Goal: Transaction & Acquisition: Purchase product/service

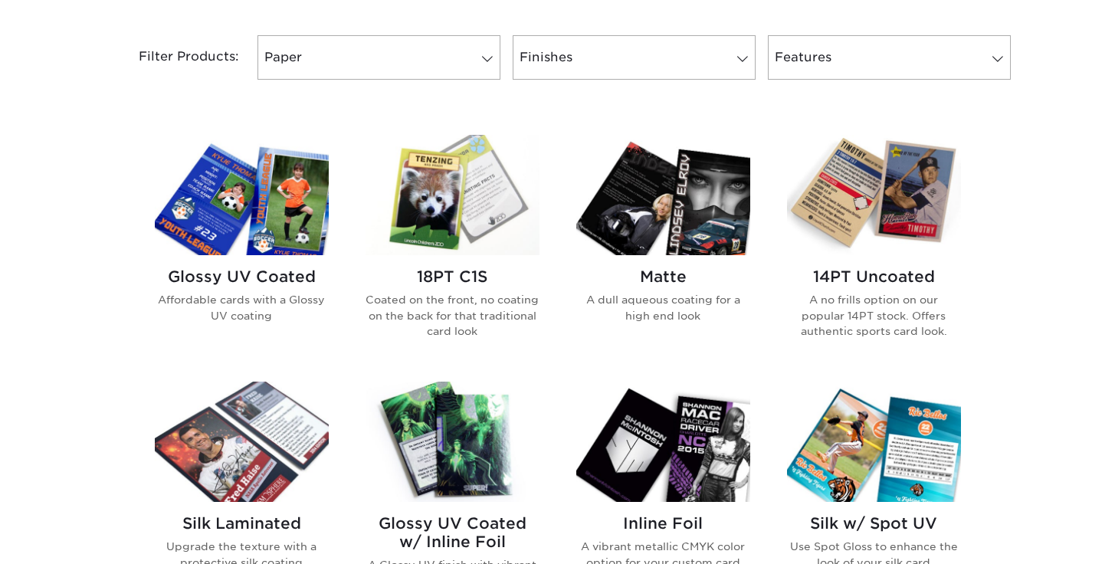
scroll to position [727, 0]
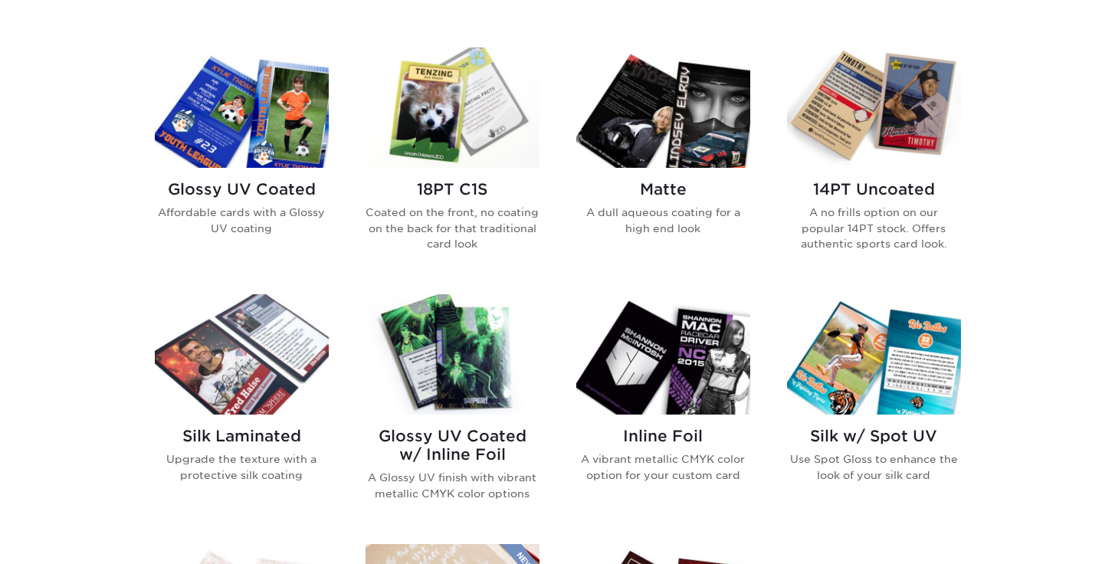
click at [912, 130] on img at bounding box center [874, 108] width 174 height 120
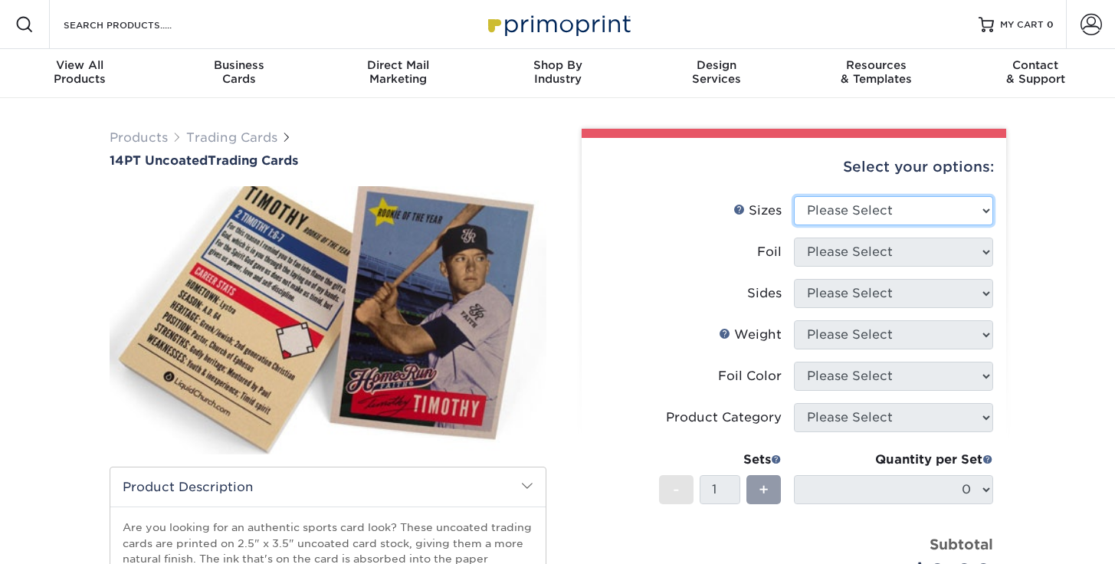
click at [918, 210] on select "Please Select 2.5" x 3.5"" at bounding box center [893, 210] width 199 height 29
select select "2.50x3.50"
click at [794, 196] on select "Please Select 2.5" x 3.5"" at bounding box center [893, 210] width 199 height 29
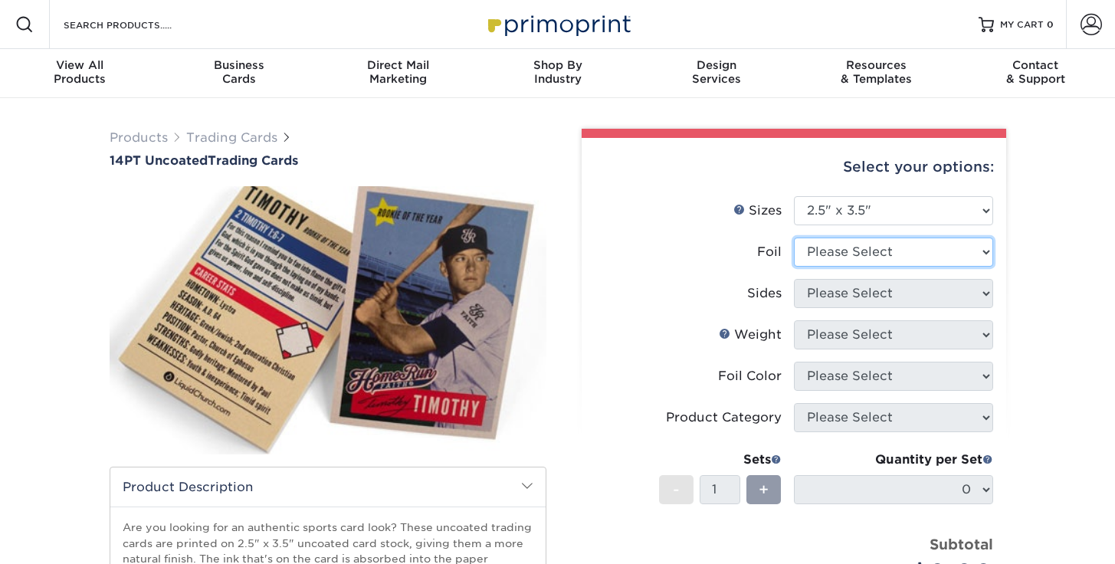
click at [920, 253] on select "Please Select Yes No" at bounding box center [893, 252] width 199 height 29
select select "0"
click at [794, 238] on select "Please Select Yes No" at bounding box center [893, 252] width 199 height 29
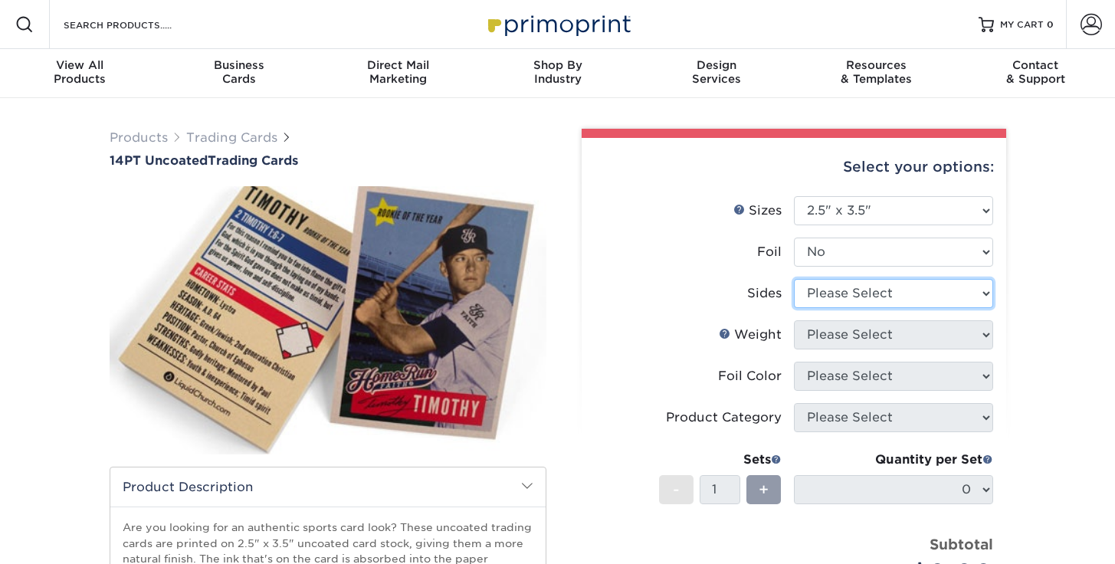
click at [914, 293] on select "Please Select Print Both Sides Print Front Only" at bounding box center [893, 293] width 199 height 29
select select "13abbda7-1d64-4f25-8bb2-c179b224825d"
click at [794, 279] on select "Please Select Print Both Sides Print Front Only" at bounding box center [893, 293] width 199 height 29
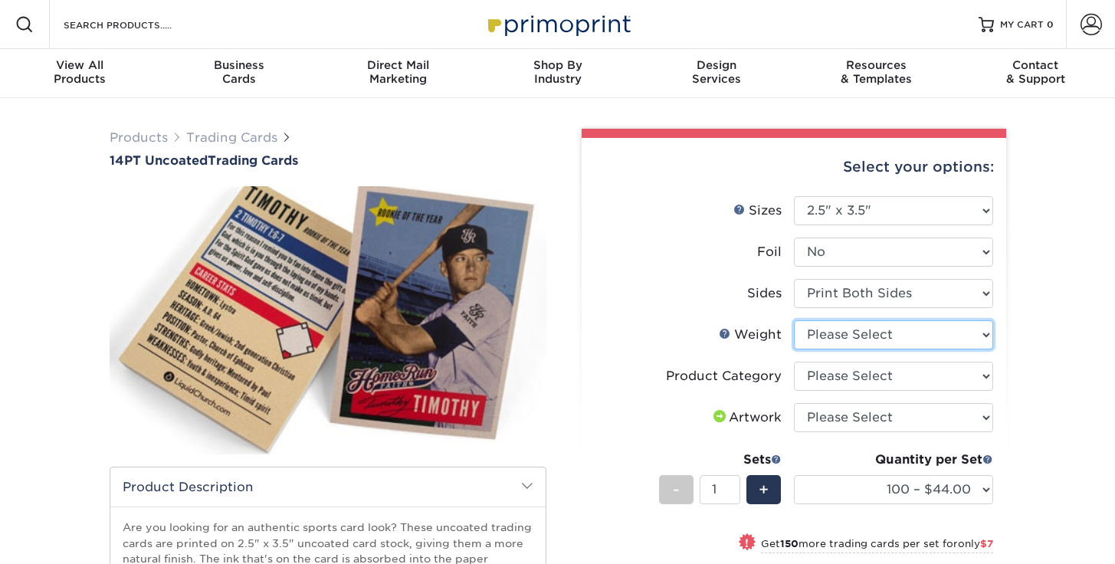
click at [934, 335] on select "Please Select 14PT Uncoated" at bounding box center [893, 334] width 199 height 29
select select "14PT Uncoated"
click at [794, 320] on select "Please Select 14PT Uncoated" at bounding box center [893, 334] width 199 height 29
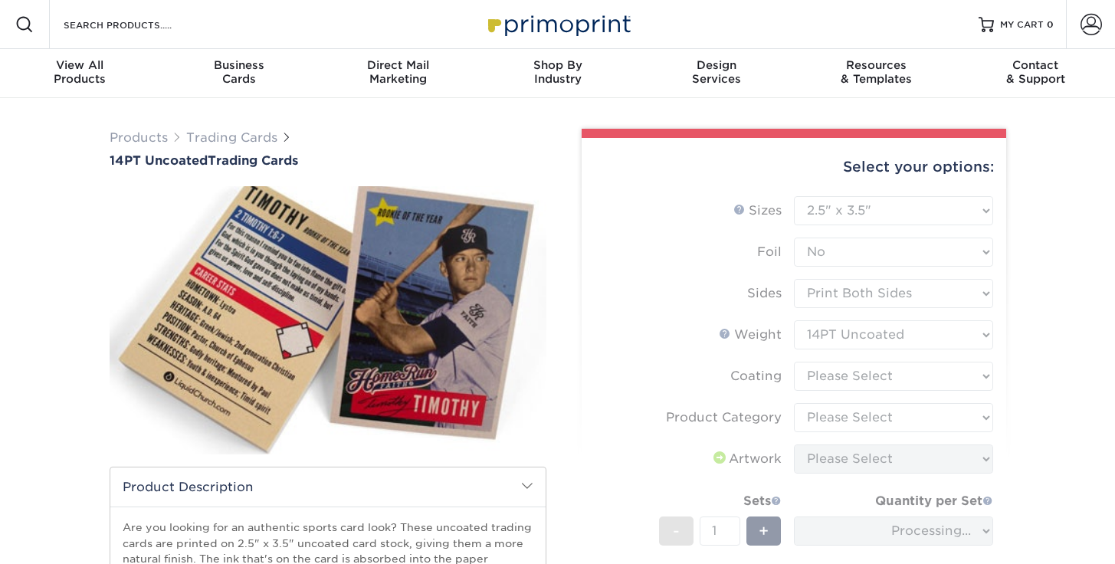
click at [931, 376] on form "Sizes Help Sizes Please Select 2.5" x 3.5" Foil Please Select Yes No -" at bounding box center [794, 430] width 400 height 468
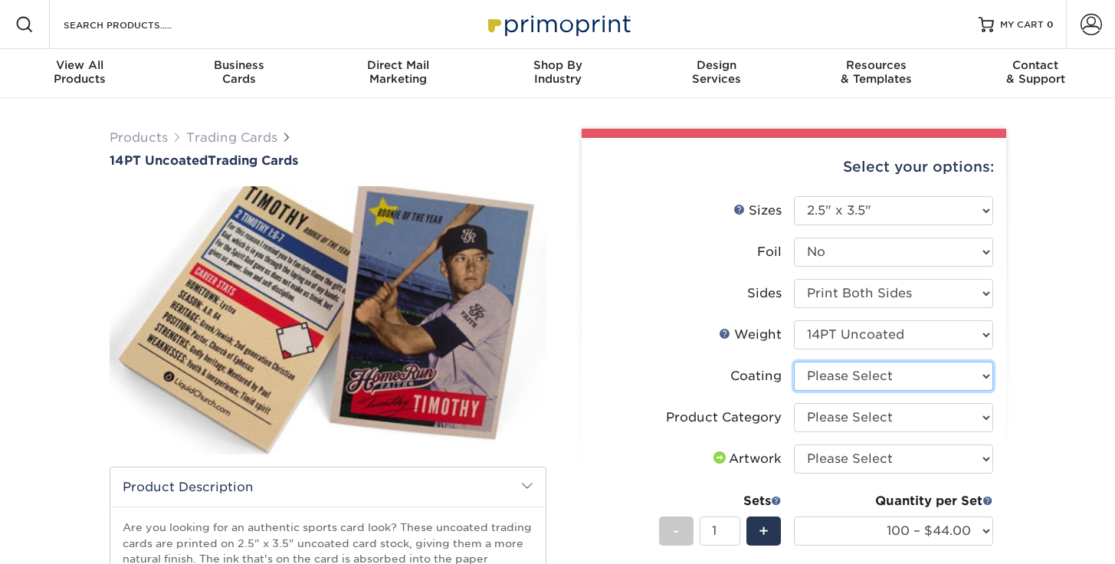
click at [947, 378] on select at bounding box center [893, 376] width 199 height 29
select select "3e7618de-abca-4bda-9f97-8b9129e913d8"
click at [794, 362] on select at bounding box center [893, 376] width 199 height 29
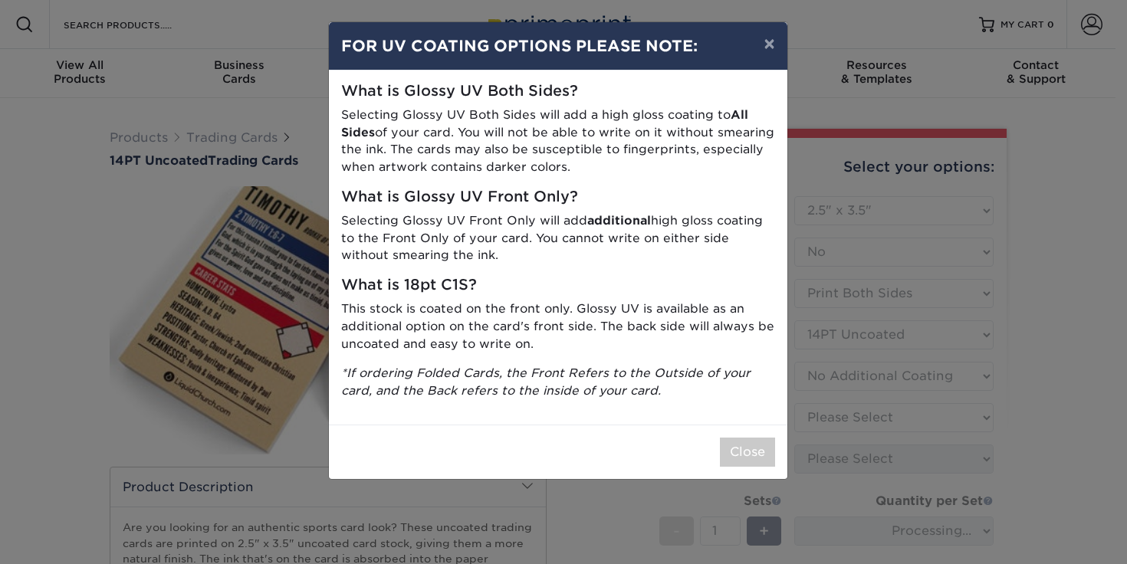
click at [685, 376] on icon "*If ordering Folded Cards, the Front Refers to the Outside of your card, and th…" at bounding box center [545, 382] width 409 height 32
click at [767, 445] on button "Close" at bounding box center [747, 452] width 55 height 29
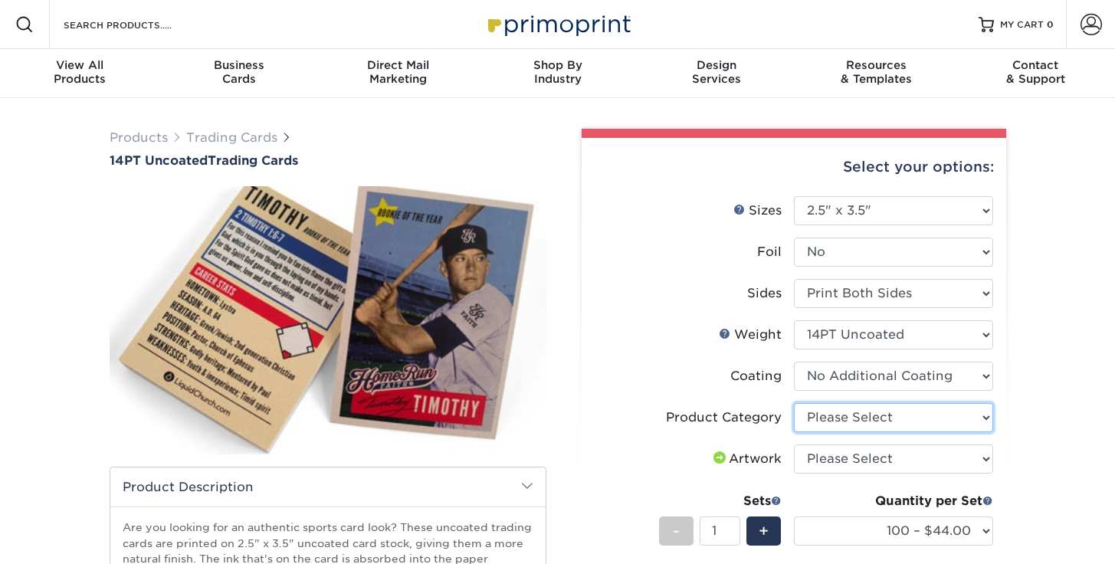
click at [938, 420] on select "Please Select Trading Cards" at bounding box center [893, 417] width 199 height 29
select select "c2f9bce9-36c2-409d-b101-c29d9d031e18"
click at [794, 403] on select "Please Select Trading Cards" at bounding box center [893, 417] width 199 height 29
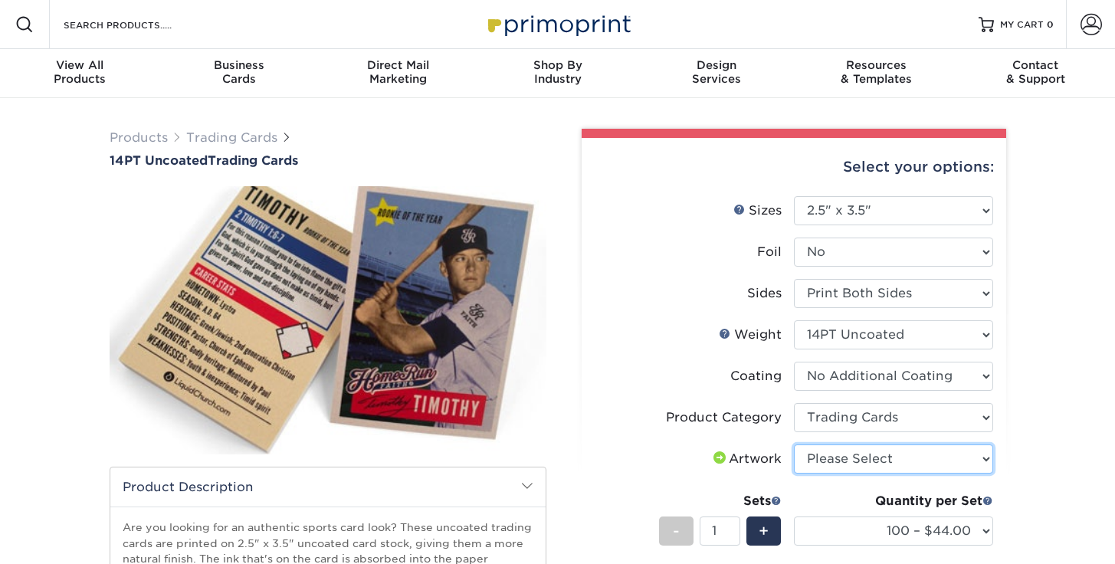
click at [935, 464] on select "Please Select I will upload files I need a design - $100" at bounding box center [893, 459] width 199 height 29
select select "upload"
click at [794, 445] on select "Please Select I will upload files I need a design - $100" at bounding box center [893, 459] width 199 height 29
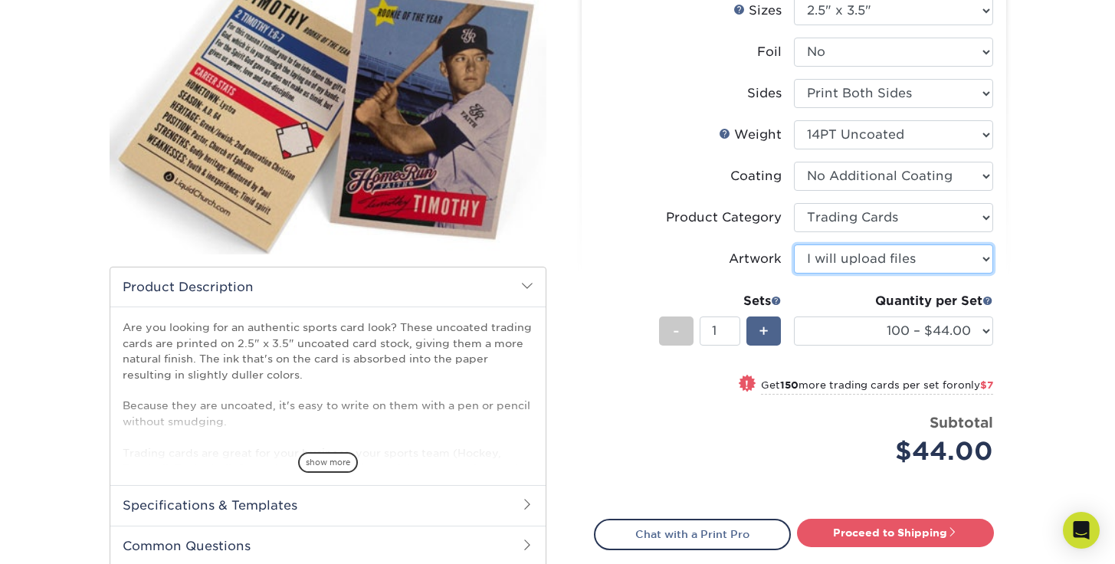
scroll to position [201, 0]
click at [766, 333] on span "+" at bounding box center [764, 330] width 10 height 23
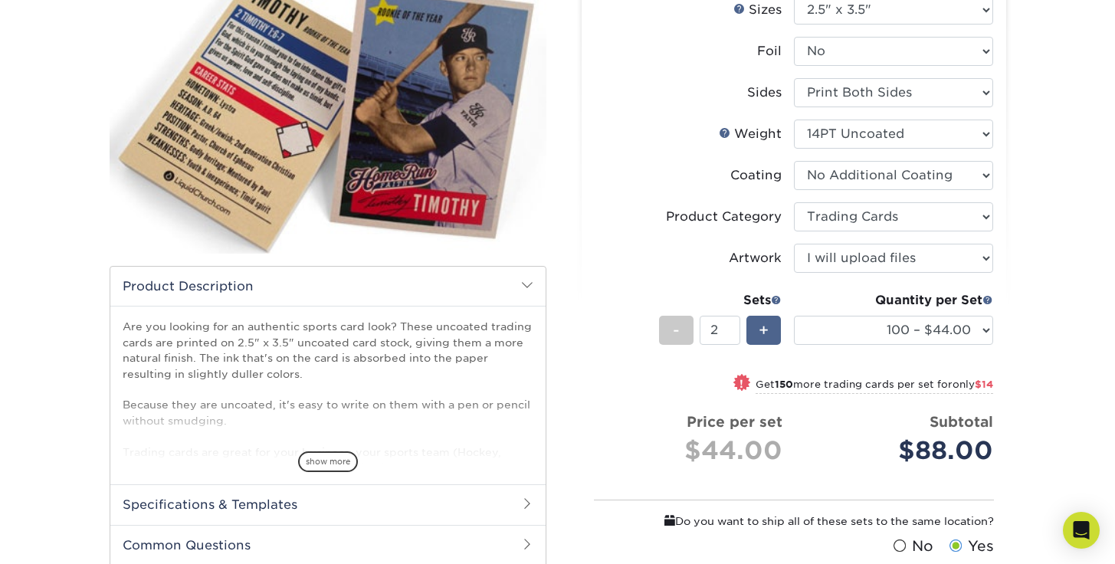
click at [766, 332] on span "+" at bounding box center [764, 330] width 10 height 23
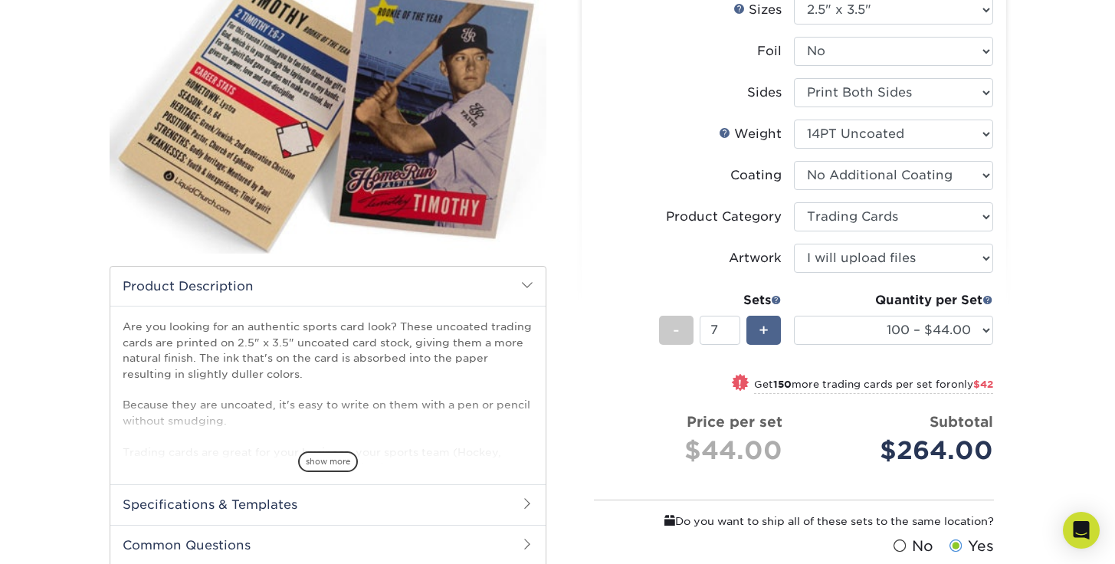
click at [766, 332] on span "+" at bounding box center [764, 330] width 10 height 23
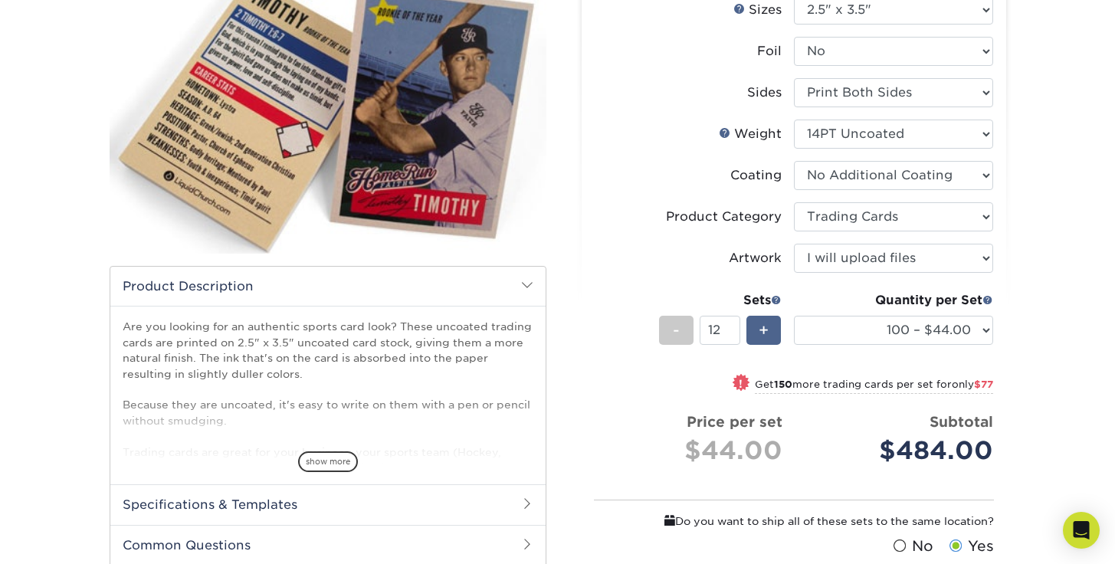
click at [766, 332] on span "+" at bounding box center [764, 330] width 10 height 23
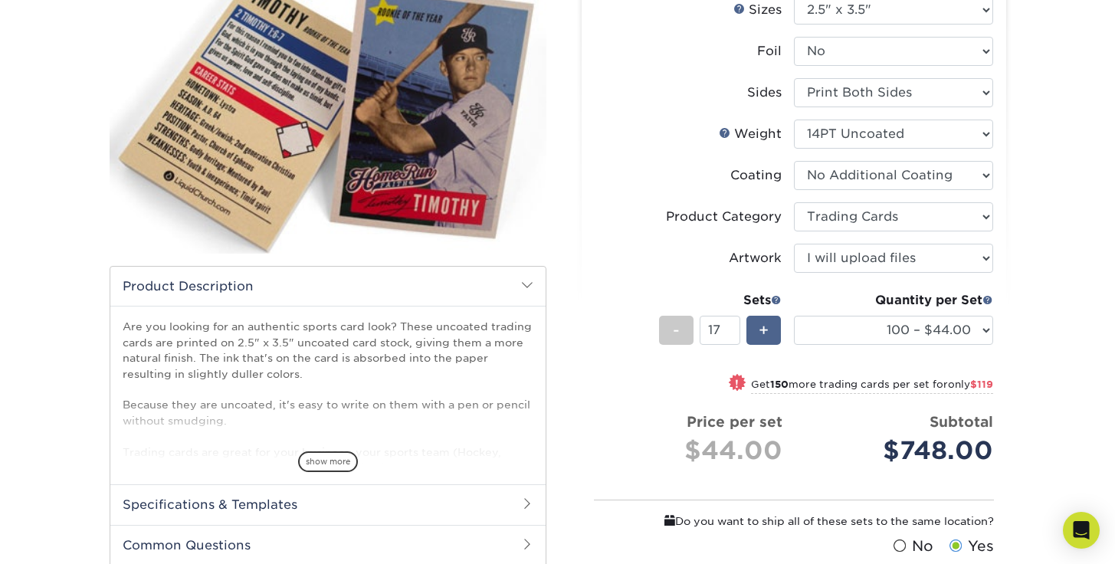
click at [766, 332] on span "+" at bounding box center [764, 330] width 10 height 23
click at [775, 301] on span at bounding box center [776, 299] width 11 height 11
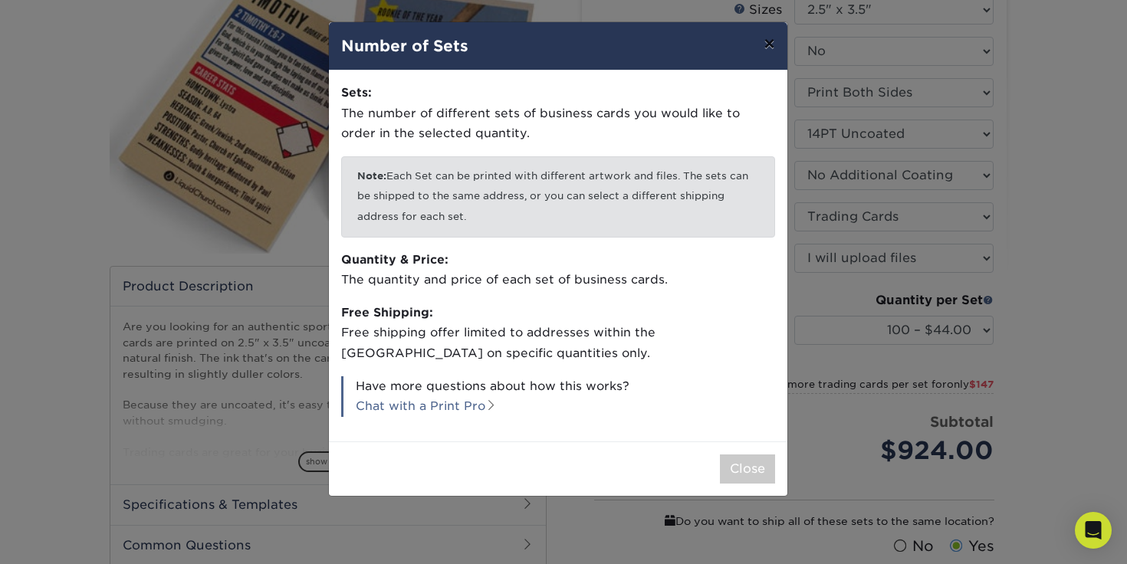
click at [778, 46] on button "×" at bounding box center [768, 43] width 35 height 43
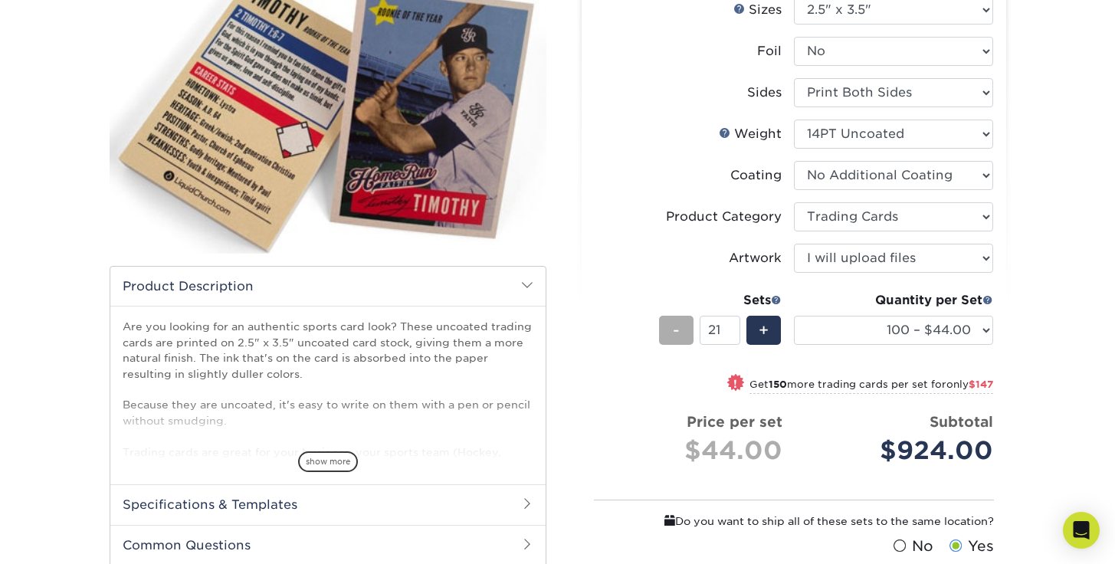
click at [684, 331] on div "-" at bounding box center [676, 330] width 34 height 29
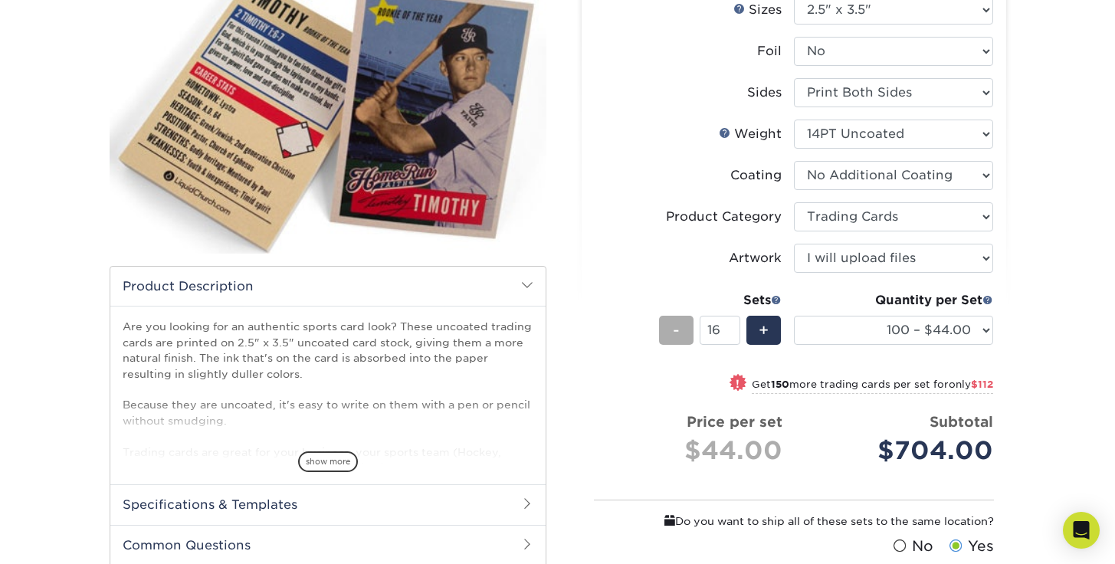
click at [684, 331] on div "-" at bounding box center [676, 330] width 34 height 29
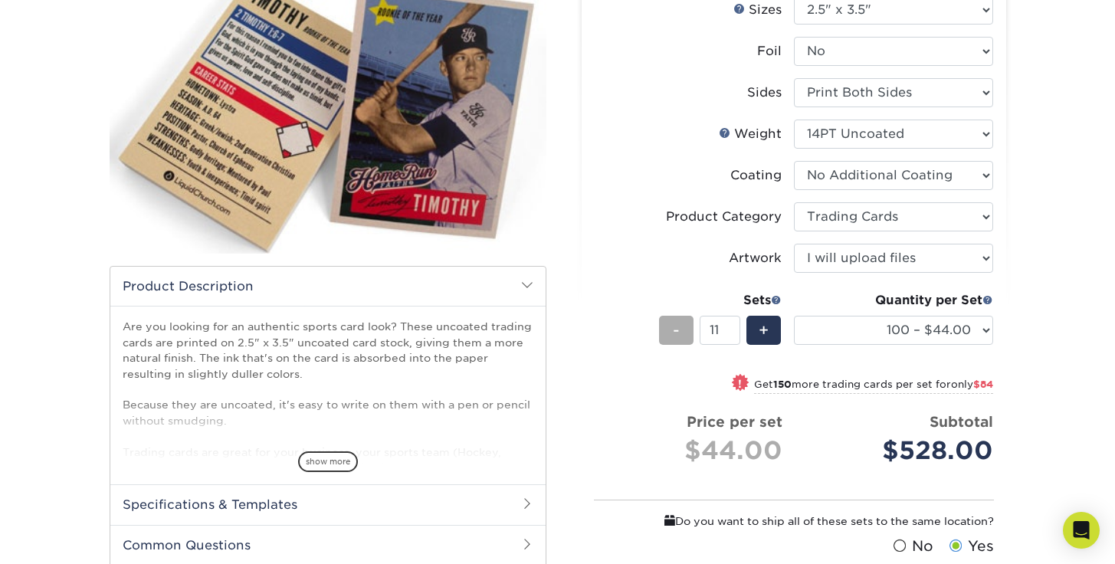
click at [684, 331] on div "-" at bounding box center [676, 330] width 34 height 29
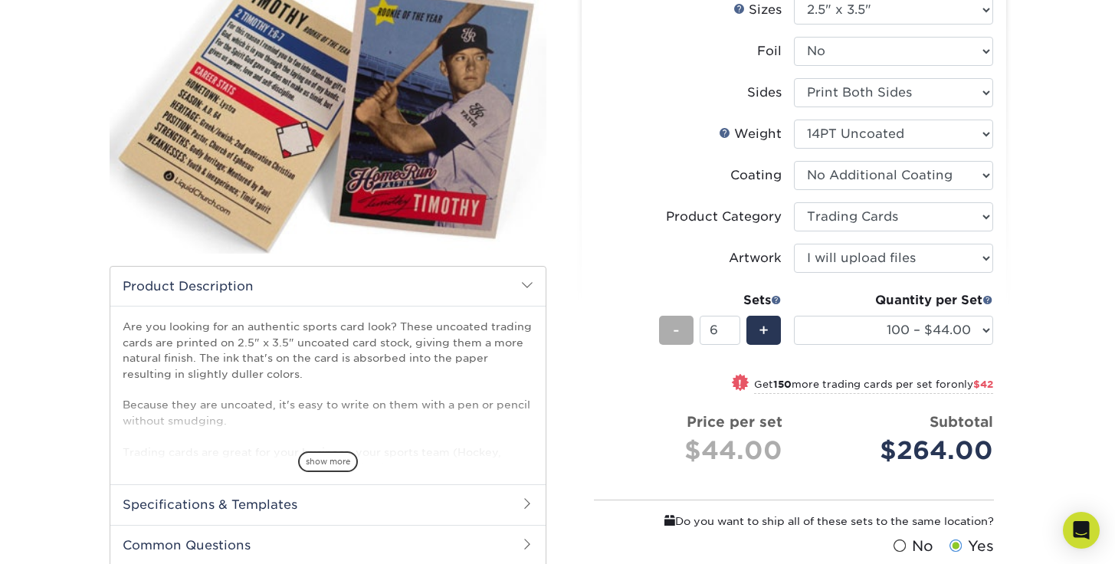
click at [684, 331] on div "-" at bounding box center [676, 330] width 34 height 29
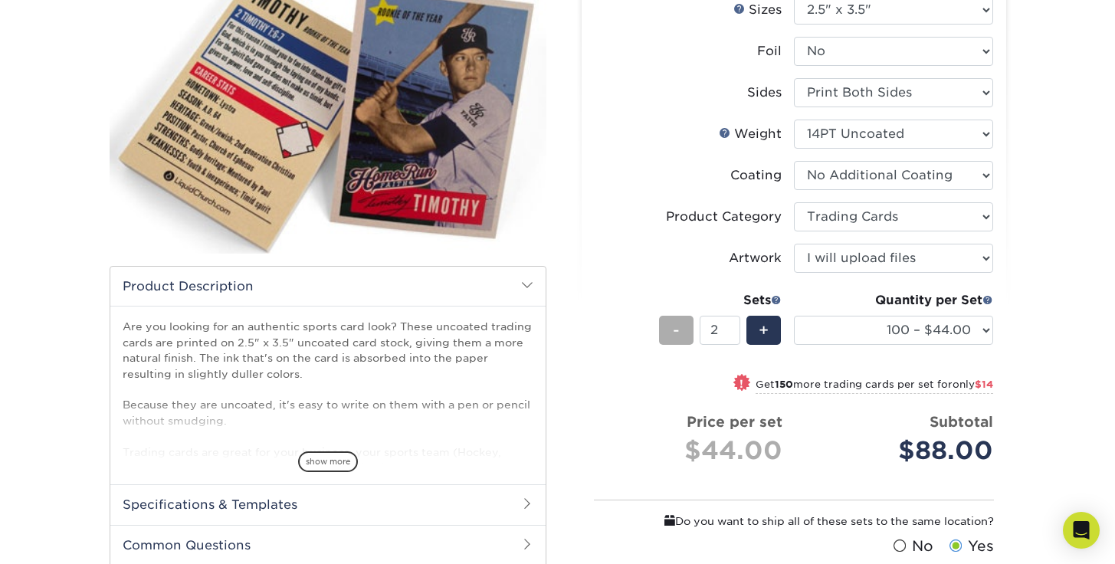
type input "1"
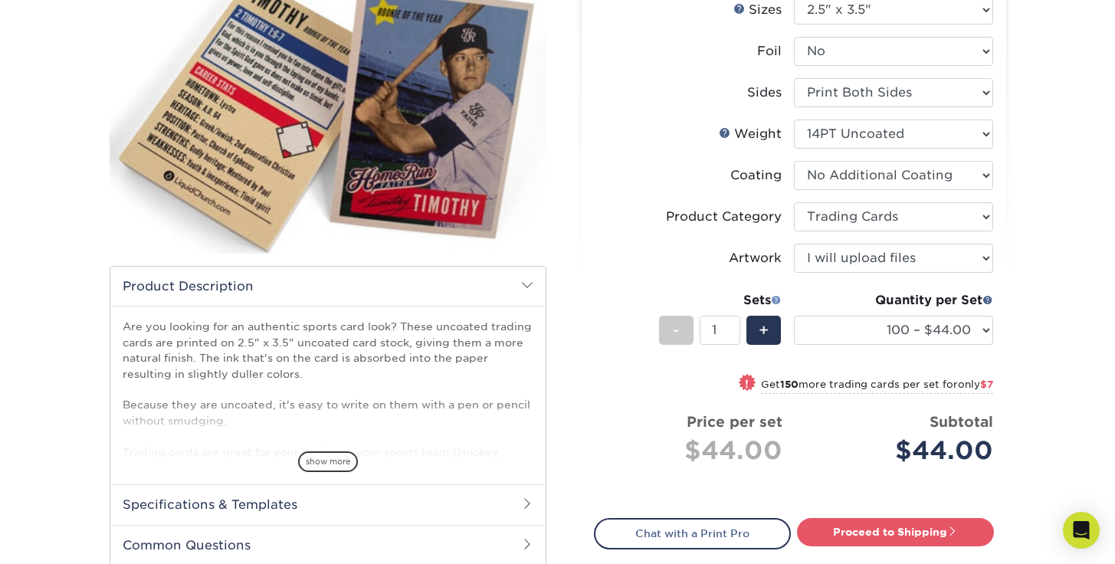
click at [774, 298] on span at bounding box center [776, 299] width 11 height 11
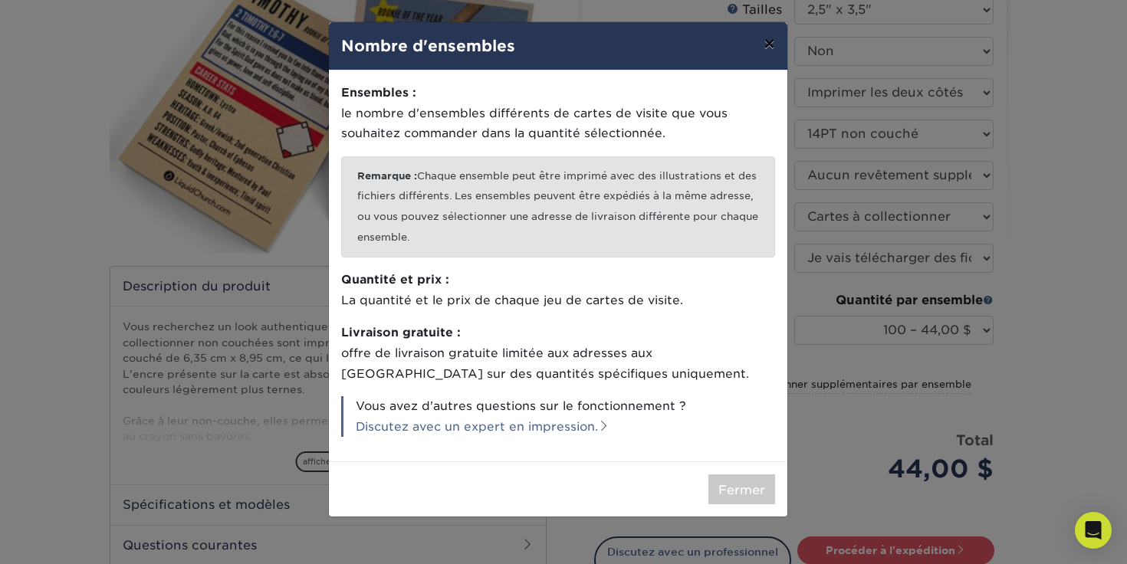
click at [765, 48] on font "×" at bounding box center [768, 43] width 11 height 22
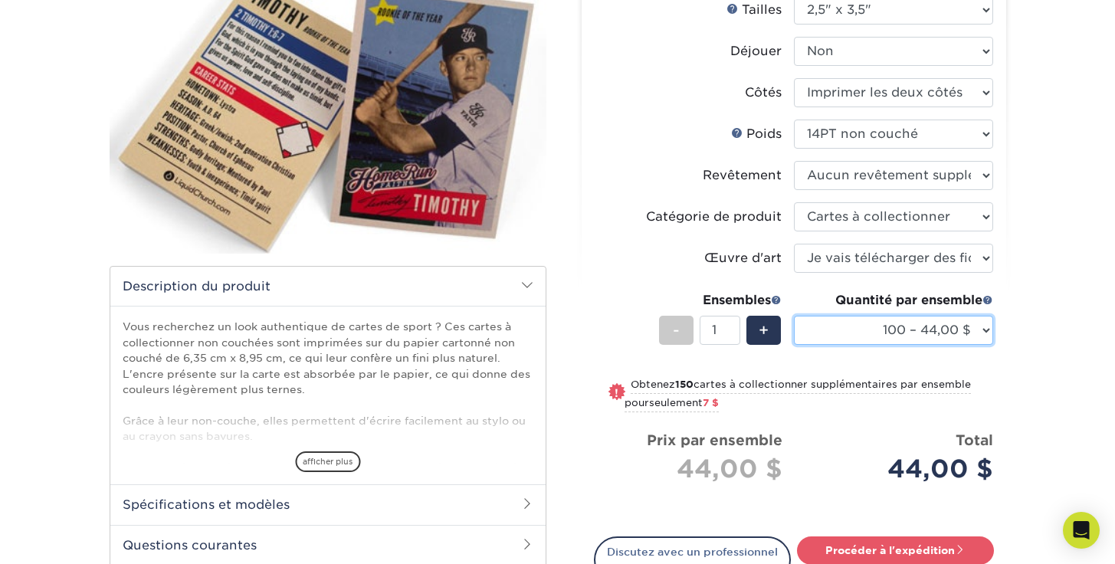
click at [965, 328] on select "100 – 44,00 $ 250 – 51,00 $ 500 – 54,00 $ 1000 – 78,00 $ 2500 – 148,00 $ 5000 –…" at bounding box center [893, 330] width 199 height 29
click at [987, 300] on span at bounding box center [988, 299] width 11 height 11
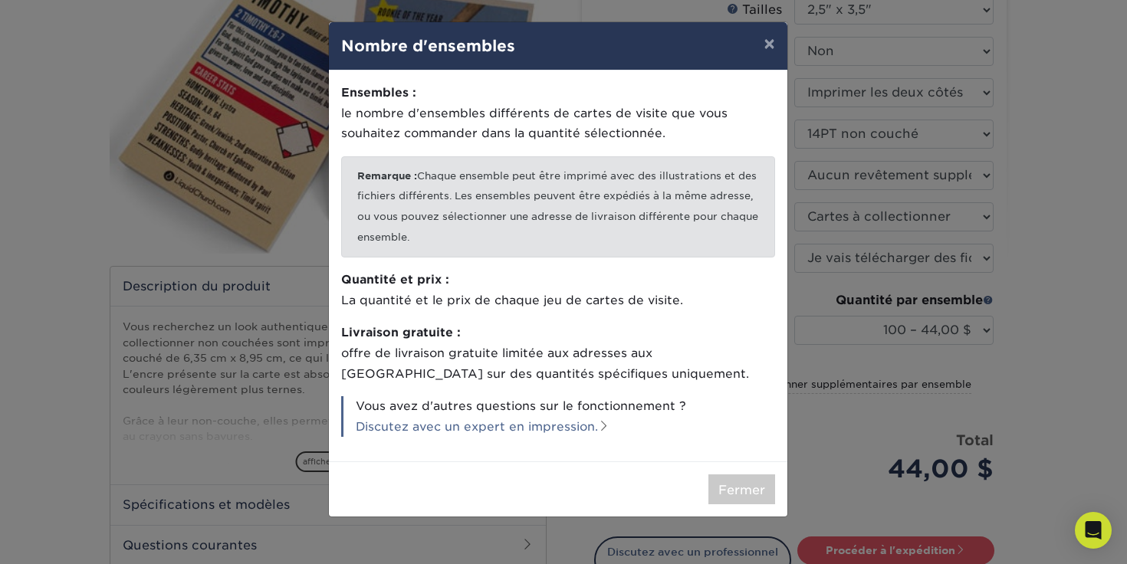
click at [845, 431] on div "× Nombre d'ensembles Ensembles : le nombre d'ensembles différents de cartes de …" at bounding box center [563, 282] width 1127 height 564
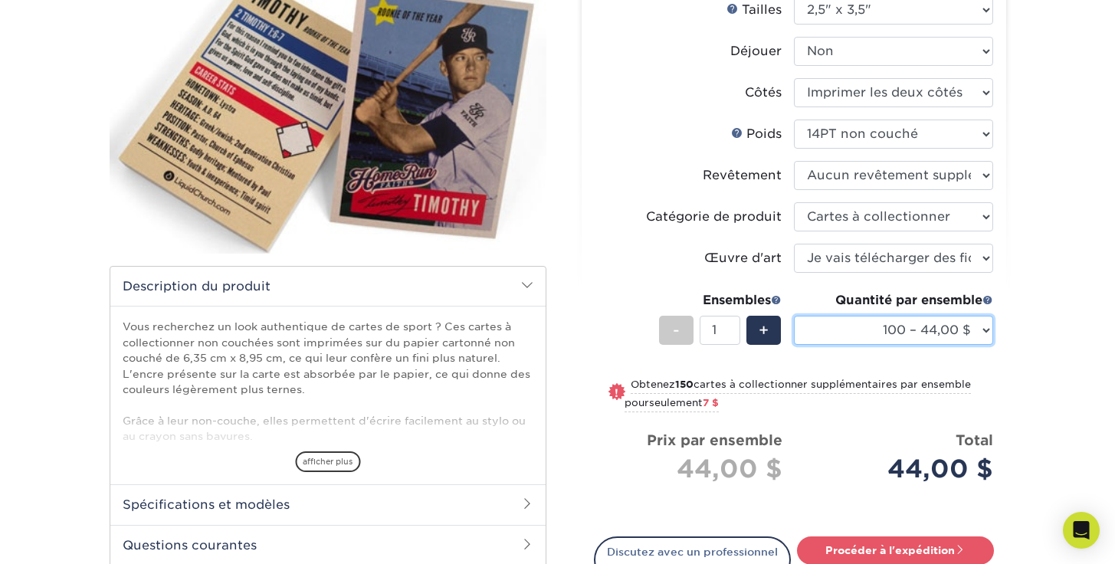
click at [976, 333] on select "100 – 44,00 $ 250 – 51,00 $ 500 – 54,00 $ 1000 – 78,00 $ 2500 – 148,00 $ 5000 –…" at bounding box center [893, 330] width 199 height 29
select select "5000 – 198,00 $"
click at [794, 316] on select "100 – 44,00 $ 250 – 51,00 $ 500 – 54,00 $ 1000 – 78,00 $ 2500 – 148,00 $ 5000 –…" at bounding box center [893, 330] width 199 height 29
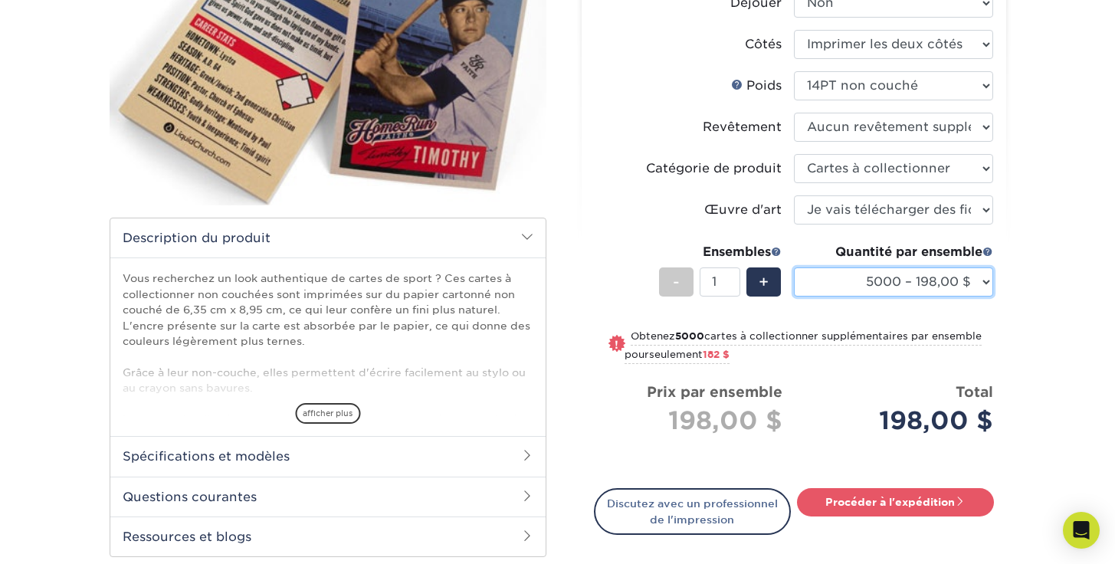
scroll to position [253, 0]
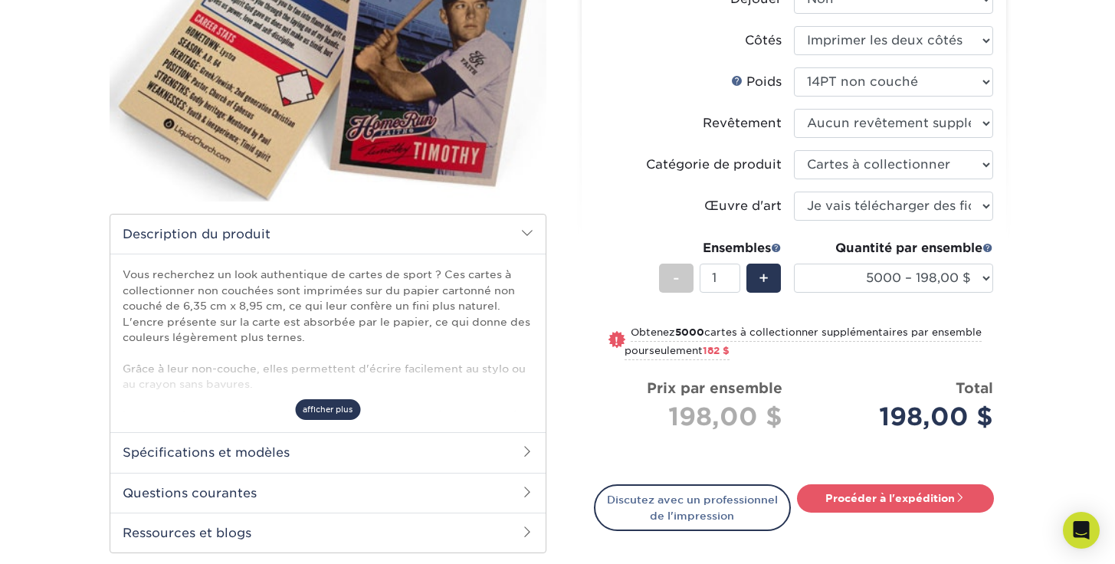
click at [329, 413] on font "afficher plus" at bounding box center [328, 409] width 50 height 9
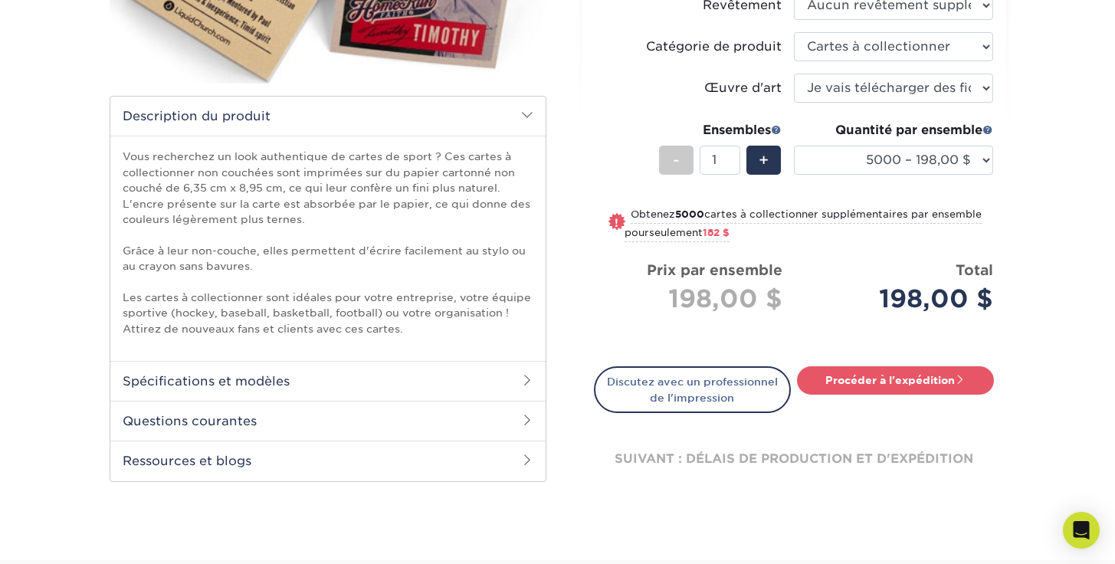
scroll to position [376, 0]
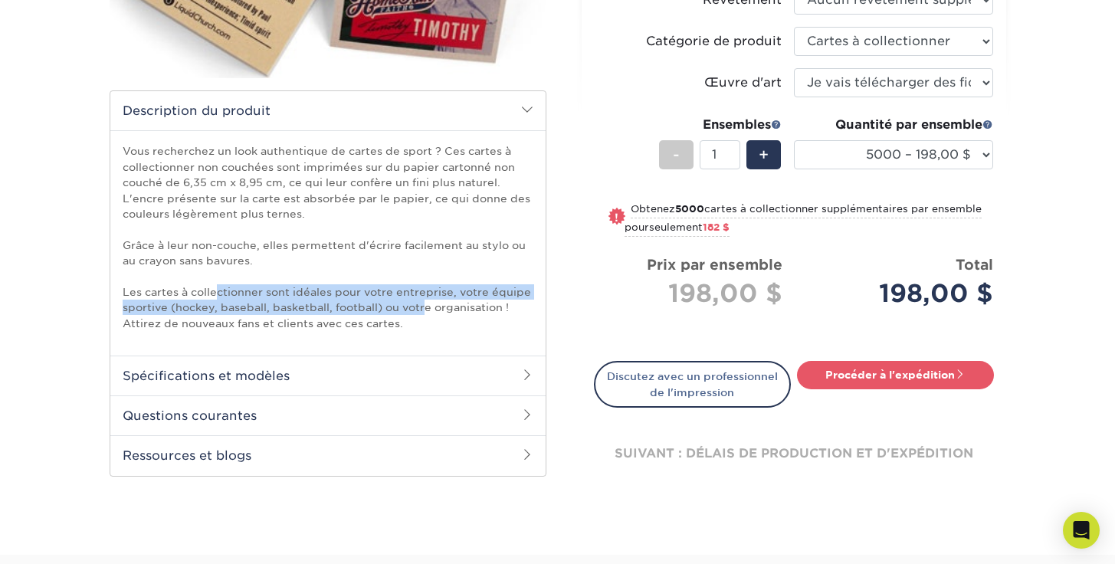
drag, startPoint x: 216, startPoint y: 289, endPoint x: 423, endPoint y: 314, distance: 208.4
click at [423, 314] on font "Les cartes à collectionner sont idéales pour votre entreprise, votre équipe spo…" at bounding box center [327, 308] width 409 height 44
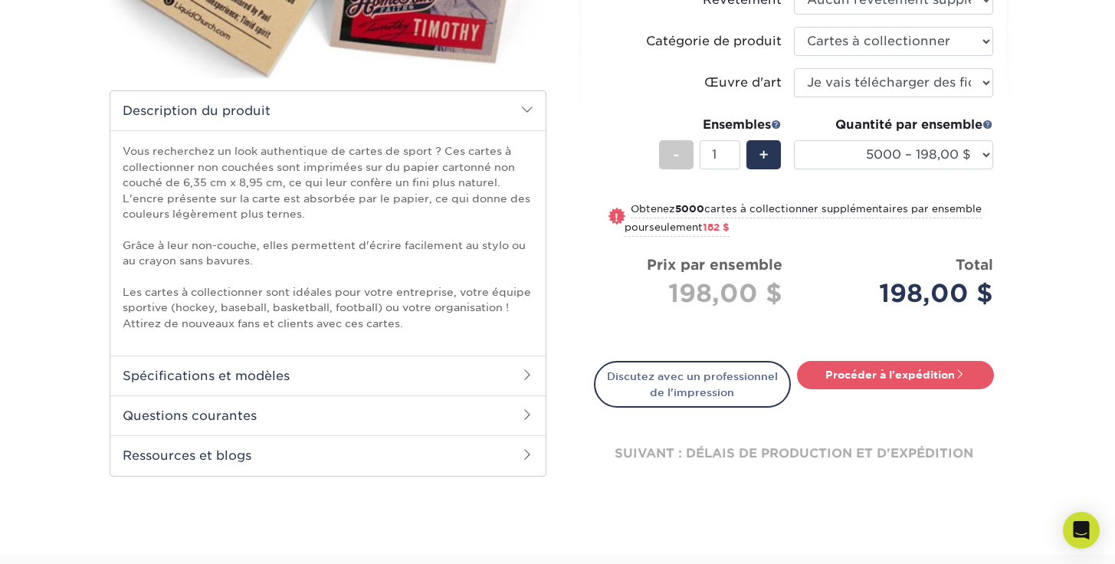
click at [432, 317] on p "Vous recherchez un look authentique de cartes de sport ? Ces cartes à collectio…" at bounding box center [328, 237] width 411 height 188
click at [379, 369] on h2 "Spécifications et modèles" at bounding box center [327, 376] width 435 height 40
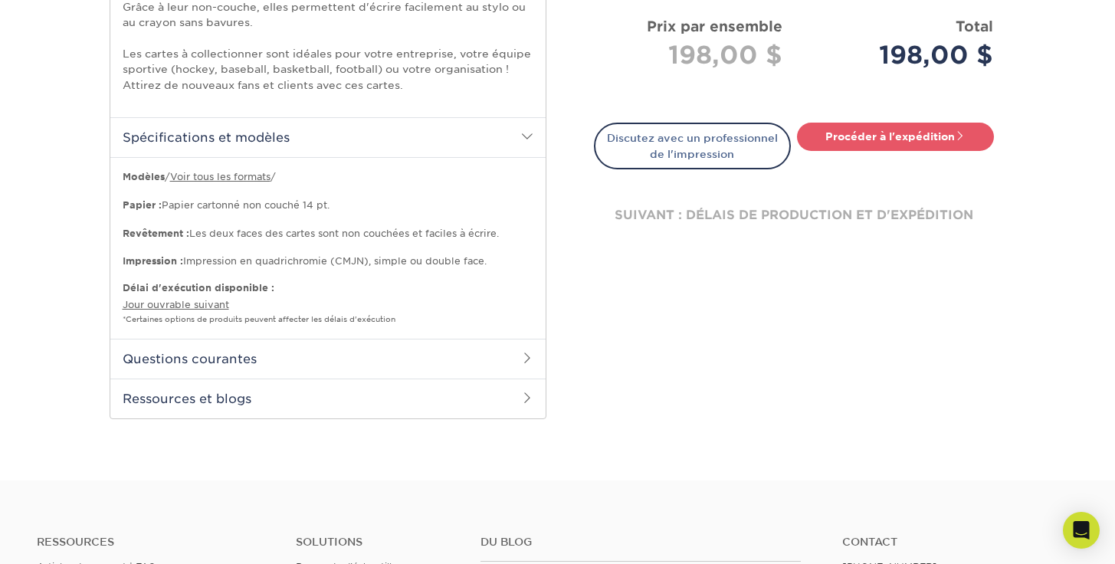
scroll to position [708, 0]
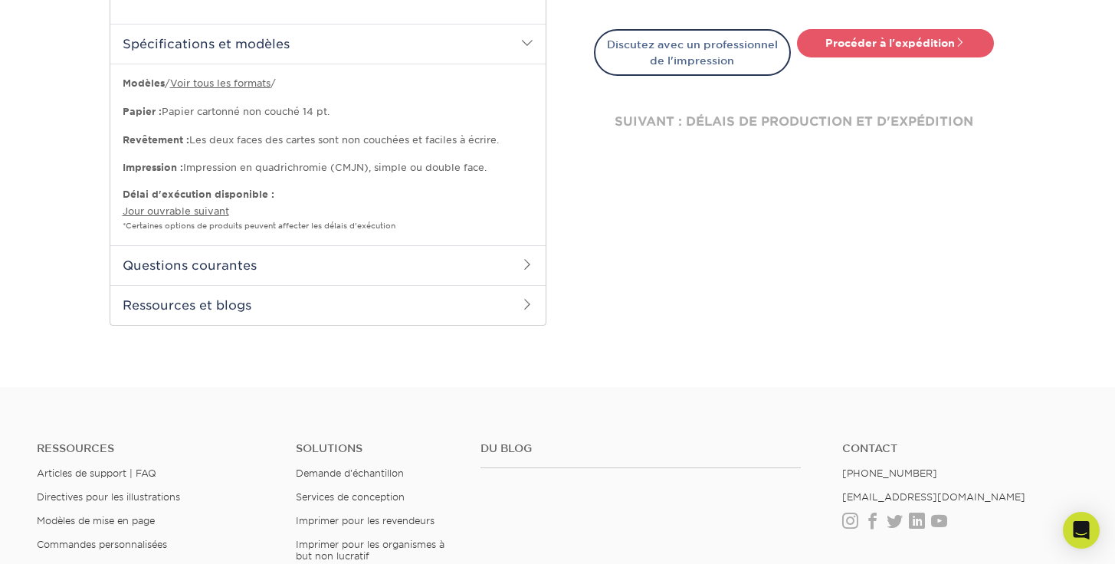
click at [311, 267] on h2 "Questions courantes" at bounding box center [327, 265] width 435 height 40
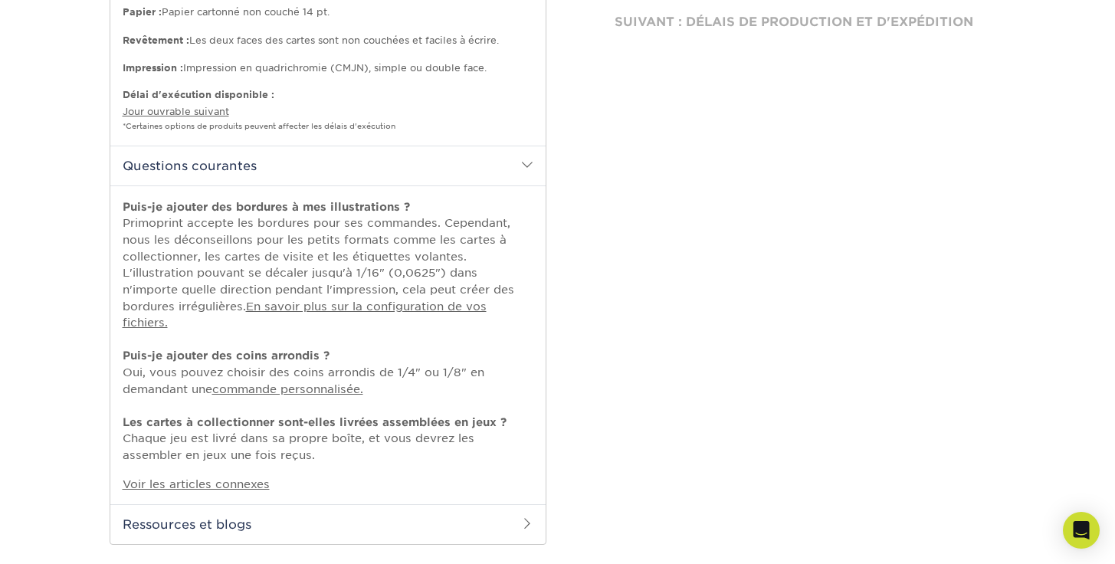
scroll to position [888, 0]
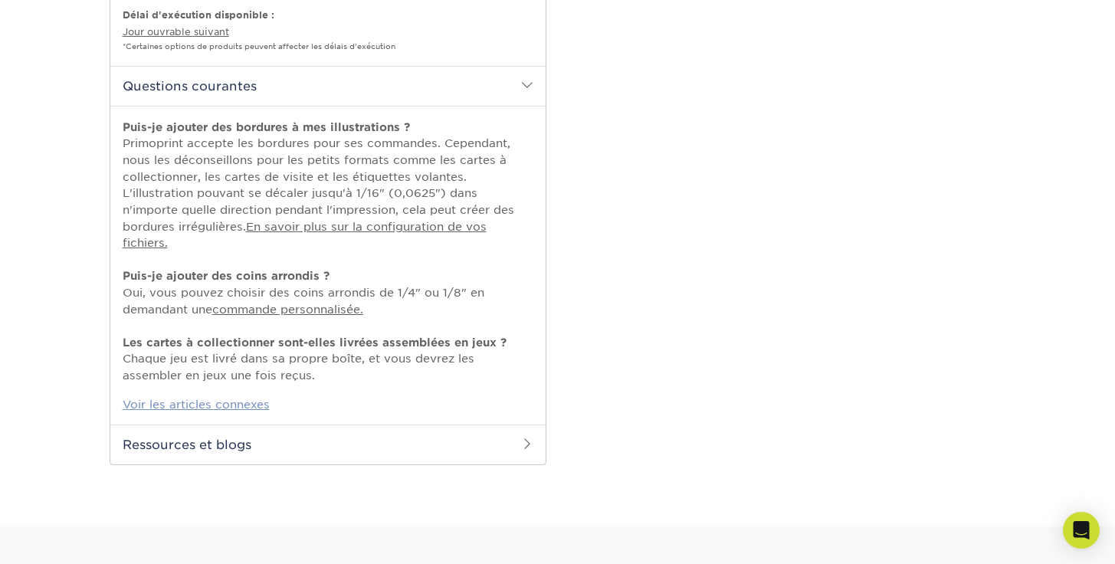
click at [263, 404] on font "Voir les articles connexes" at bounding box center [196, 404] width 147 height 13
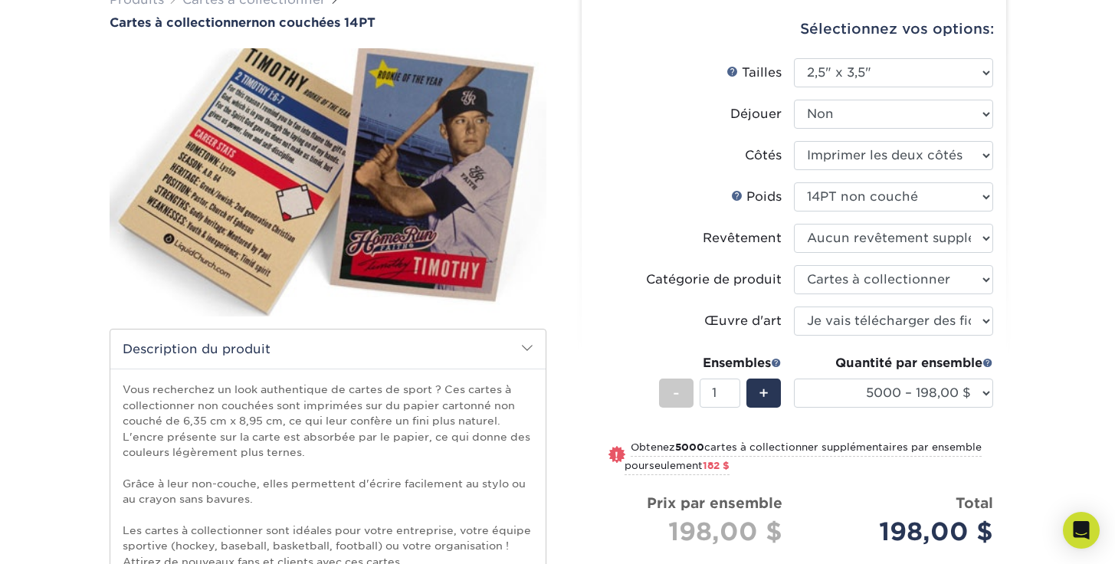
scroll to position [120, 0]
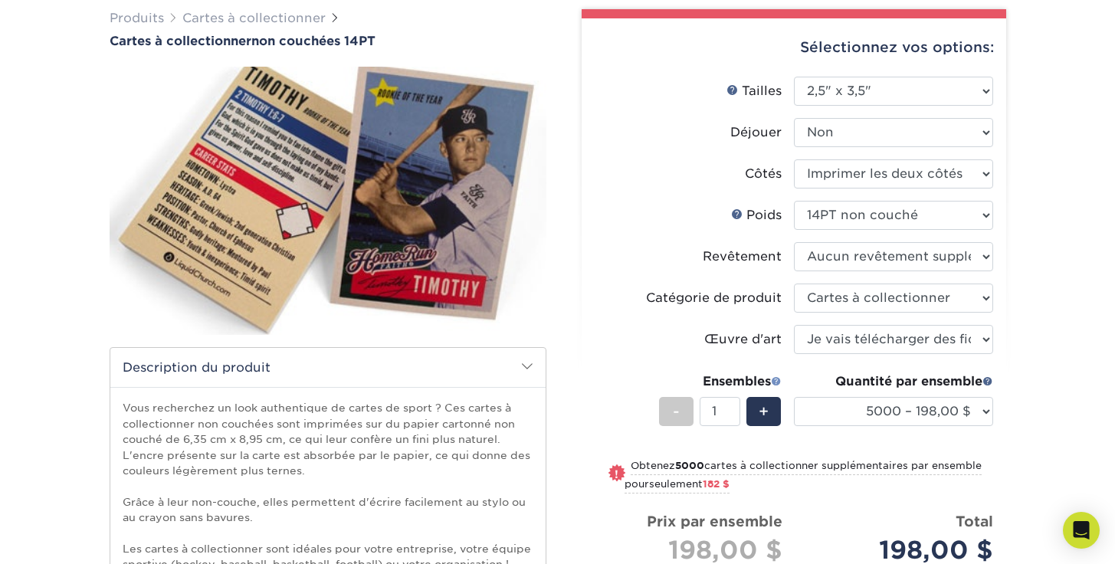
click at [774, 381] on span at bounding box center [776, 381] width 11 height 11
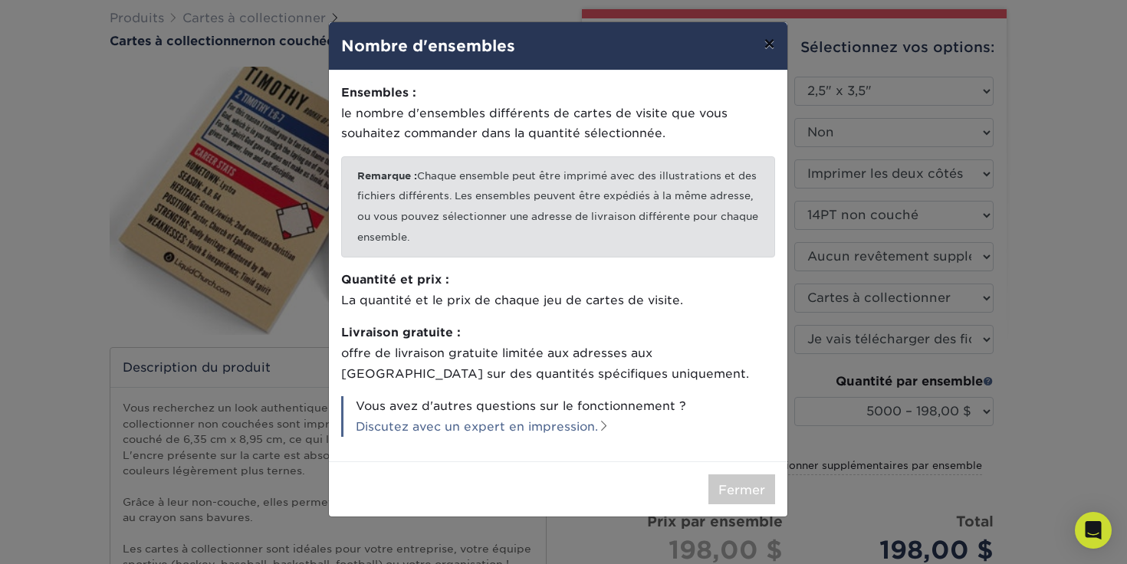
drag, startPoint x: 767, startPoint y: 46, endPoint x: 769, endPoint y: 64, distance: 18.5
click at [767, 46] on font "×" at bounding box center [768, 43] width 11 height 22
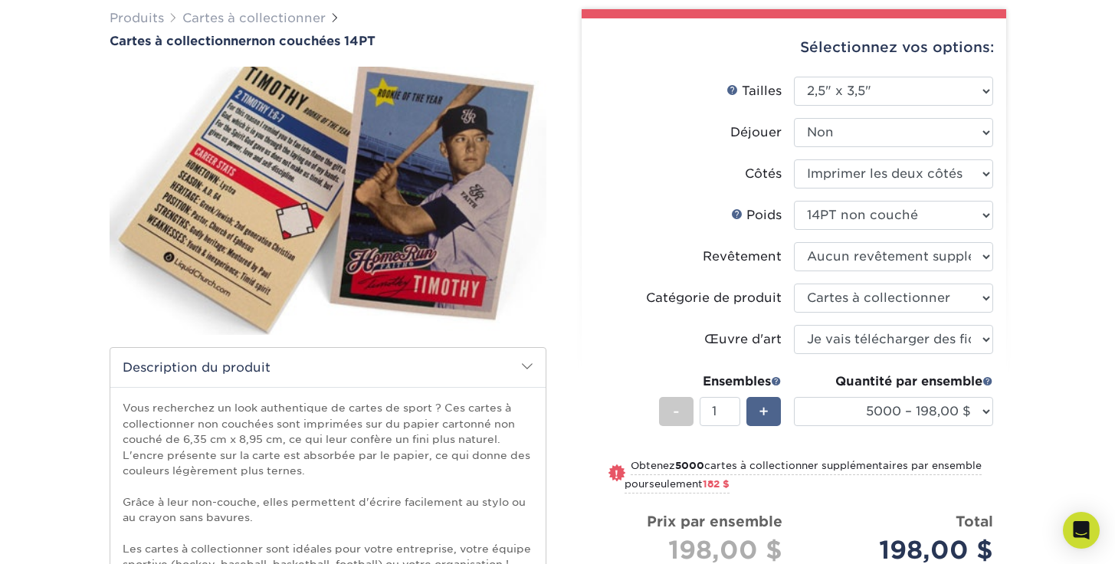
click at [761, 414] on font "+" at bounding box center [764, 411] width 10 height 18
type input "2"
click at [898, 411] on select "100 – 44,00 $ 250 – 51,00 $ 500 – 54,00 $ 1000 – 78,00 $ 2500 – 148,00 $ 5000 –…" at bounding box center [893, 411] width 199 height 29
select select "500 – 54,00 $"
click at [794, 397] on select "100 – 44,00 $ 250 – 51,00 $ 500 – 54,00 $ 1000 – 78,00 $ 2500 – 148,00 $ 5000 –…" at bounding box center [893, 411] width 199 height 29
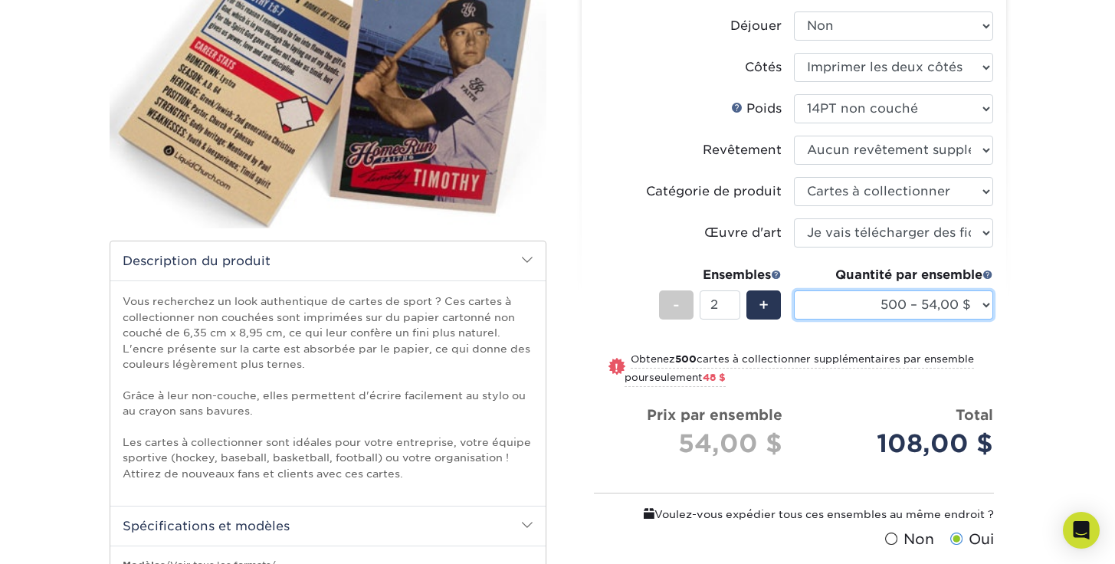
scroll to position [231, 0]
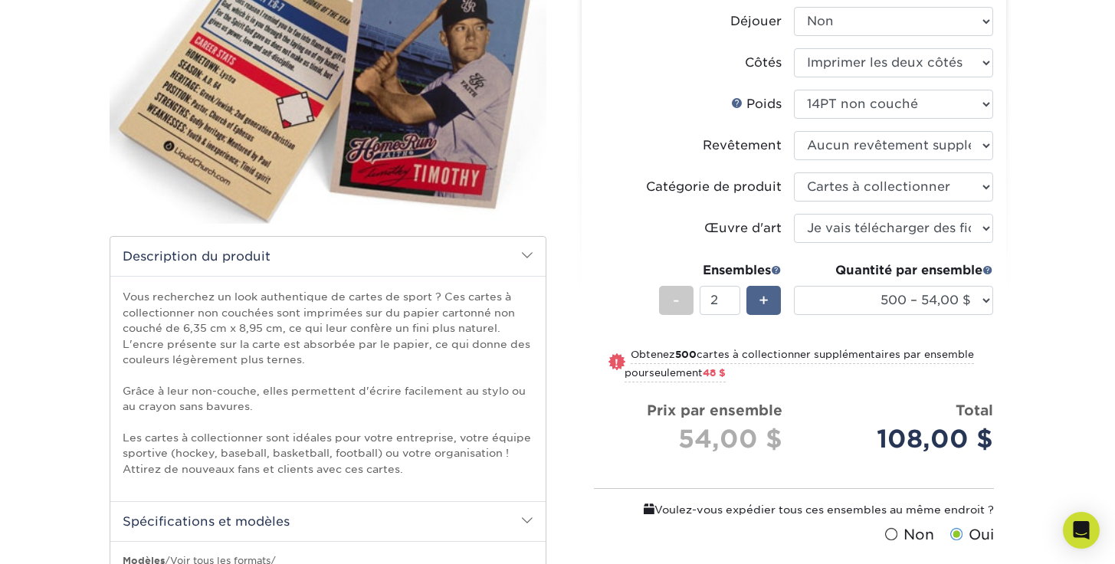
click at [764, 304] on font "+" at bounding box center [764, 300] width 10 height 18
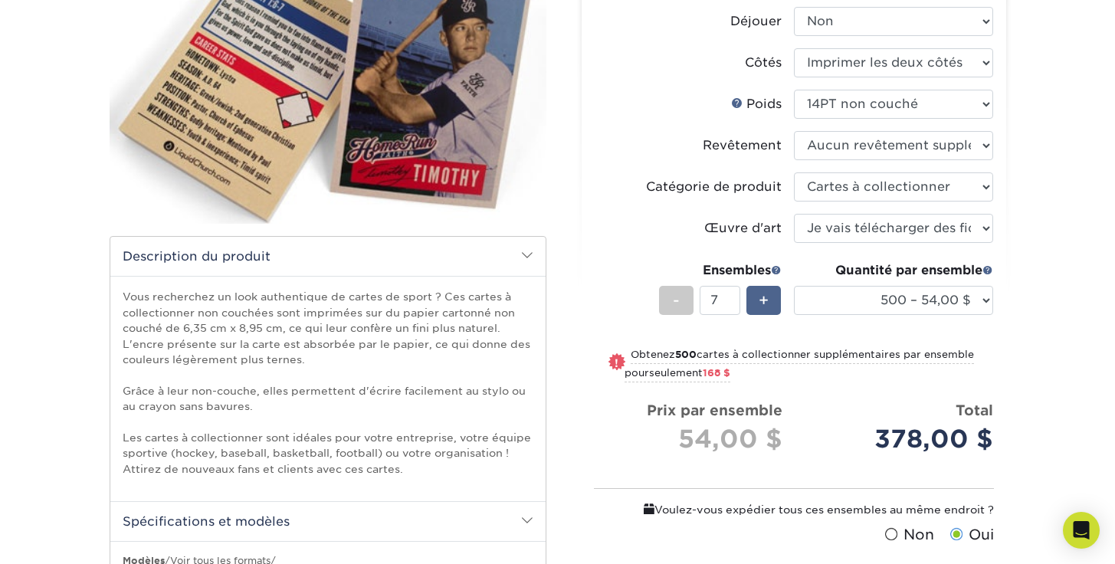
click at [764, 304] on font "+" at bounding box center [764, 300] width 10 height 18
type input "10"
click at [973, 296] on select "100 – 44,00 $ 250 – 51,00 $ 500 – 54,00 $ 1000 – 78,00 $ 2500 – 148,00 $ 5000 –…" at bounding box center [893, 300] width 199 height 29
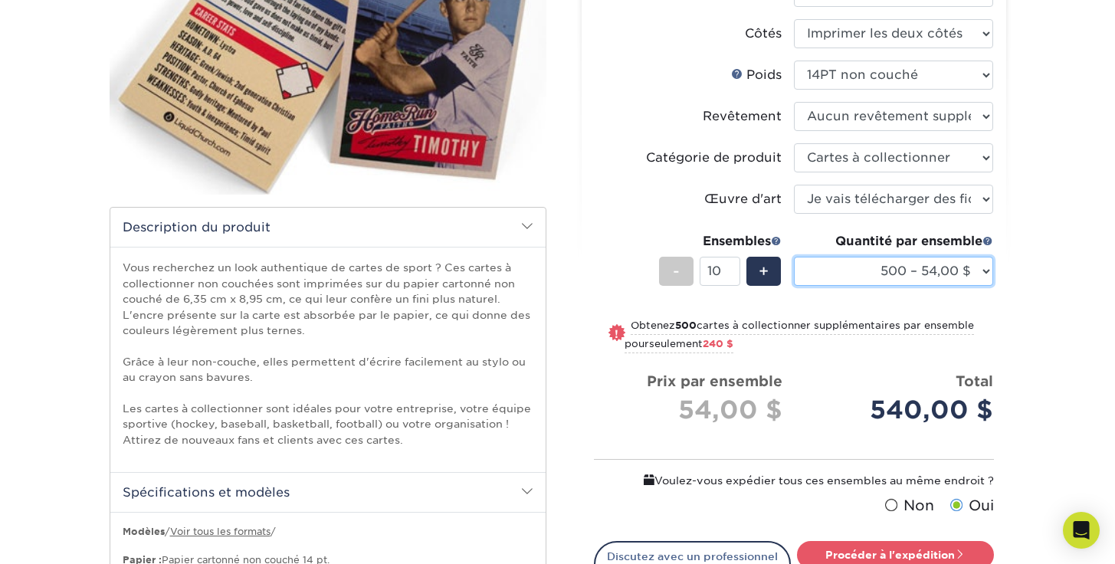
scroll to position [260, 0]
click at [959, 261] on select "100 – 44,00 $ 250 – 51,00 $ 500 – 54,00 $ 1000 – 78,00 $ 2500 – 148,00 $ 5000 –…" at bounding box center [893, 271] width 199 height 29
select select "250 – 51,00 $"
click at [794, 257] on select "100 – 44,00 $ 250 – 51,00 $ 500 – 54,00 $ 1000 – 78,00 $ 2500 – 148,00 $ 5000 –…" at bounding box center [893, 271] width 199 height 29
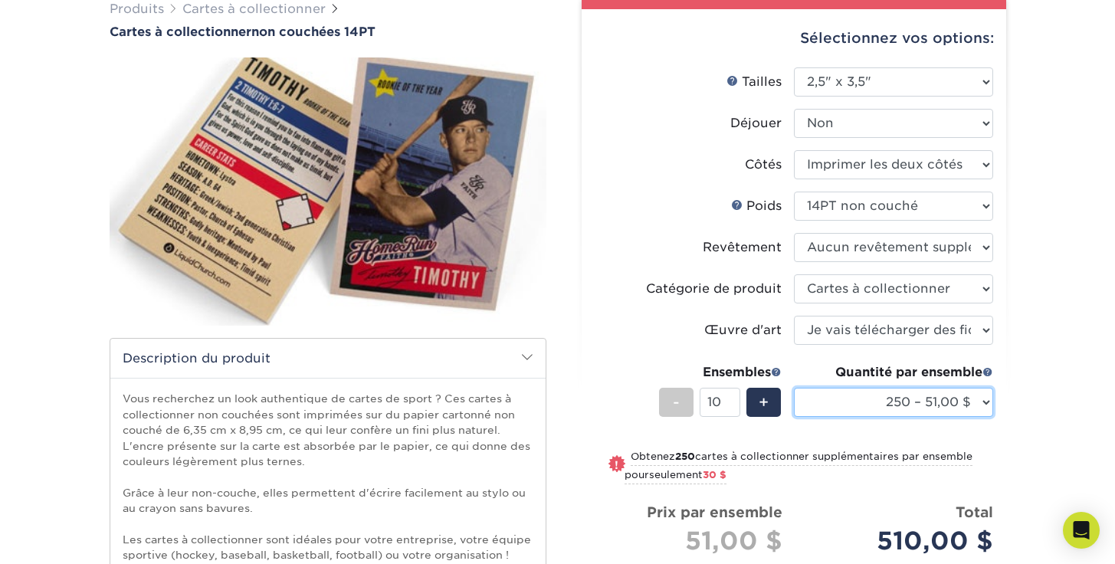
scroll to position [0, 0]
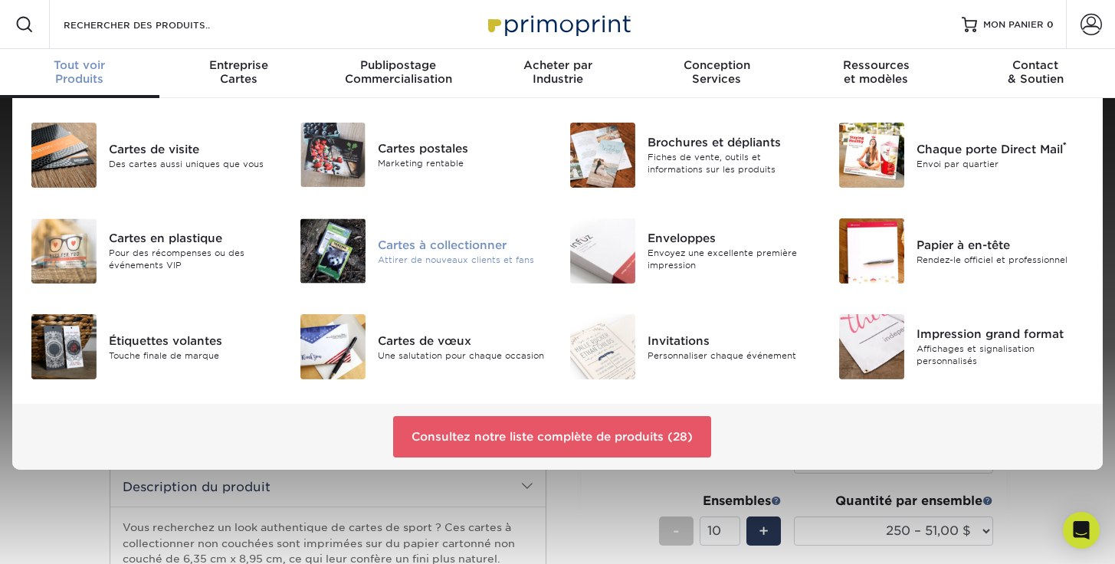
click at [449, 257] on font "Attirer de nouveaux clients et fans" at bounding box center [456, 259] width 156 height 11
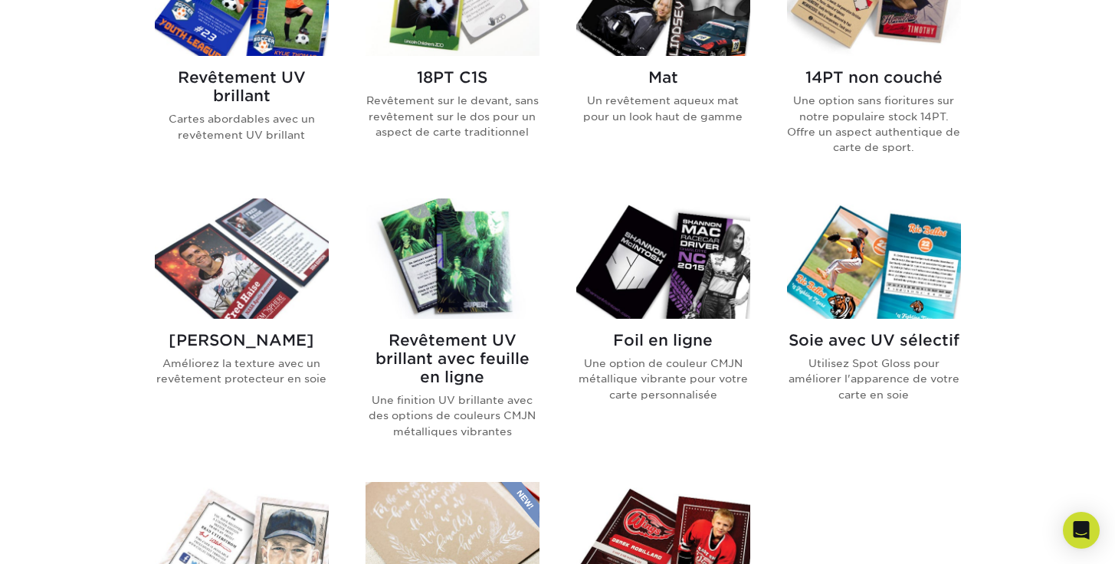
scroll to position [629, 0]
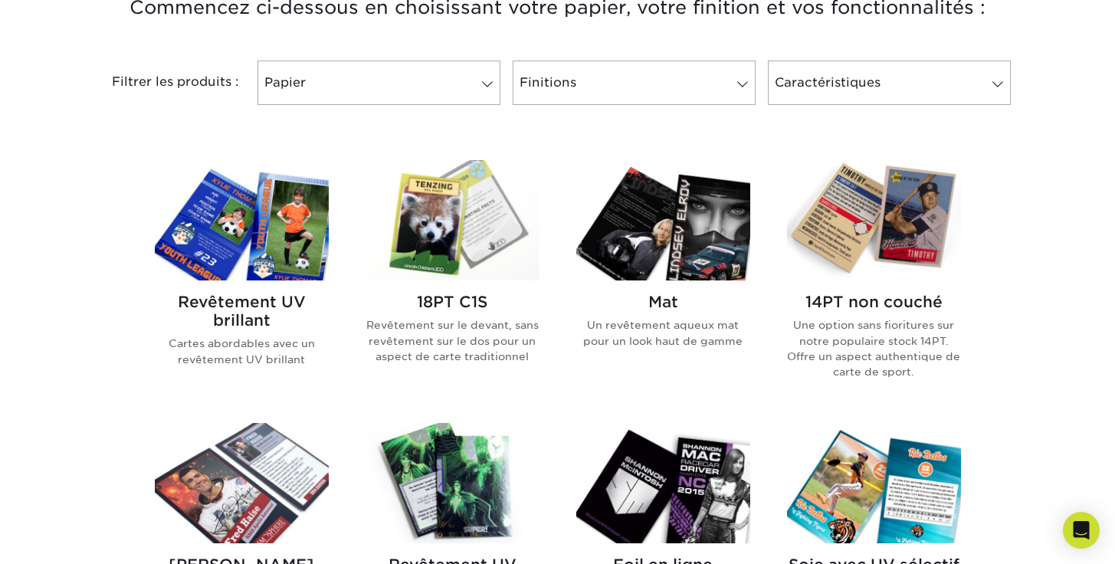
click at [279, 256] on img at bounding box center [242, 220] width 174 height 120
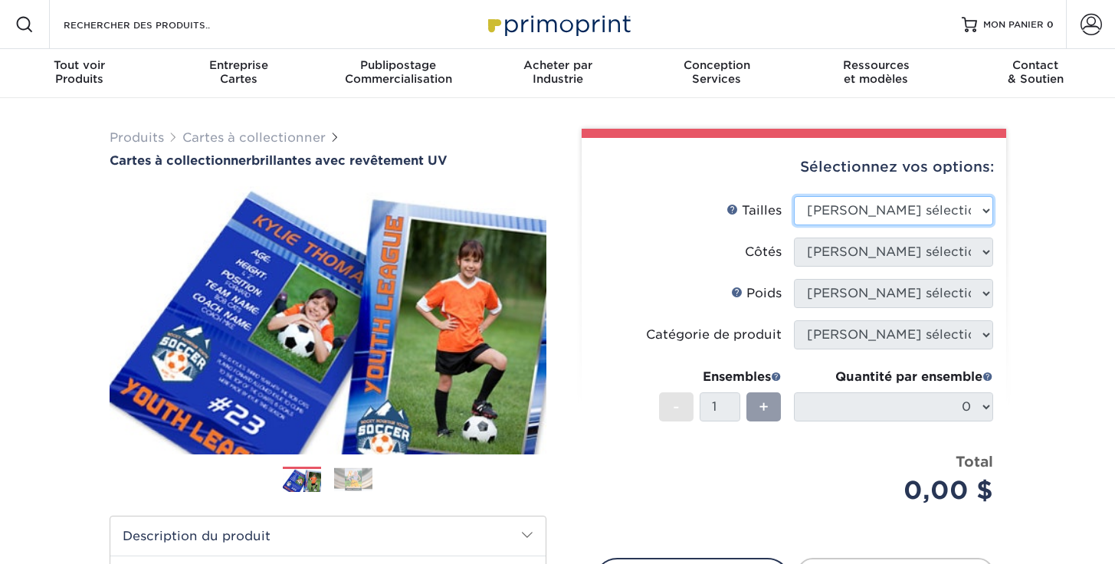
click at [931, 220] on select "[PERSON_NAME] sélectionner 2,5" x 3,5"" at bounding box center [893, 210] width 199 height 29
select select "2.50x3.50"
click at [794, 196] on select "[PERSON_NAME] sélectionner 2,5" x 3,5"" at bounding box center [893, 210] width 199 height 29
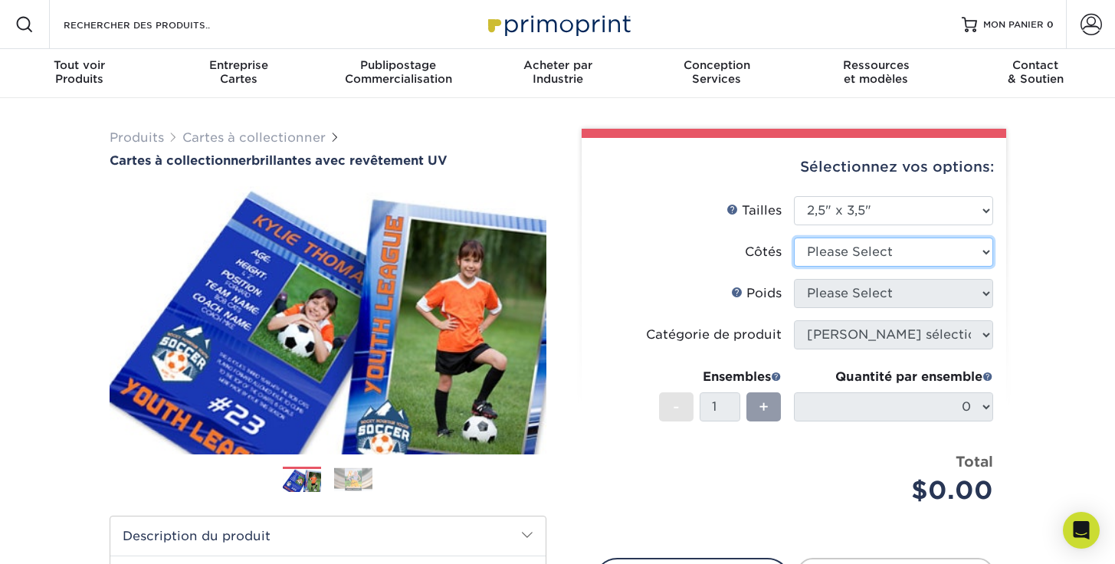
click at [921, 252] on select "Please Select Print Both Sides Print Front Only" at bounding box center [893, 252] width 199 height 29
select select "13abbda7-1d64-4f25-8bb2-c179b224825d"
click at [794, 238] on select "Veuillez sélectionner Imprimer les deux côtés Imprimer sur le devant uniquement" at bounding box center [893, 252] width 199 height 29
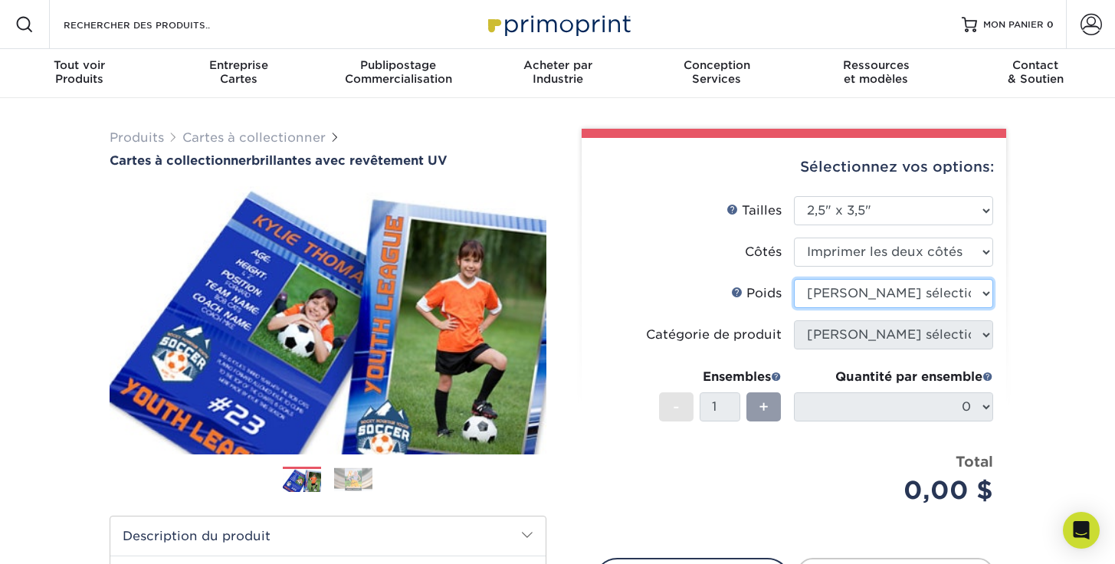
click at [891, 294] on select "Veuillez sélectionner 16PT 14PT 18PT C1S" at bounding box center [893, 293] width 199 height 29
select select "14PT"
click at [794, 279] on select "Veuillez sélectionner 16PT 14PT 18PT C1S" at bounding box center [893, 293] width 199 height 29
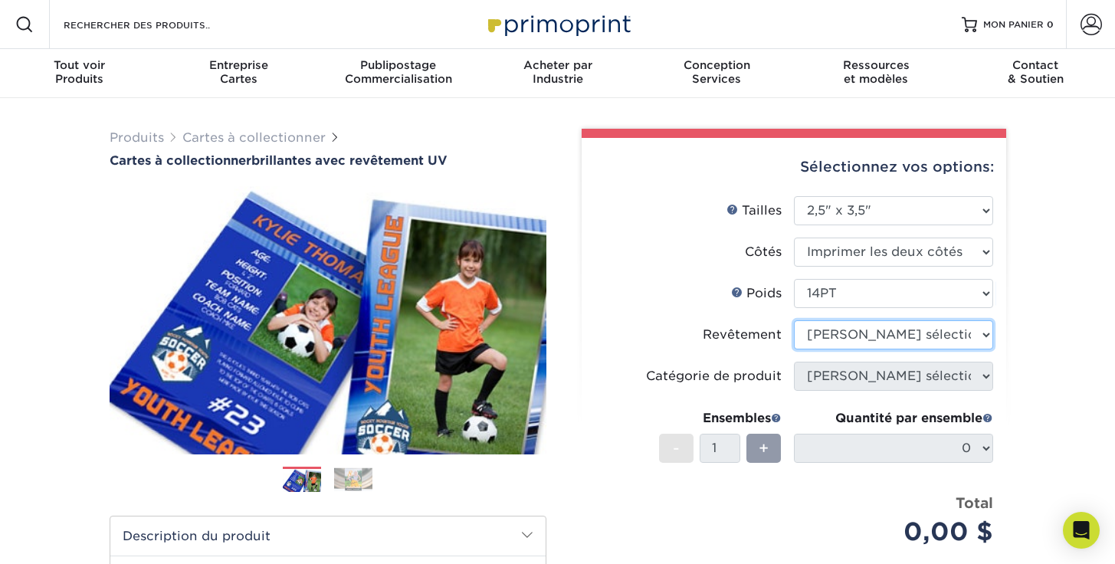
click at [895, 335] on select at bounding box center [893, 334] width 199 height 29
select select "1e8116af-acfc-44b1-83dc-8181aa338834"
click at [794, 320] on select at bounding box center [893, 334] width 199 height 29
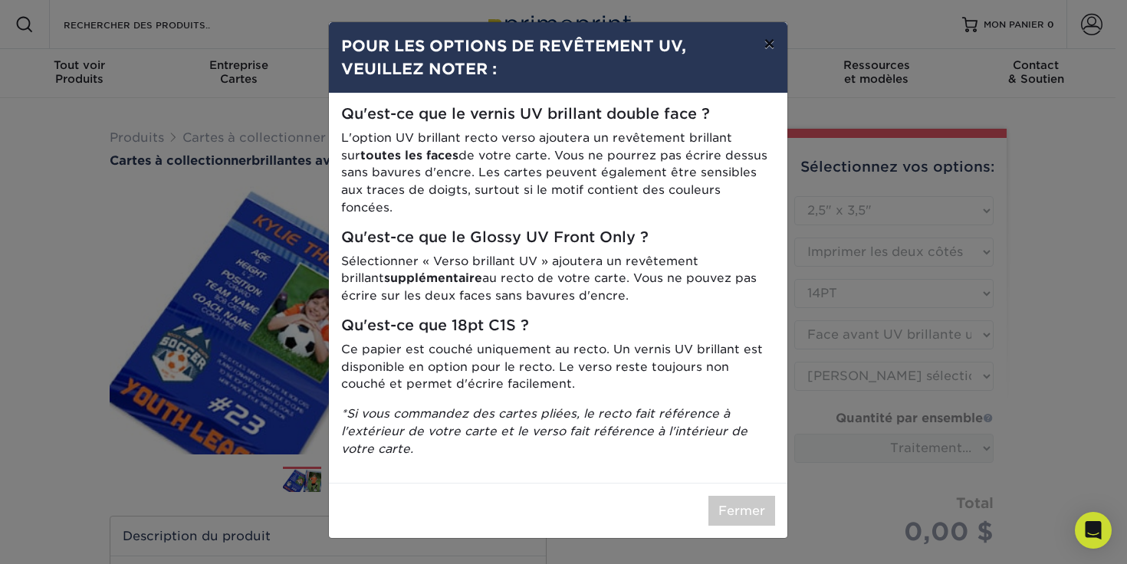
click at [773, 44] on font "×" at bounding box center [768, 43] width 11 height 22
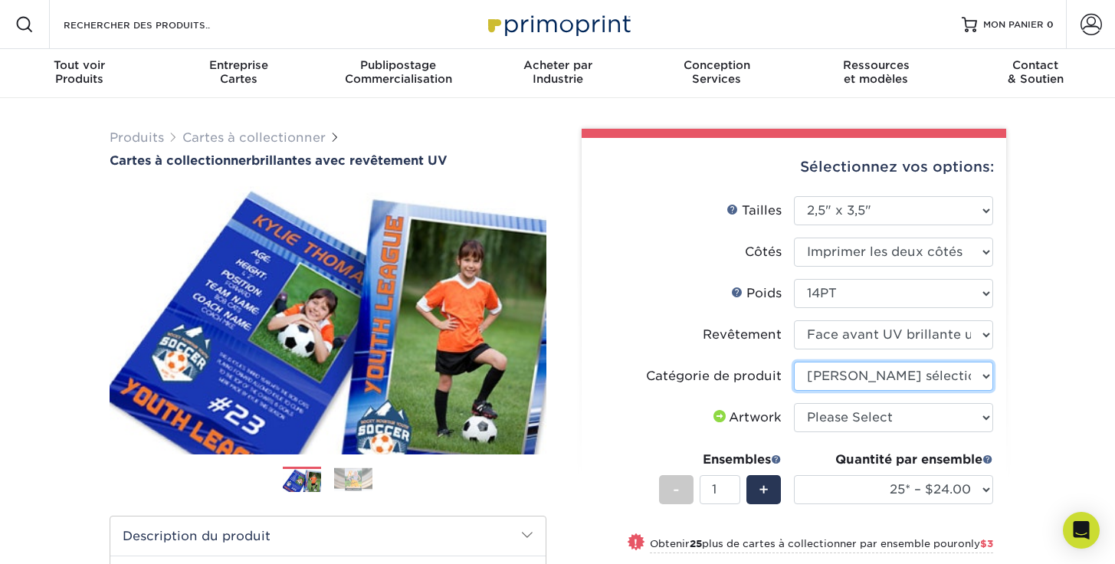
click at [901, 378] on select "Veuillez sélectionner Cartes à collectionner" at bounding box center [893, 376] width 199 height 29
select select "c2f9bce9-36c2-409d-b101-c29d9d031e18"
click at [794, 362] on select "Veuillez sélectionner Cartes à collectionner" at bounding box center [893, 376] width 199 height 29
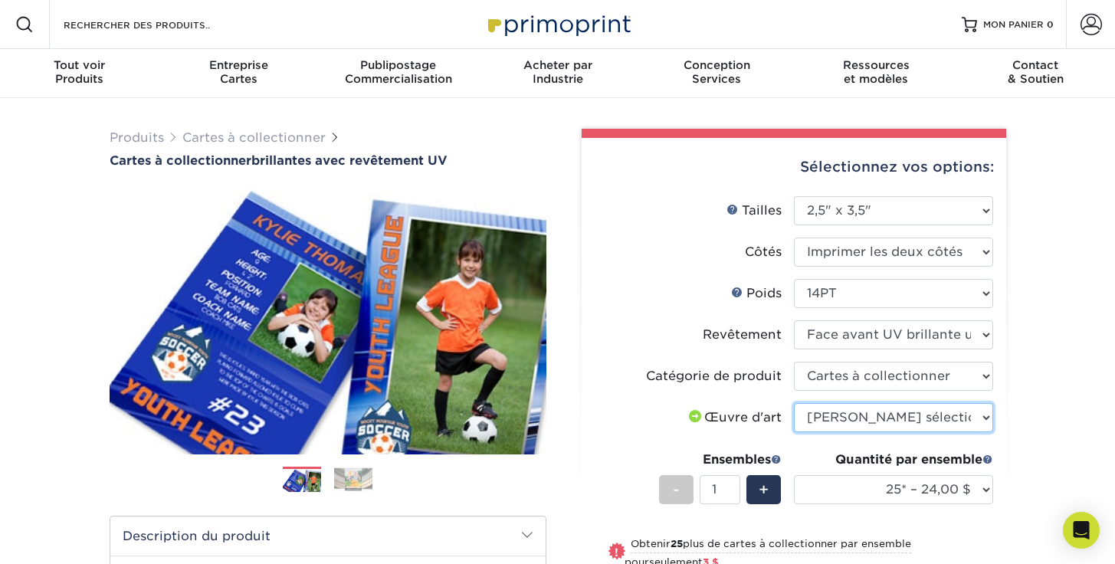
click at [913, 417] on select "Veuillez sélectionner Je vais télécharger des fichiers J'ai besoin d'un design …" at bounding box center [893, 417] width 199 height 29
select select "upload"
click at [794, 403] on select "Veuillez sélectionner Je vais télécharger des fichiers J'ai besoin d'un design …" at bounding box center [893, 417] width 199 height 29
click at [773, 494] on div "+" at bounding box center [764, 489] width 34 height 29
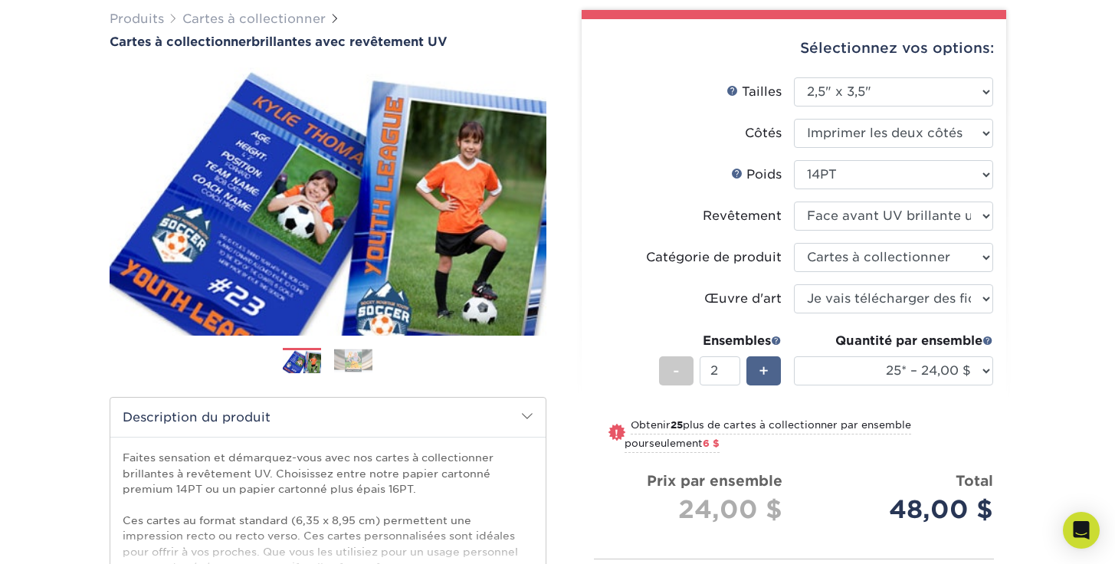
click at [763, 376] on font "+" at bounding box center [764, 371] width 10 height 18
click at [763, 375] on font "+" at bounding box center [764, 371] width 10 height 18
click at [764, 372] on font "+" at bounding box center [764, 371] width 10 height 18
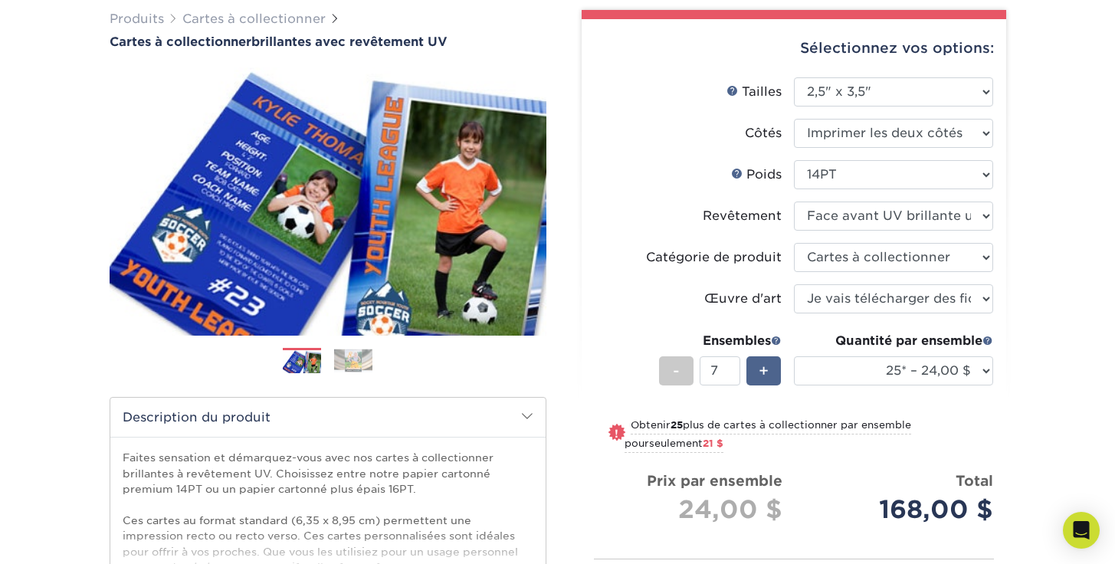
click at [765, 371] on font "+" at bounding box center [764, 371] width 10 height 18
type input "10"
click at [964, 377] on select "25* – 24,00 $ 50* – 27,00 $ 75* – 34,00 $ 100* – 37,00 $ 250* – 48,00 $ 500 – 5…" at bounding box center [893, 370] width 199 height 29
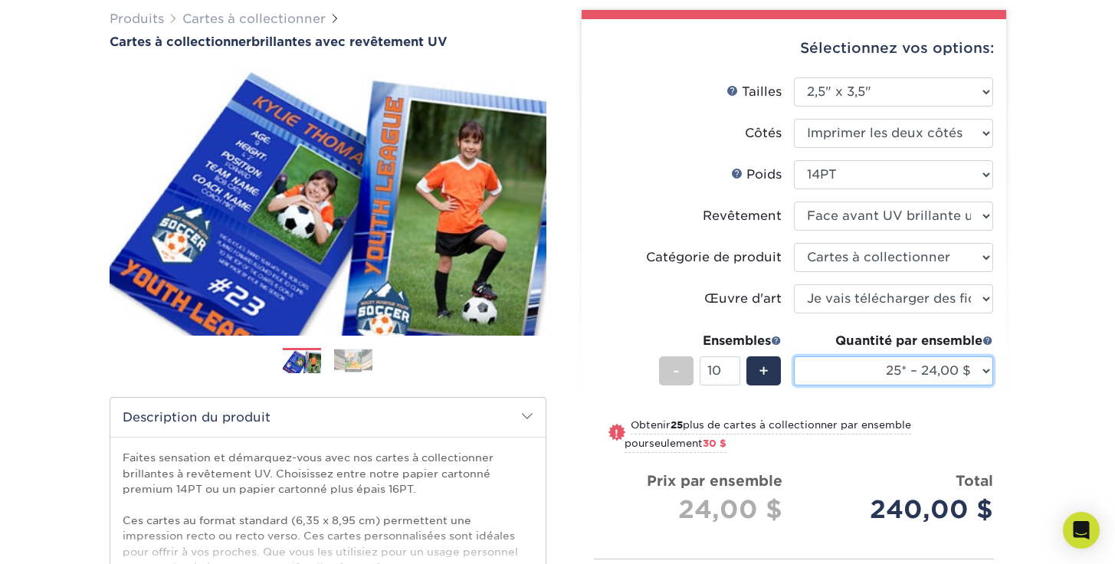
select select "100* – 37,00 $"
click at [794, 356] on select "25* – 24,00 $ 50* – 27,00 $ 75* – 34,00 $ 100* – 37,00 $ 250* – 48,00 $ 500 – 5…" at bounding box center [893, 370] width 199 height 29
click at [978, 373] on select "25* – 24,00 $ 50* – 27,00 $ 75* – 34,00 $ 100* – 37,00 $ 250* – 48,00 $ 500 – 5…" at bounding box center [893, 370] width 199 height 29
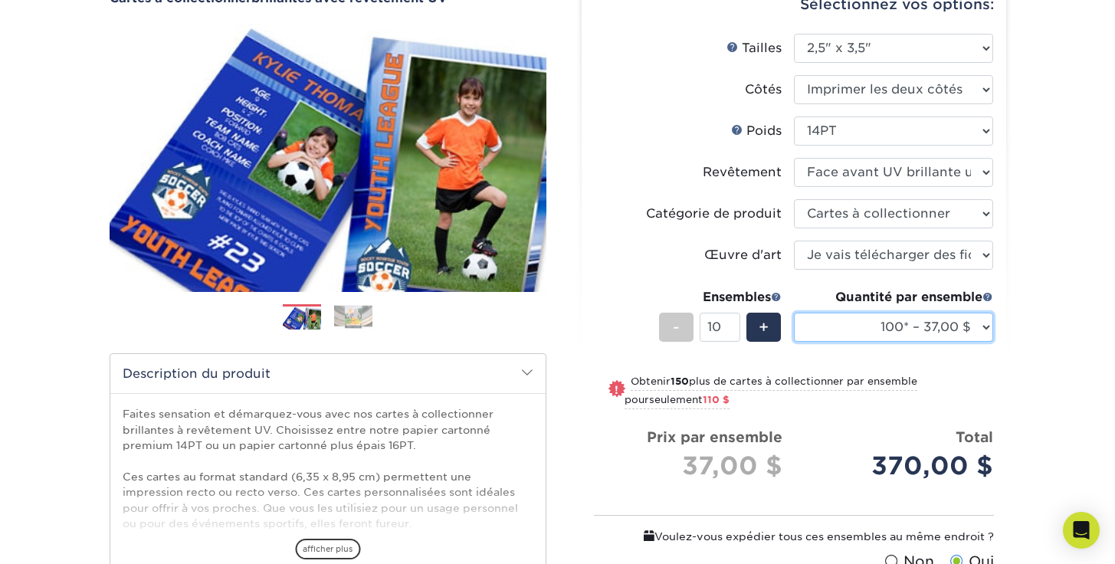
scroll to position [71, 0]
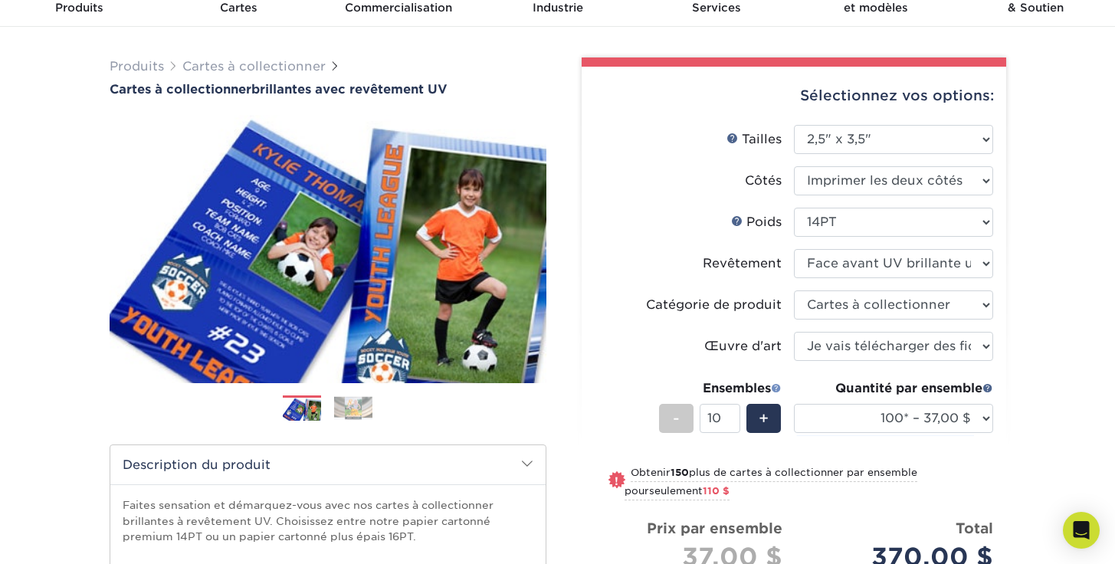
click at [774, 388] on span at bounding box center [776, 387] width 11 height 11
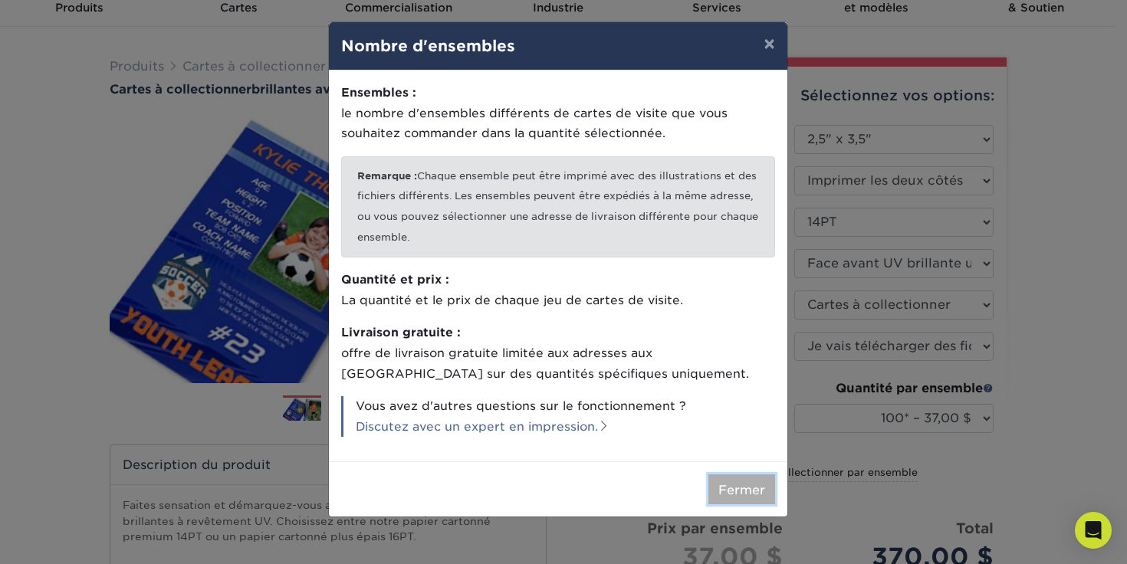
click at [736, 488] on font "Fermer" at bounding box center [741, 489] width 47 height 15
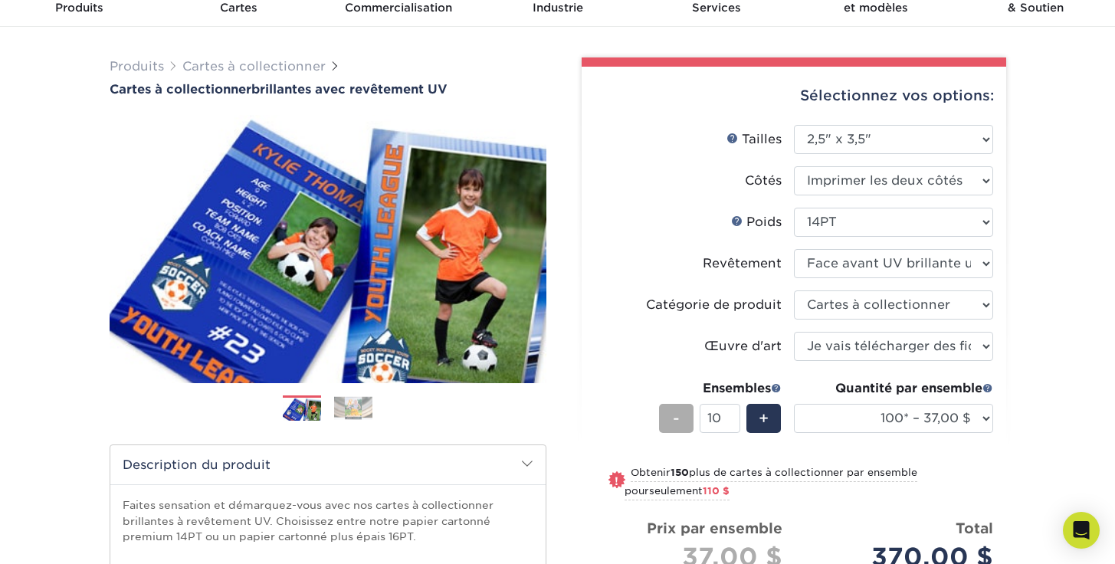
click at [687, 423] on div "-" at bounding box center [676, 418] width 34 height 29
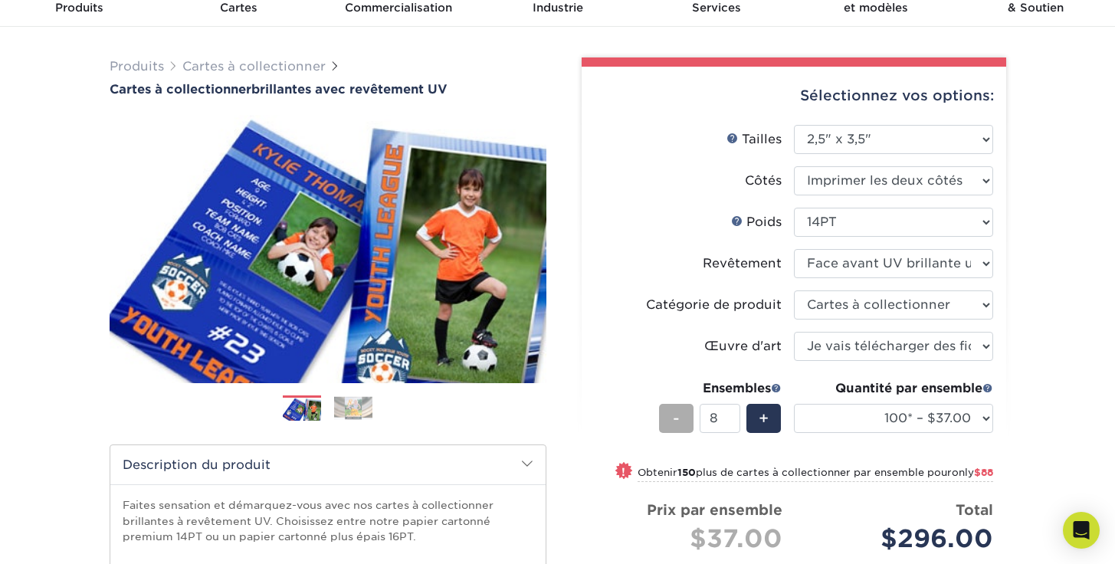
click at [687, 423] on div "-" at bounding box center [676, 418] width 34 height 29
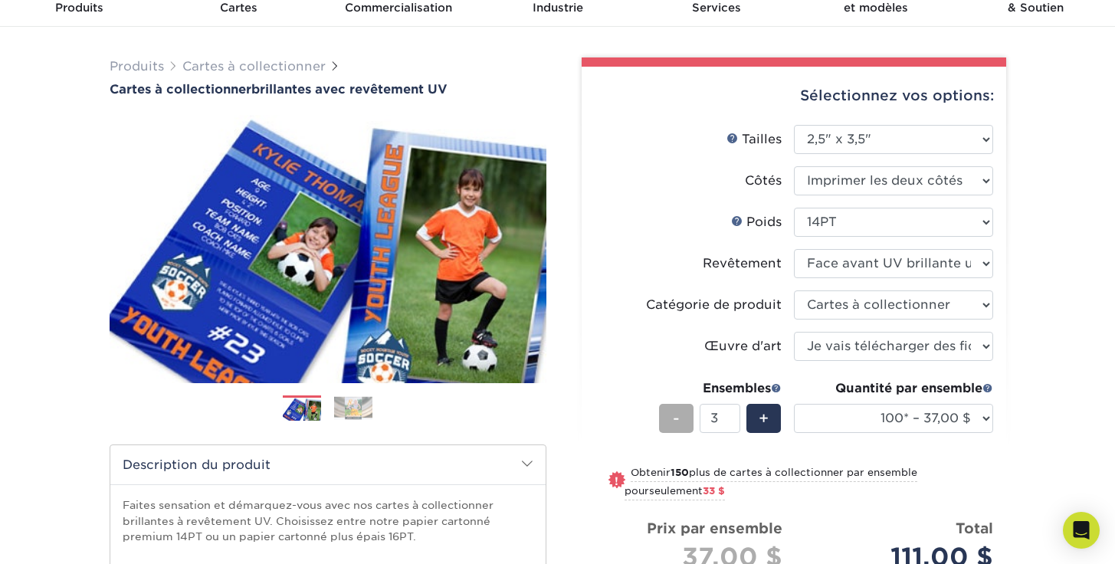
click at [687, 423] on div "-" at bounding box center [676, 418] width 34 height 29
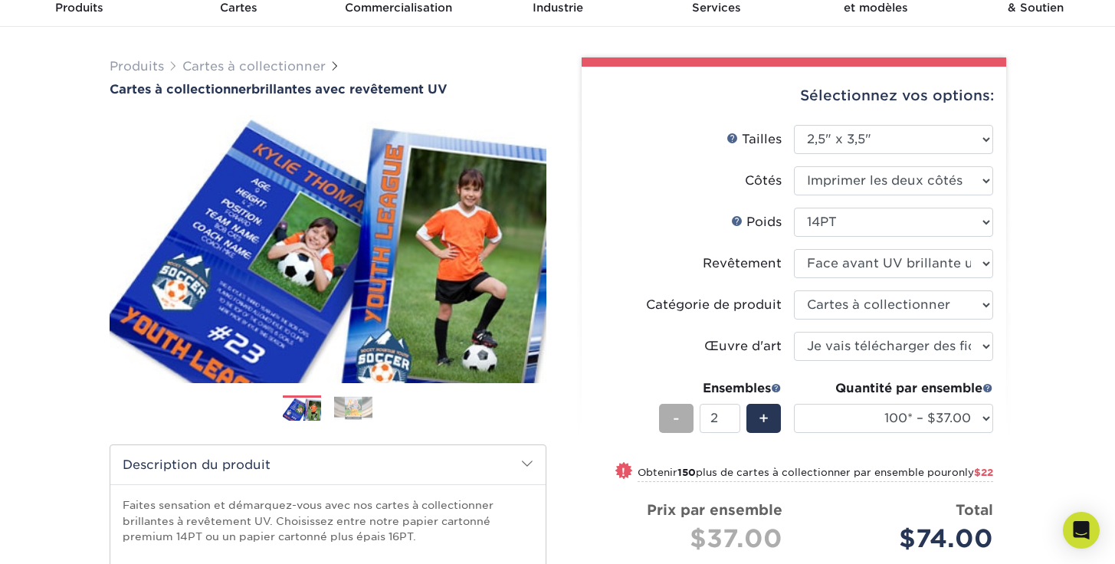
click at [687, 423] on div "-" at bounding box center [676, 418] width 34 height 29
type input "1"
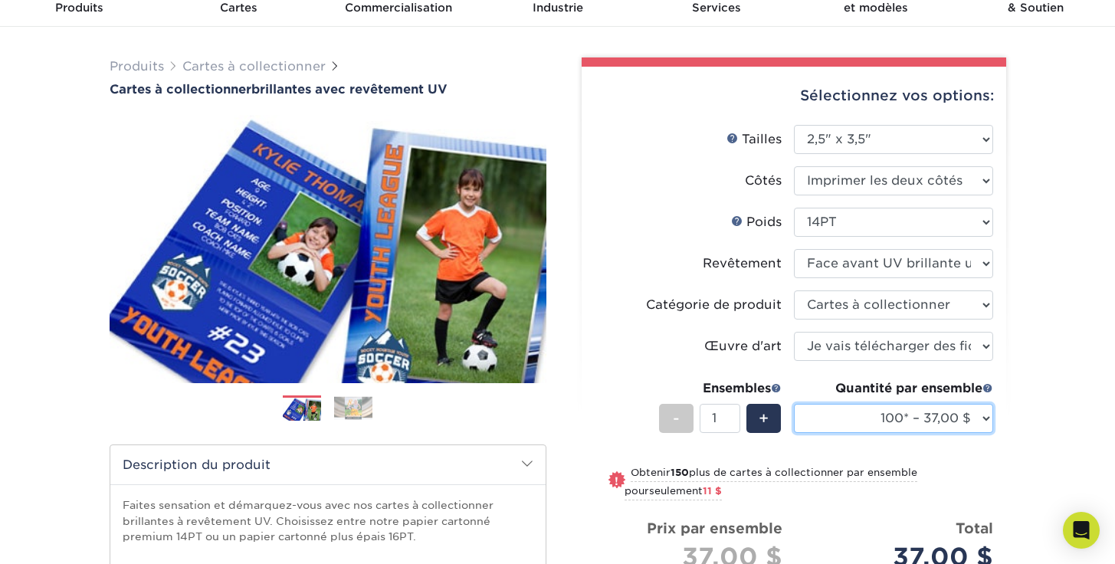
click at [987, 423] on select "25* – 24,00 $ 50* – 27,00 $ 75* – 34,00 $ 100* – 37,00 $ 250* – 48,00 $ 500 – 5…" at bounding box center [893, 418] width 199 height 29
select select "500 – 59,00 $"
click at [794, 404] on select "25* – 24,00 $ 50* – 27,00 $ 75* – 34,00 $ 100* – 37,00 $ 250* – 48,00 $ 500 – 5…" at bounding box center [893, 418] width 199 height 29
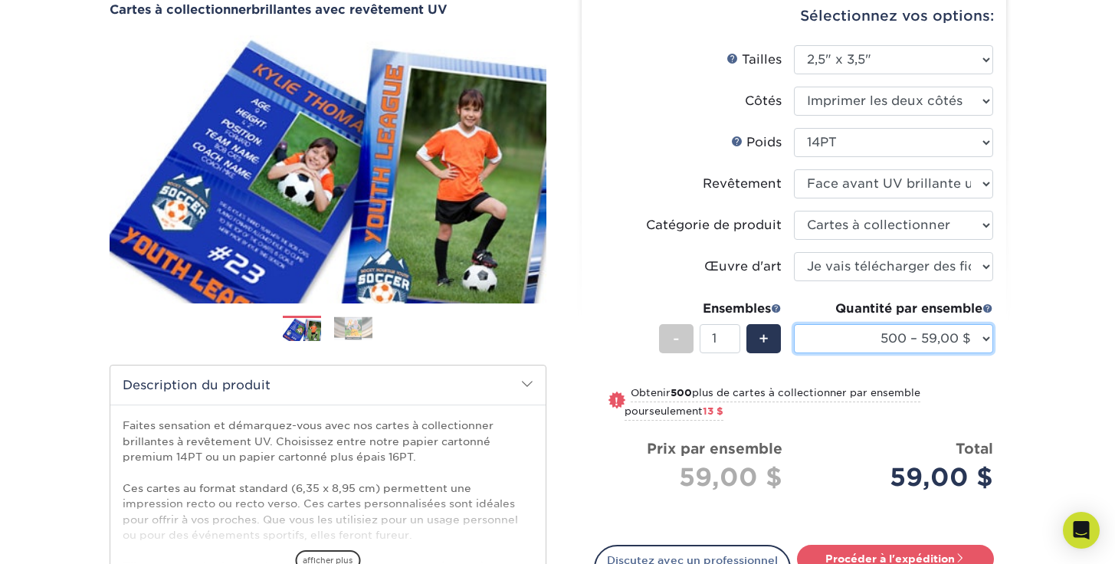
scroll to position [165, 0]
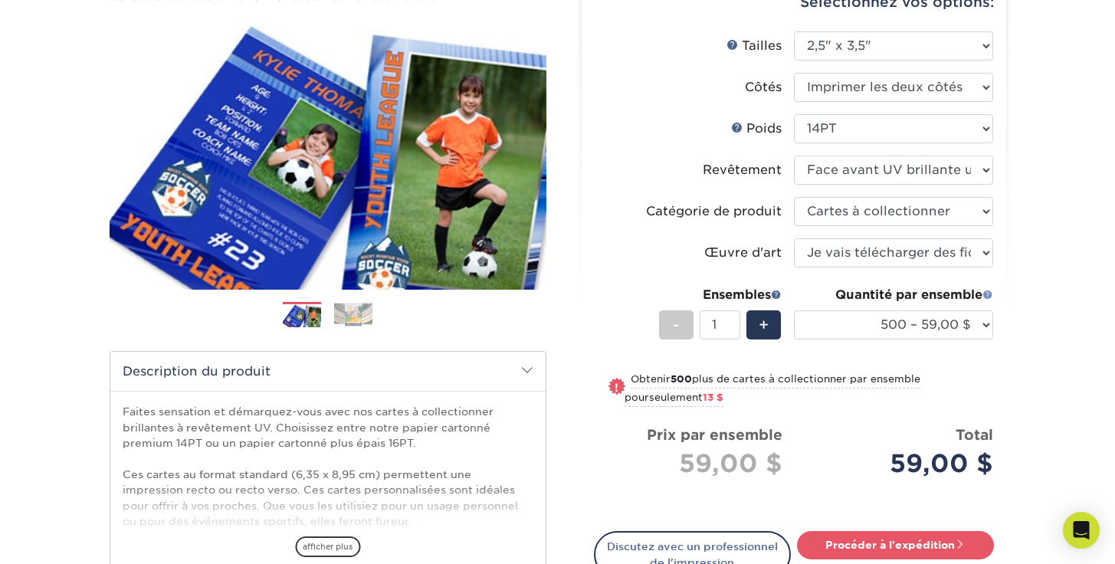
click at [988, 295] on span at bounding box center [988, 294] width 11 height 11
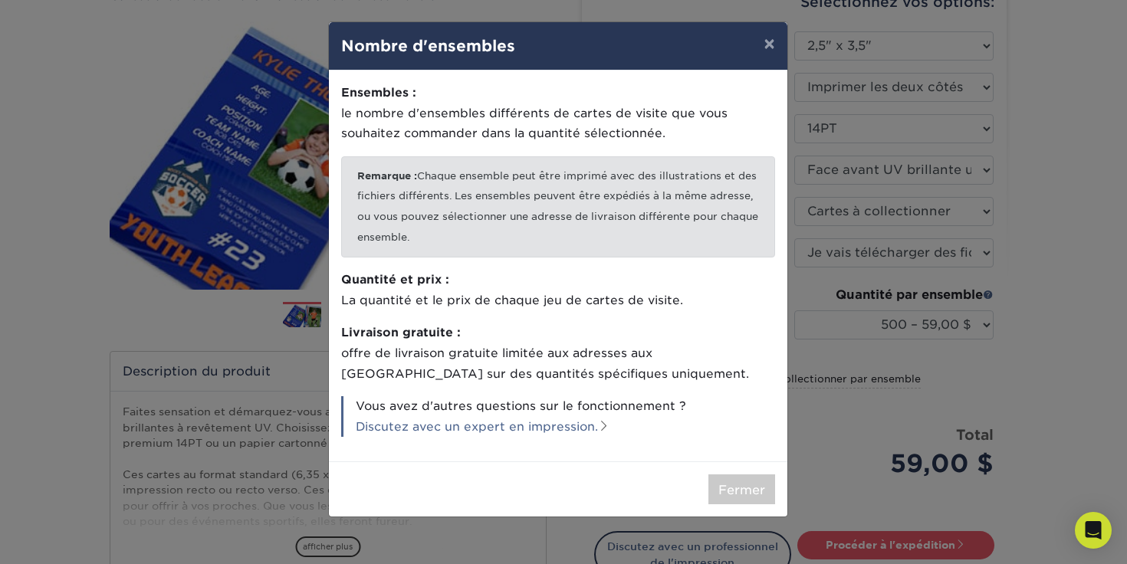
drag, startPoint x: 478, startPoint y: 300, endPoint x: 686, endPoint y: 300, distance: 207.7
click at [686, 300] on p "Quantité et prix : La quantité et le prix de chaque jeu de cartes de visite." at bounding box center [558, 290] width 434 height 41
click at [913, 387] on div "× Nombre d'ensembles Ensembles : le nombre d'ensembles différents de cartes de …" at bounding box center [563, 282] width 1127 height 564
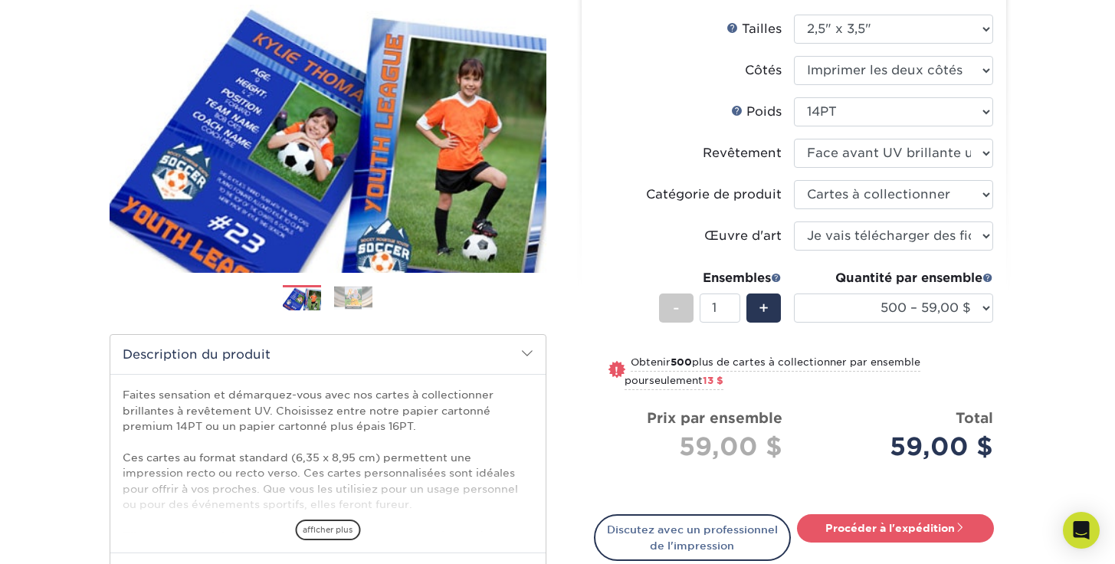
scroll to position [185, 0]
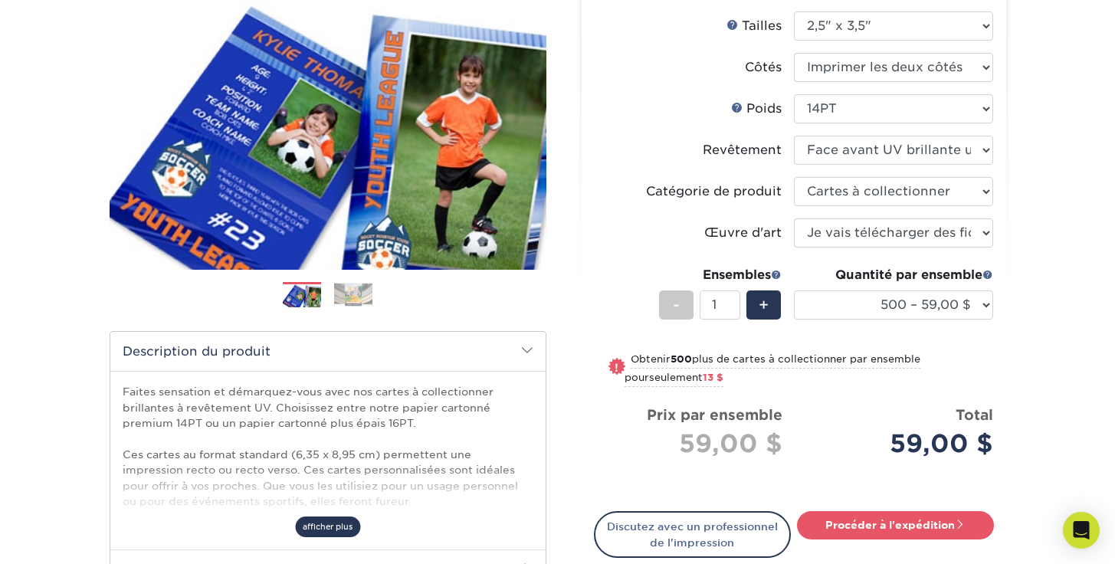
click at [333, 526] on font "afficher plus" at bounding box center [328, 526] width 50 height 9
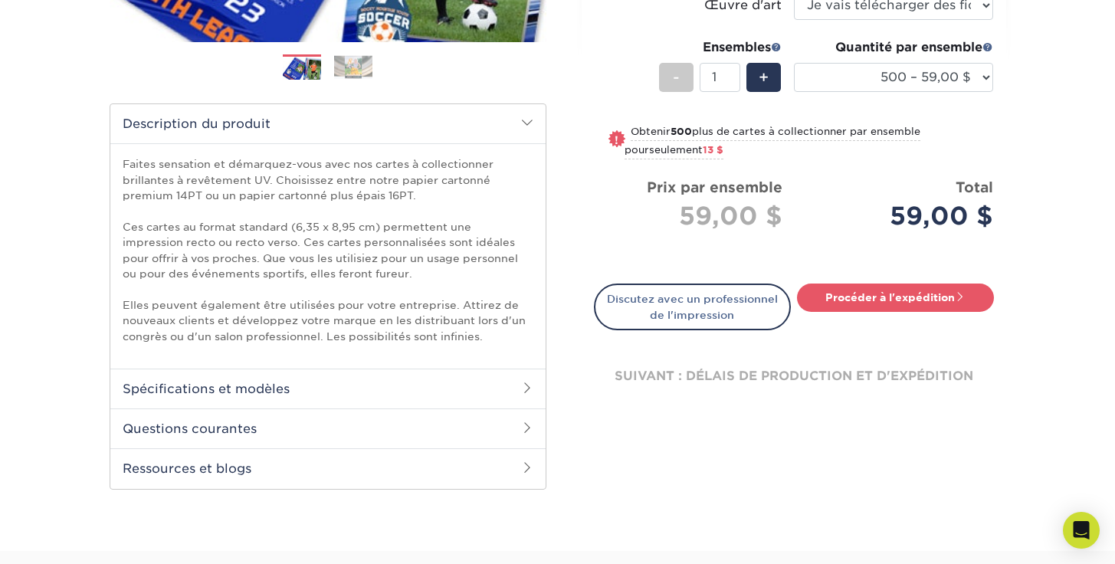
scroll to position [332, 0]
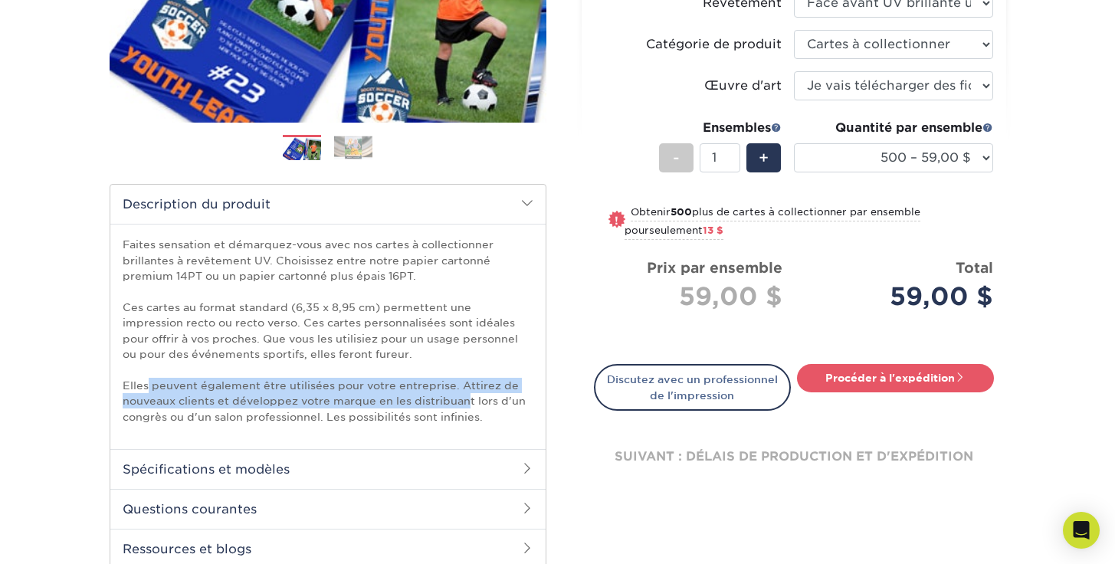
drag, startPoint x: 145, startPoint y: 384, endPoint x: 466, endPoint y: 406, distance: 321.9
click at [466, 406] on p "Faites sensation et démarquez-vous avec nos cartes à collectionner brillantes à…" at bounding box center [328, 331] width 411 height 188
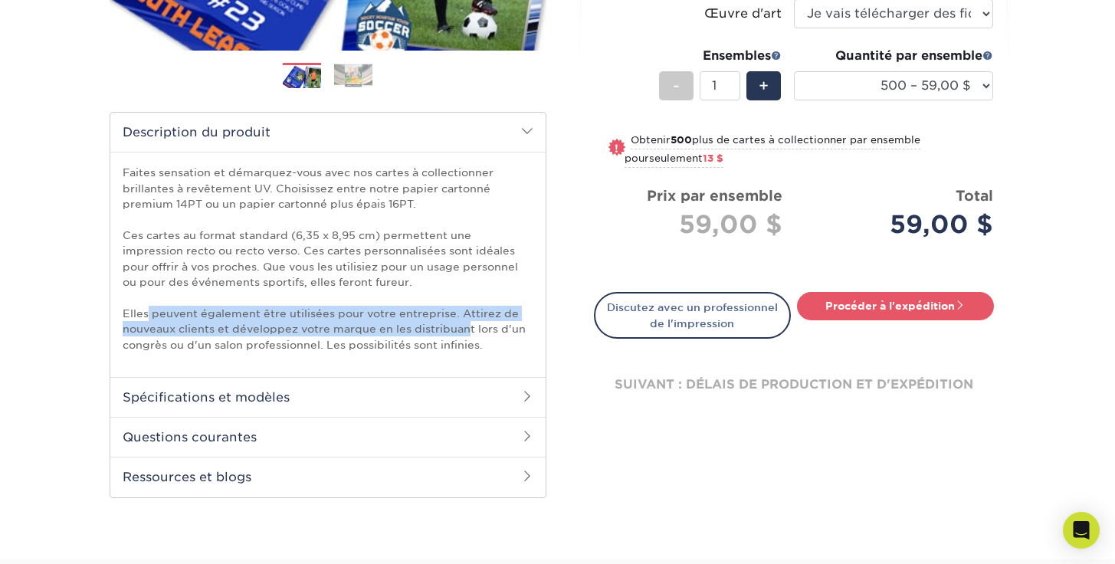
scroll to position [409, 0]
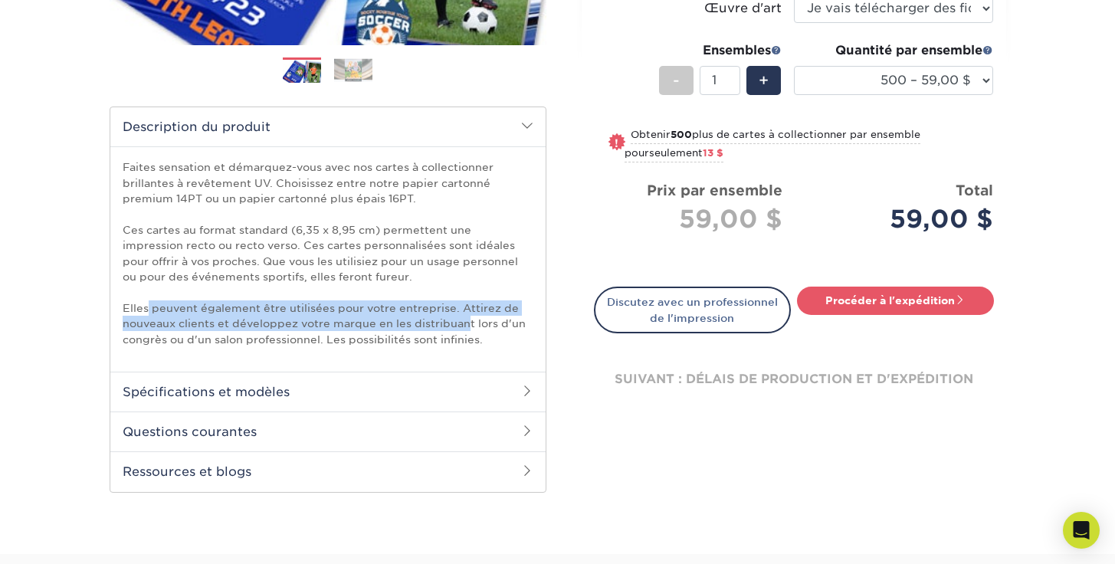
click at [515, 431] on h2 "Questions courantes" at bounding box center [327, 432] width 435 height 40
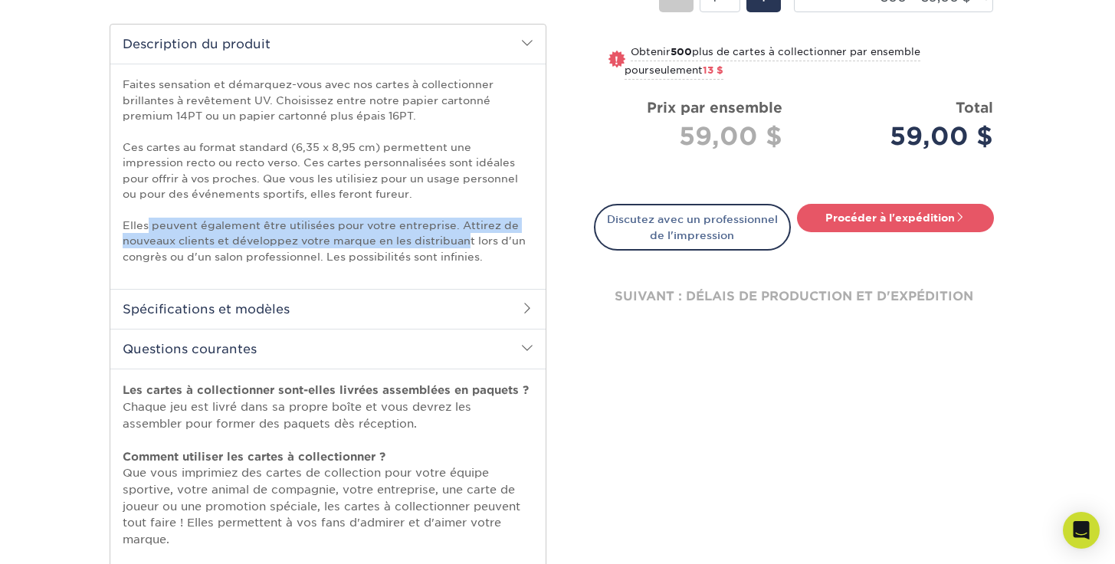
scroll to position [502, 0]
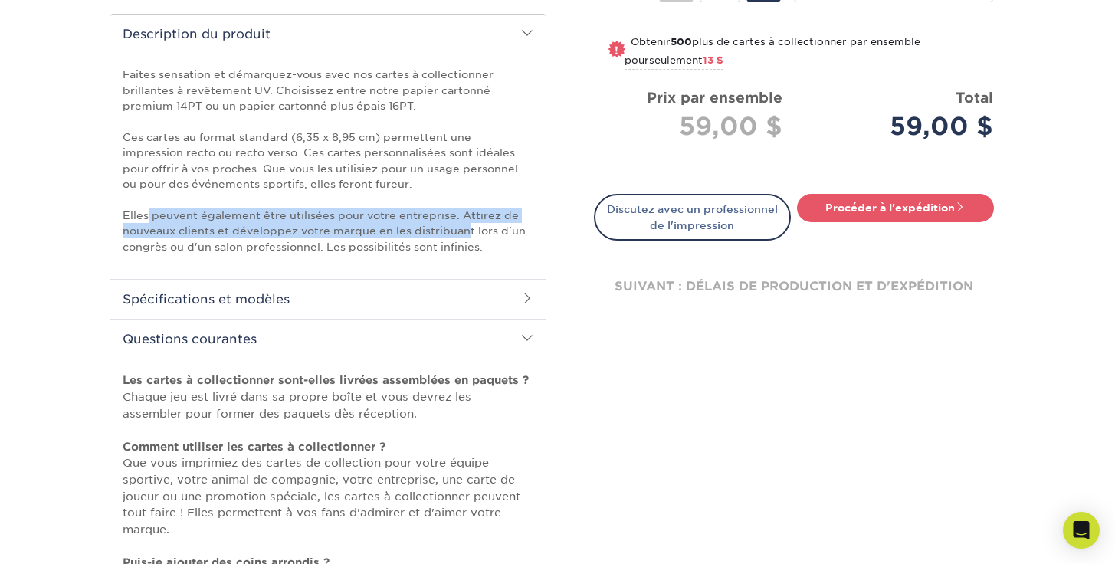
drag, startPoint x: 201, startPoint y: 396, endPoint x: 422, endPoint y: 406, distance: 221.0
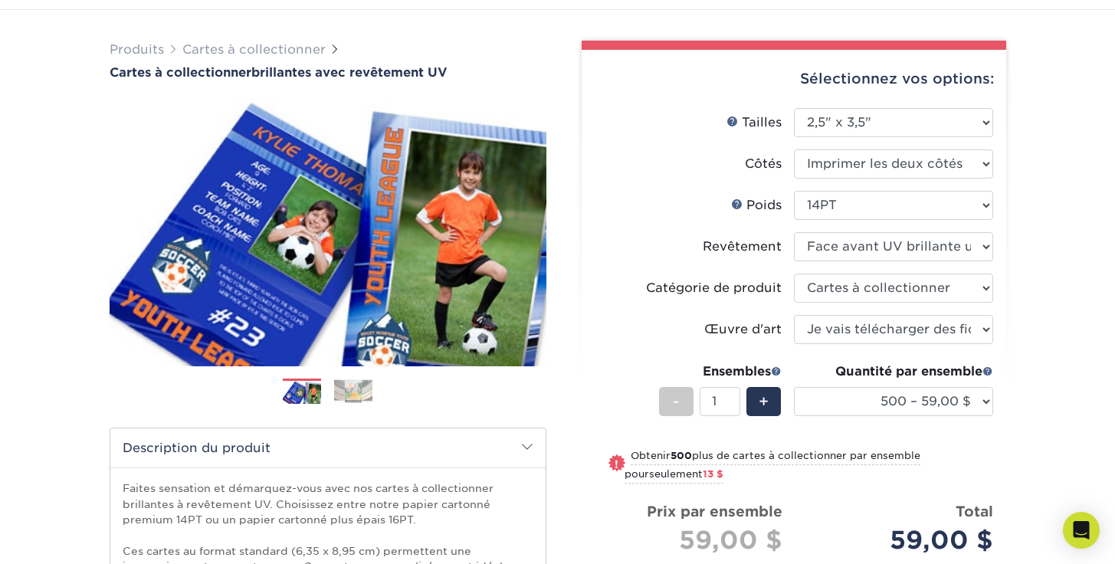
scroll to position [83, 0]
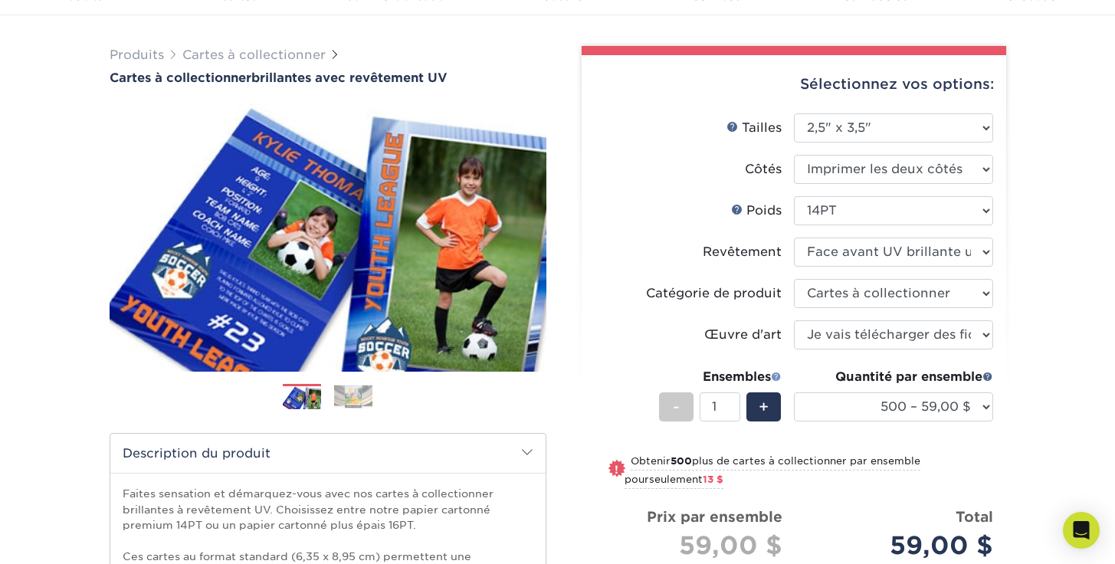
click at [776, 376] on span at bounding box center [776, 376] width 11 height 11
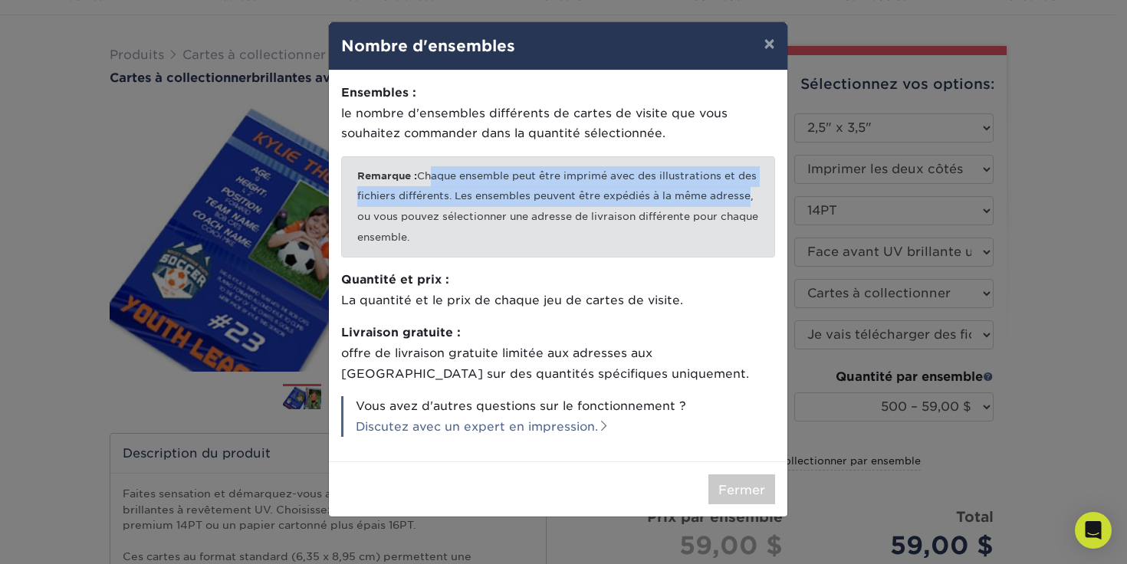
drag, startPoint x: 430, startPoint y: 180, endPoint x: 744, endPoint y: 196, distance: 313.9
click at [744, 196] on font "Chaque ensemble peut être imprimé avec des illustrations et des fichiers différ…" at bounding box center [557, 206] width 401 height 73
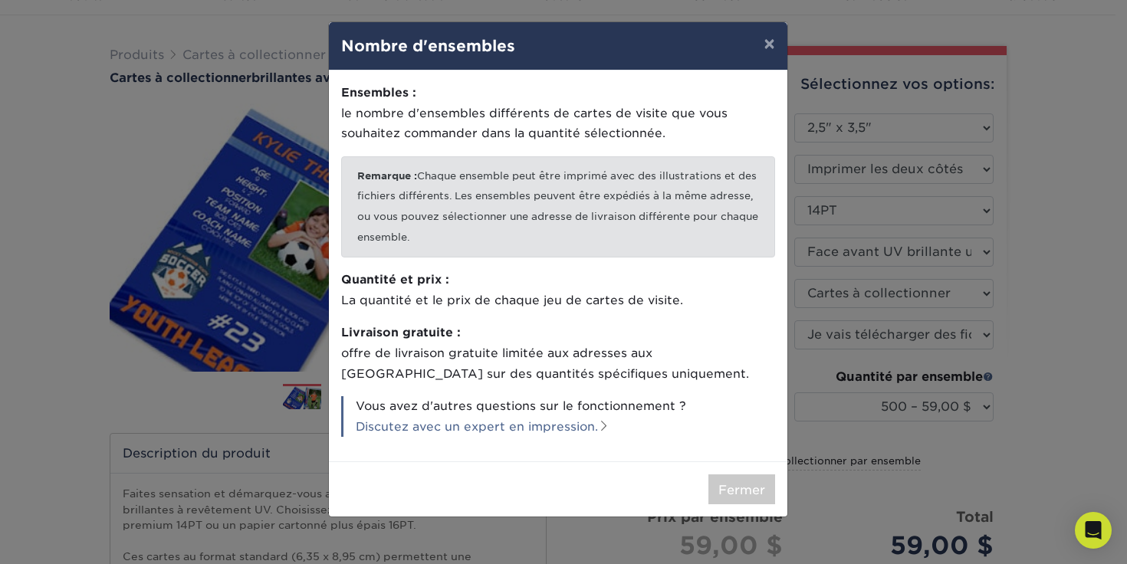
click at [609, 231] on p "Remarque : Chaque ensemble peut être imprimé avec des illustrations et des fich…" at bounding box center [558, 206] width 434 height 101
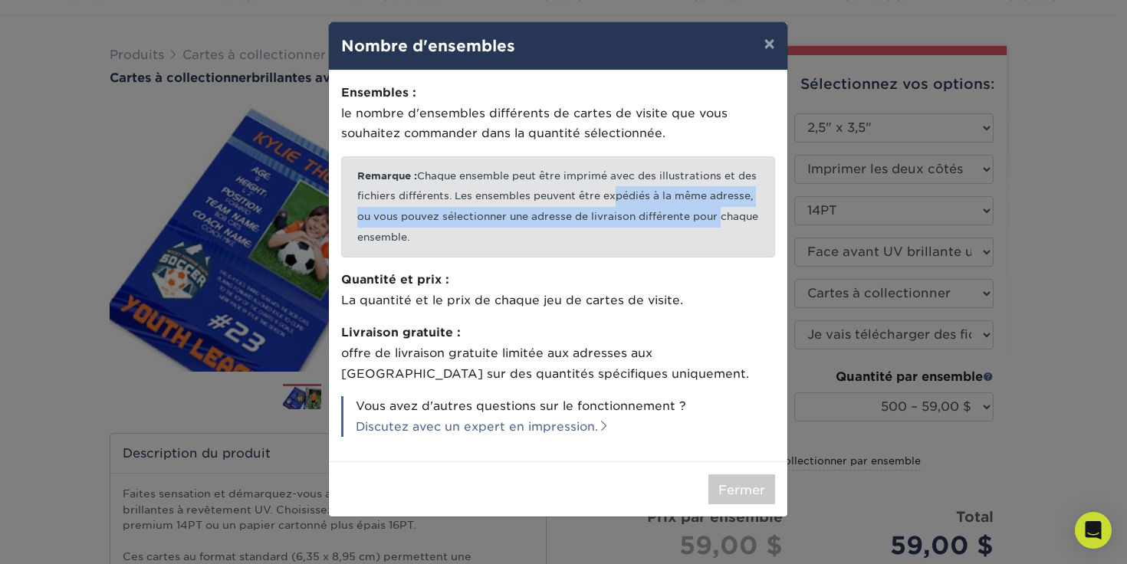
drag, startPoint x: 609, startPoint y: 202, endPoint x: 726, endPoint y: 221, distance: 118.0
click at [714, 219] on font "Chaque ensemble peut être imprimé avec des illustrations et des fichiers différ…" at bounding box center [557, 206] width 401 height 73
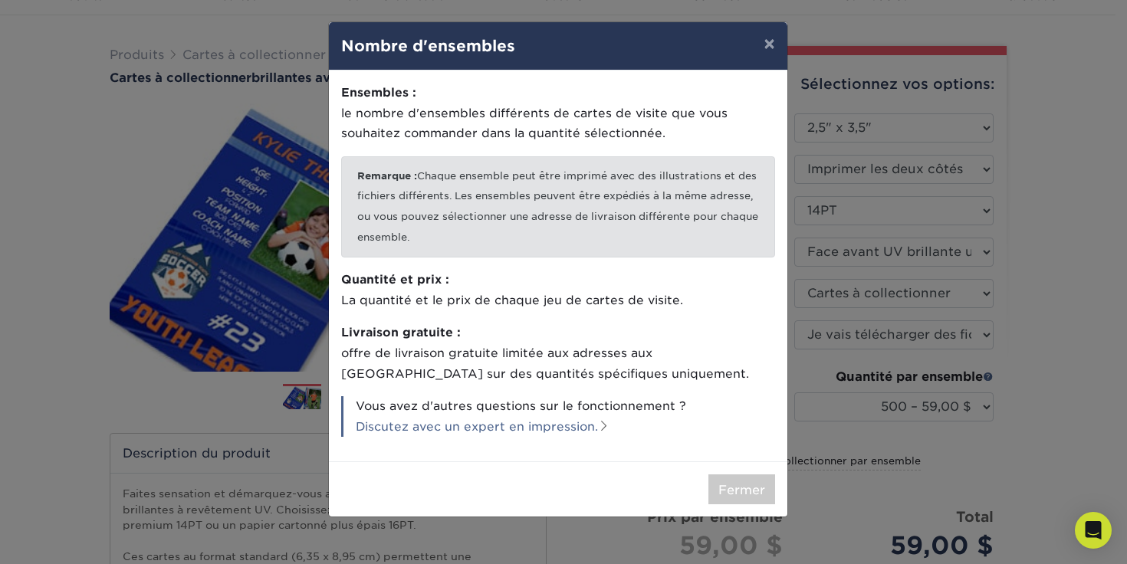
click at [737, 217] on font "Chaque ensemble peut être imprimé avec des illustrations et des fichiers différ…" at bounding box center [557, 206] width 401 height 73
click at [767, 37] on font "×" at bounding box center [768, 43] width 11 height 22
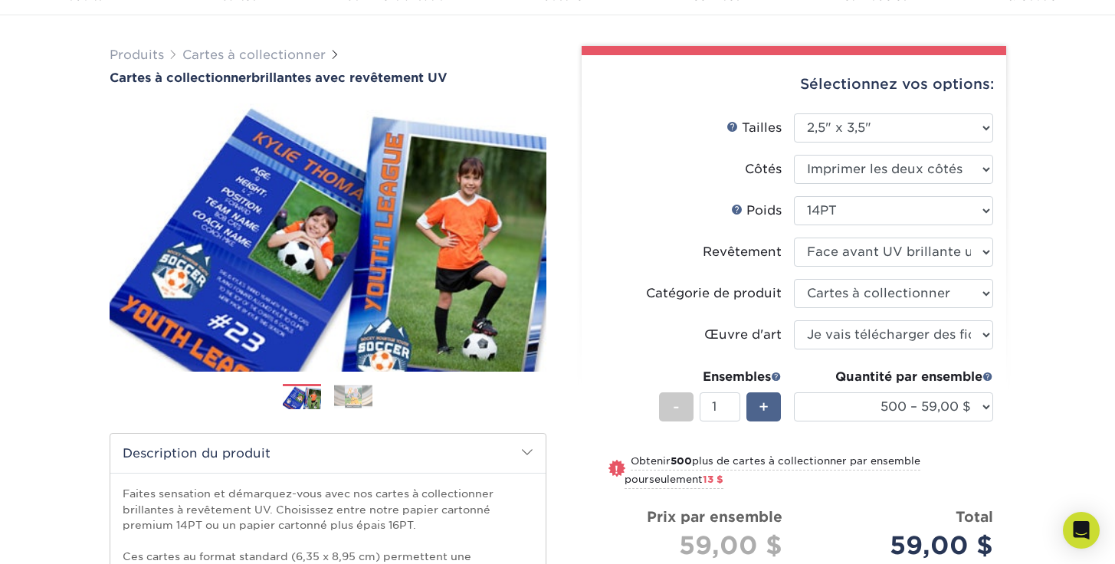
click at [760, 406] on font "+" at bounding box center [764, 407] width 10 height 18
click at [674, 411] on font "-" at bounding box center [676, 407] width 7 height 18
type input "2"
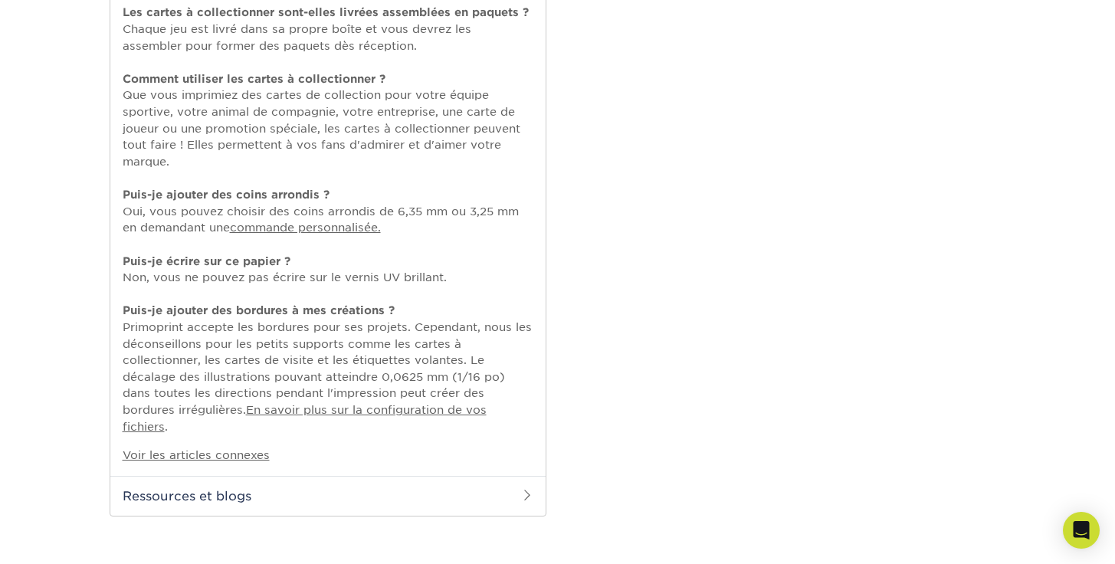
scroll to position [724, 0]
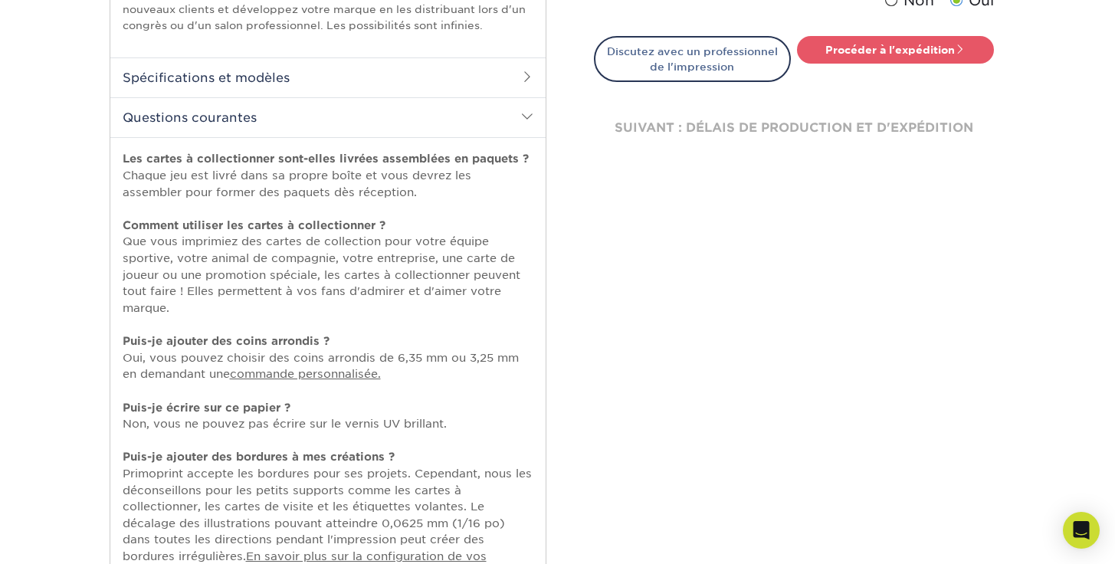
click at [523, 106] on h2 "Questions courantes" at bounding box center [327, 117] width 435 height 40
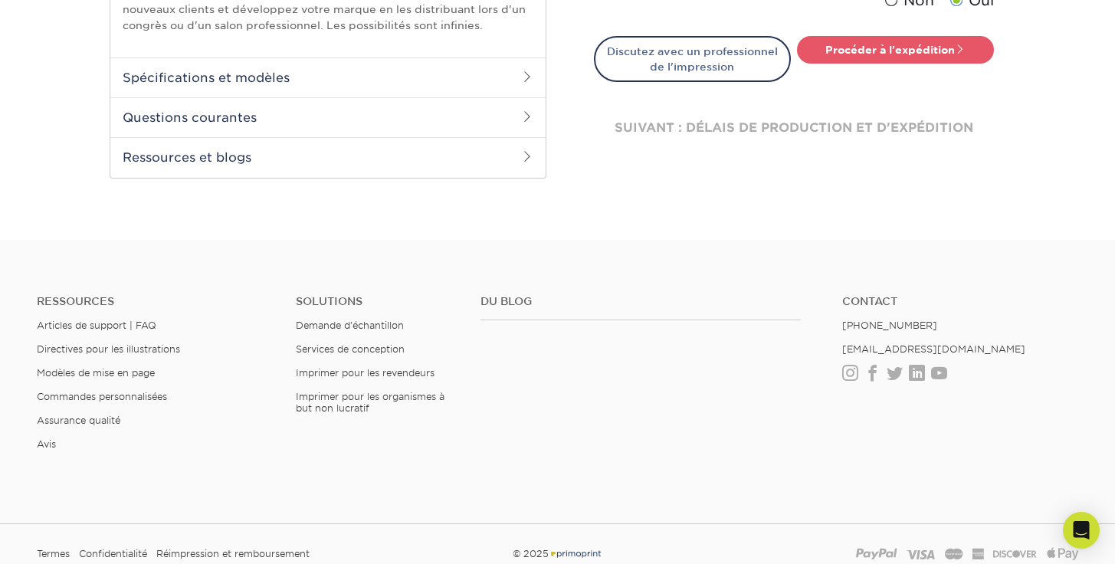
click at [523, 106] on h2 "Questions courantes" at bounding box center [327, 117] width 435 height 40
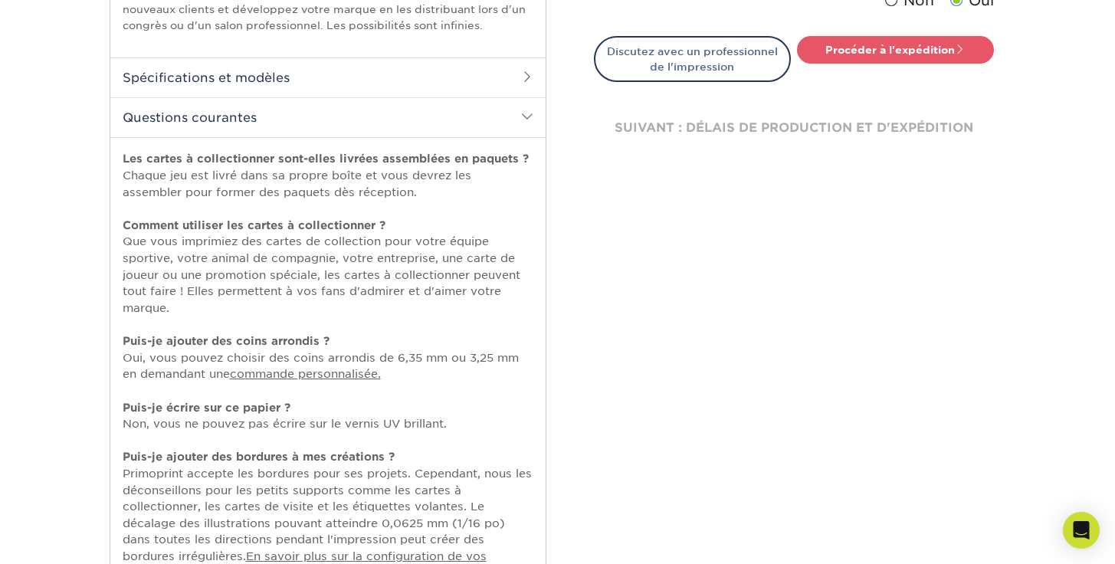
click at [532, 76] on span at bounding box center [527, 77] width 12 height 12
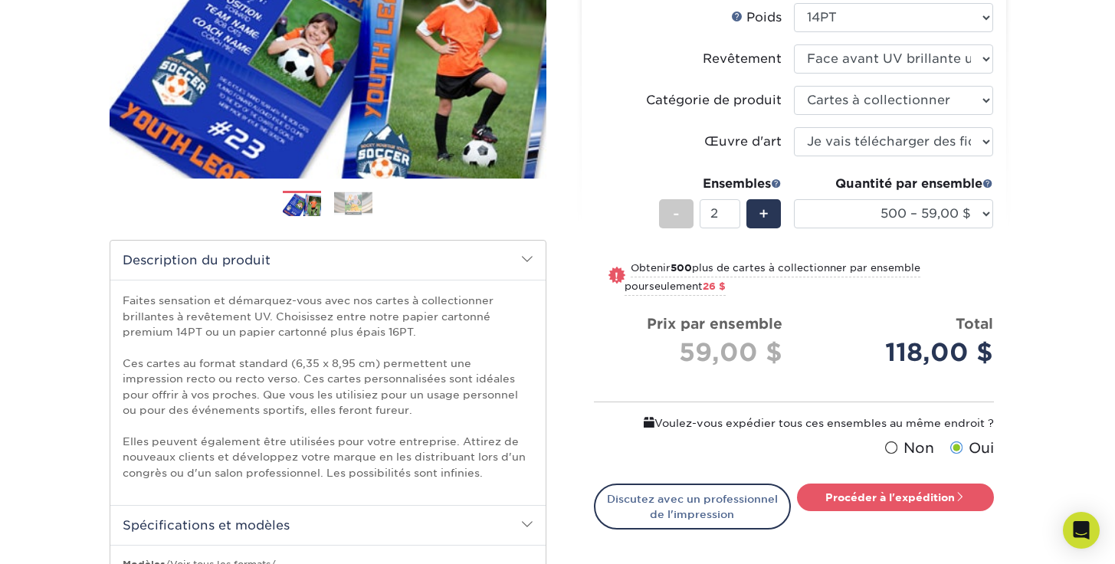
scroll to position [99, 0]
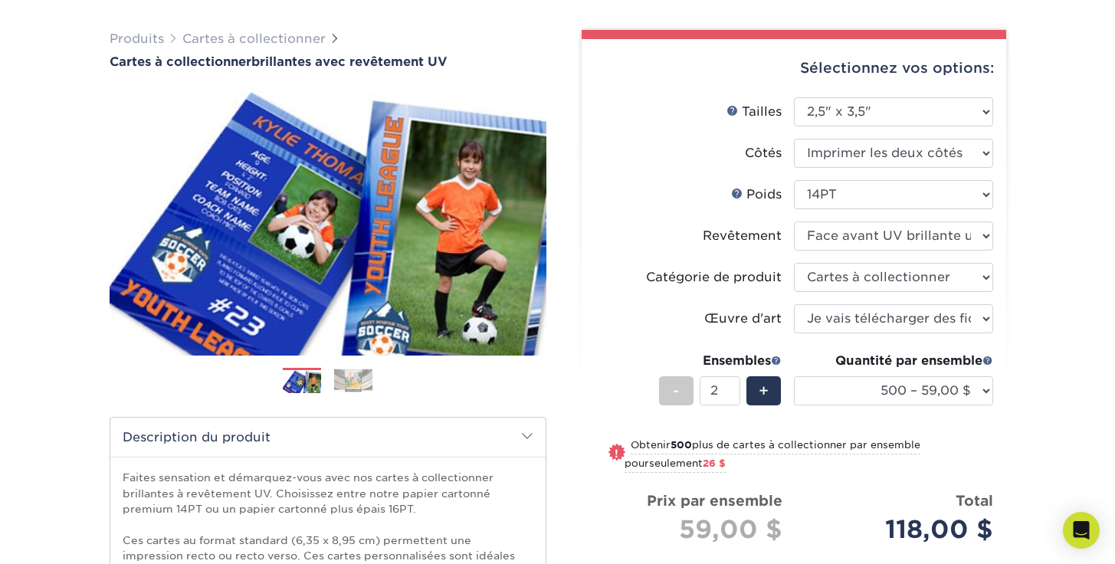
click at [353, 376] on img at bounding box center [353, 381] width 38 height 24
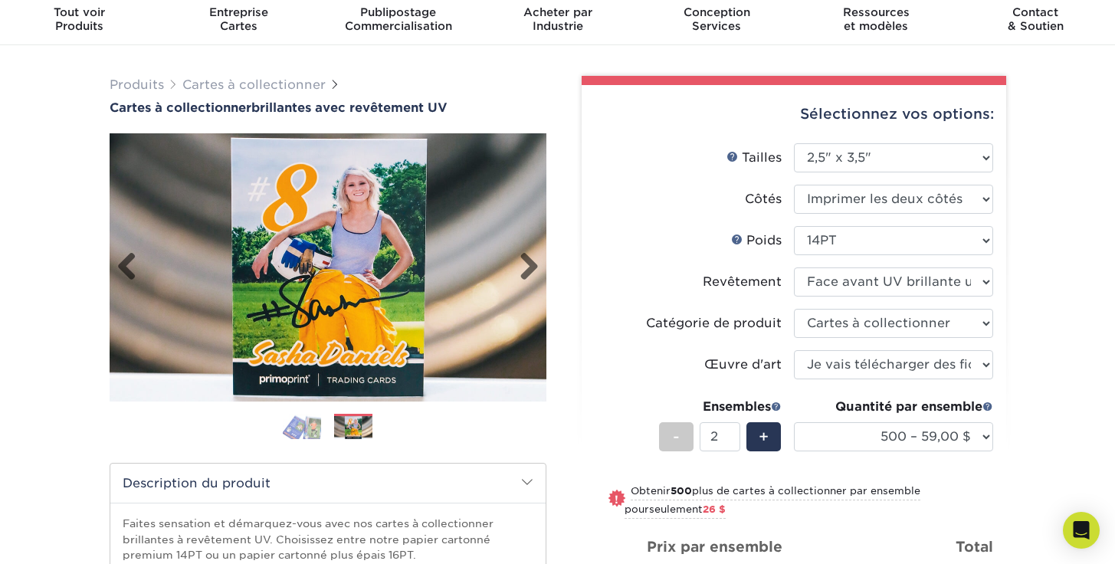
scroll to position [0, 0]
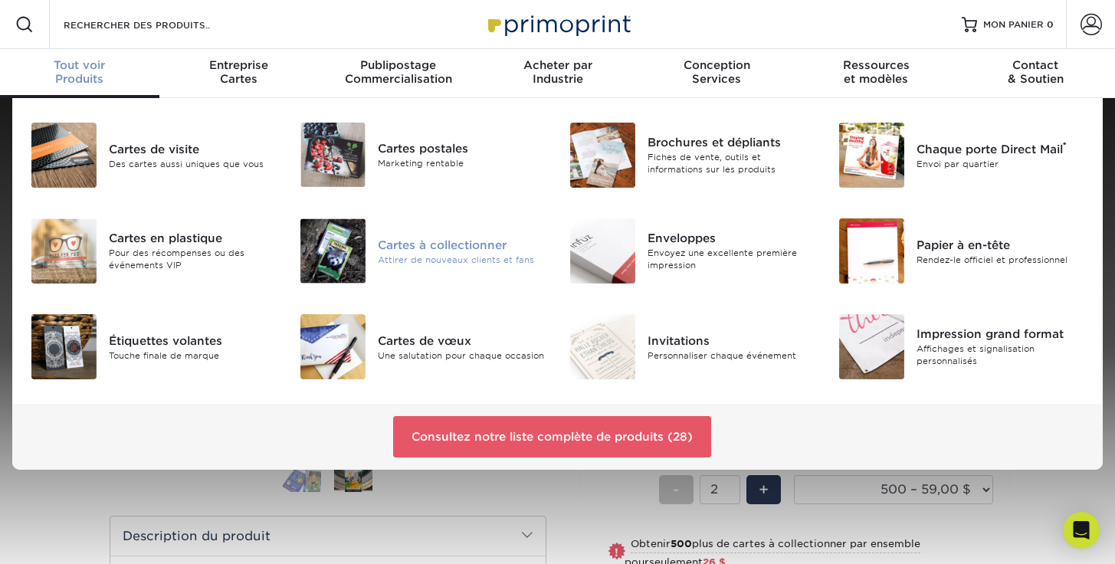
click at [420, 238] on font "Cartes à collectionner" at bounding box center [442, 245] width 129 height 14
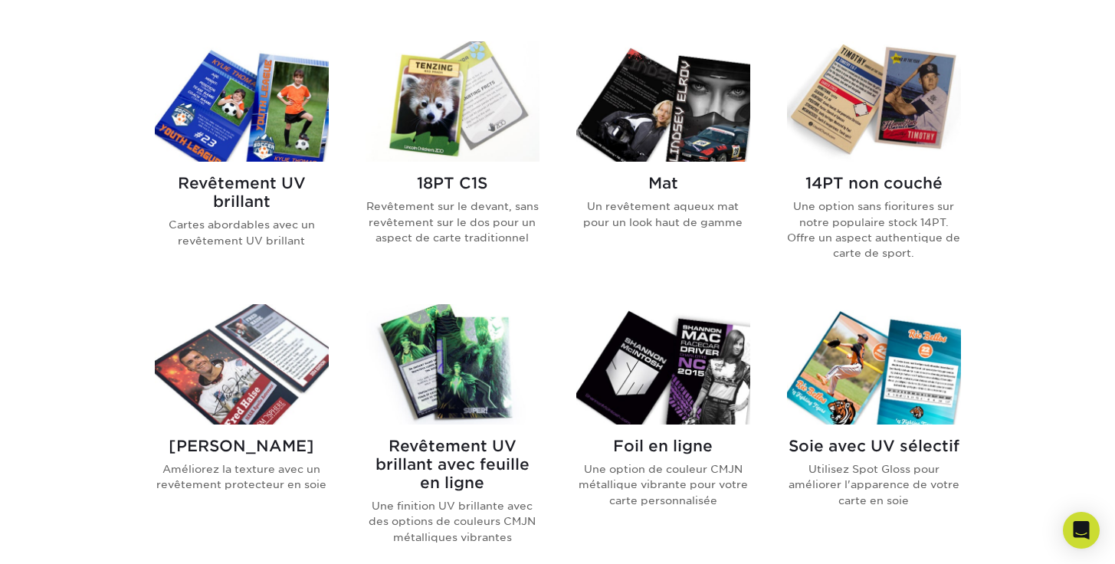
scroll to position [742, 0]
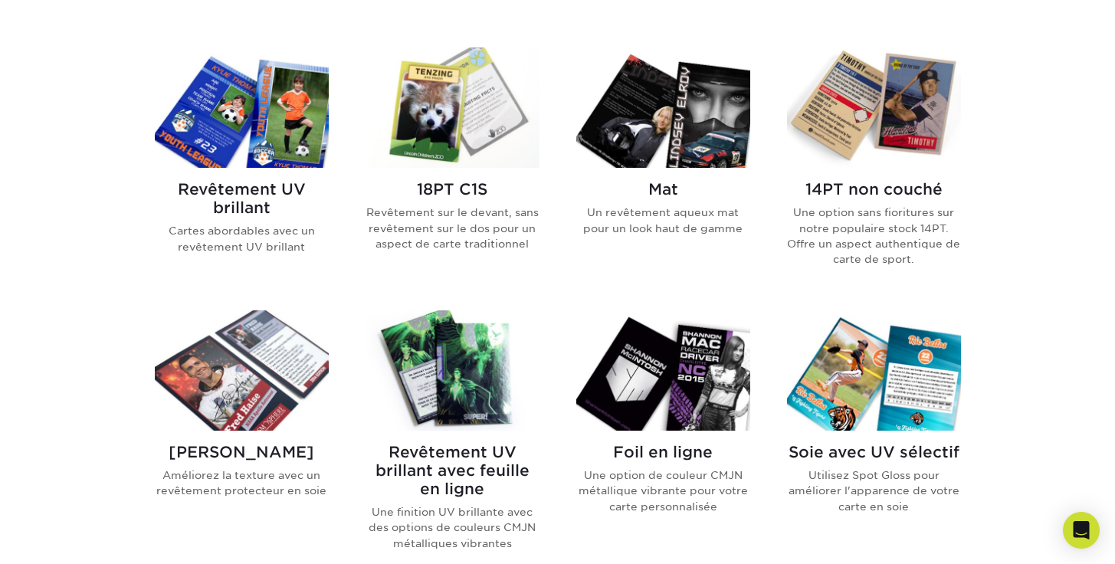
click at [263, 87] on img at bounding box center [242, 108] width 174 height 120
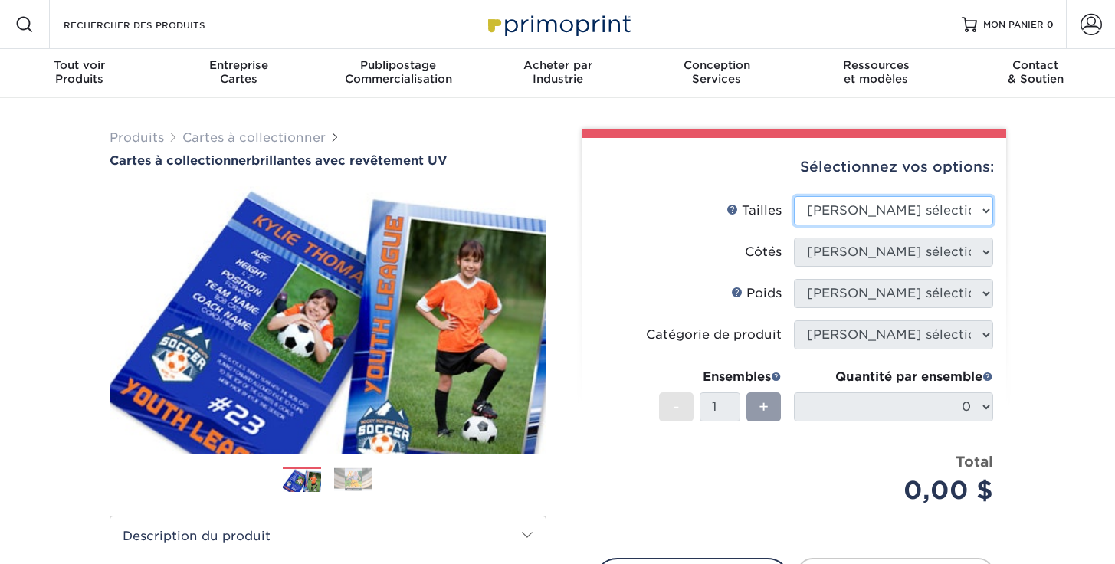
click at [966, 203] on select "[PERSON_NAME] sélectionner 2,5" x 3,5"" at bounding box center [893, 210] width 199 height 29
select select "2.50x3.50"
click at [794, 196] on select "[PERSON_NAME] sélectionner 2,5" x 3,5"" at bounding box center [893, 210] width 199 height 29
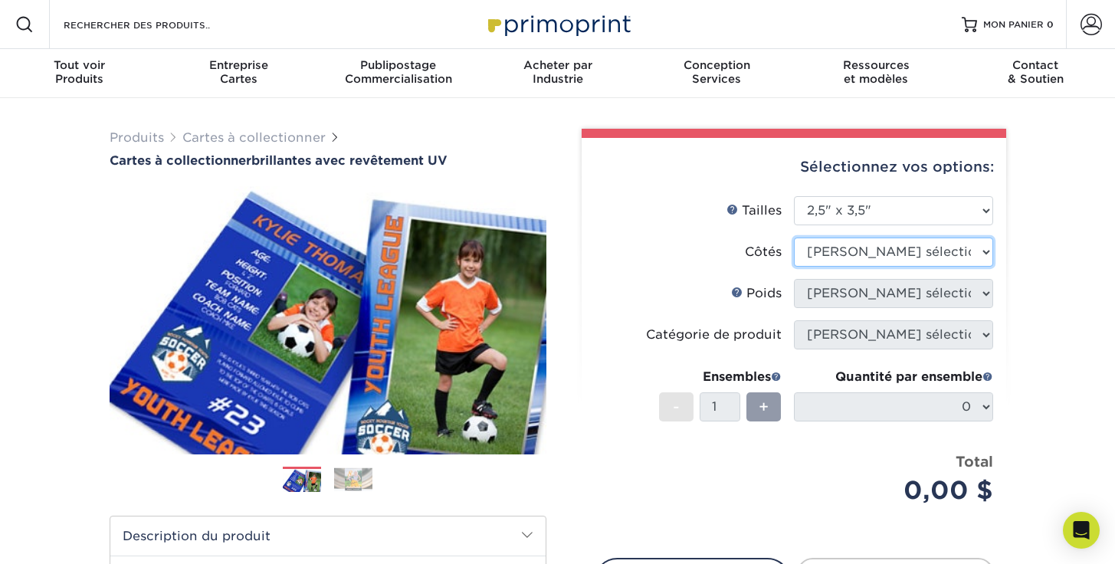
click at [949, 246] on select "[PERSON_NAME] sélectionner Imprimer les deux côtés Imprimer sur le devant uniqu…" at bounding box center [893, 252] width 199 height 29
select select "13abbda7-1d64-4f25-8bb2-c179b224825d"
click at [794, 238] on select "[PERSON_NAME] sélectionner Imprimer les deux côtés Imprimer sur le devant uniqu…" at bounding box center [893, 252] width 199 height 29
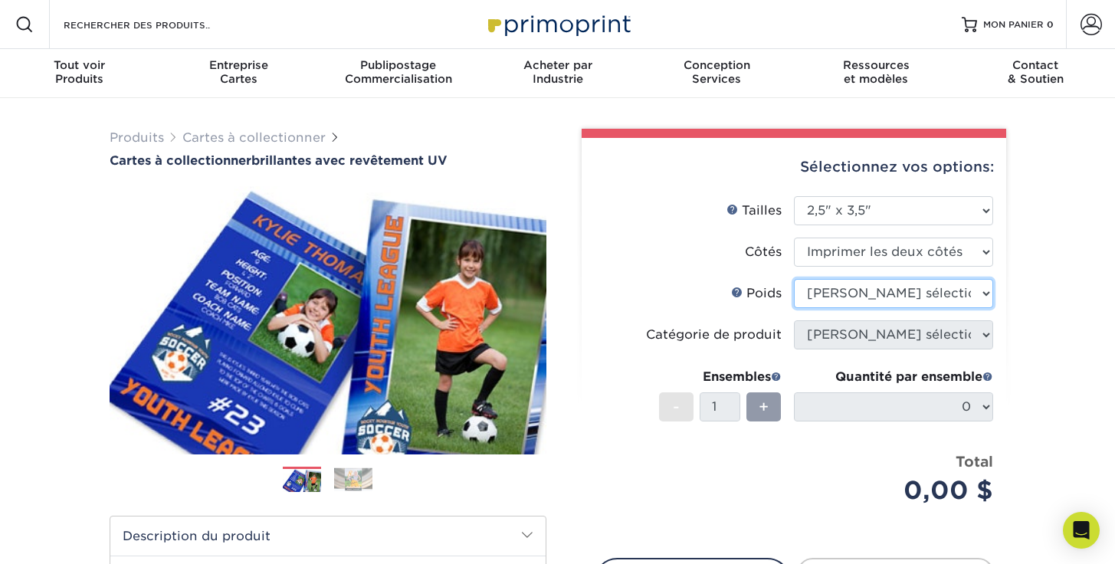
click at [959, 294] on select "[PERSON_NAME] sélectionner 16PT 14PT 18PT C1S" at bounding box center [893, 293] width 199 height 29
select select "14PT"
click at [794, 279] on select "[PERSON_NAME] sélectionner 16PT 14PT 18PT C1S" at bounding box center [893, 293] width 199 height 29
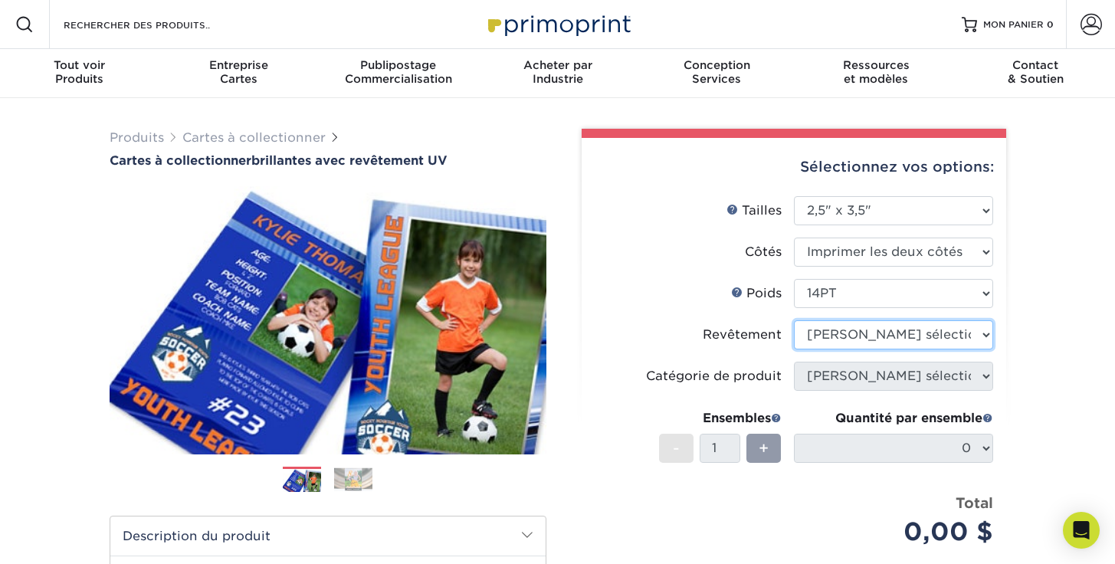
click at [942, 332] on select at bounding box center [893, 334] width 199 height 29
select select "1e8116af-acfc-44b1-83dc-8181aa338834"
click at [794, 320] on select at bounding box center [893, 334] width 199 height 29
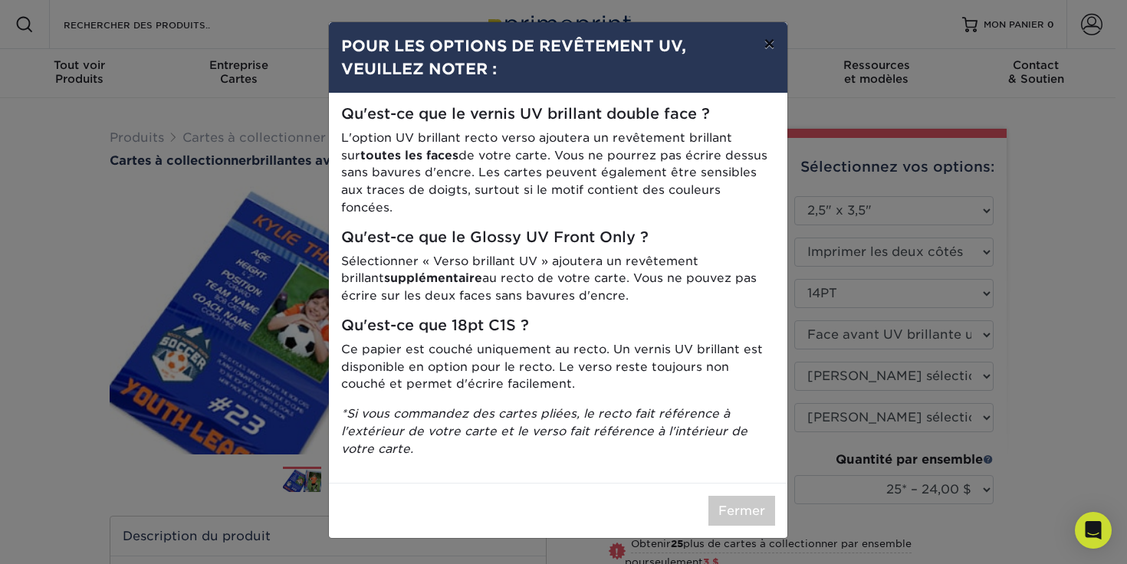
click at [771, 45] on font "×" at bounding box center [768, 43] width 11 height 22
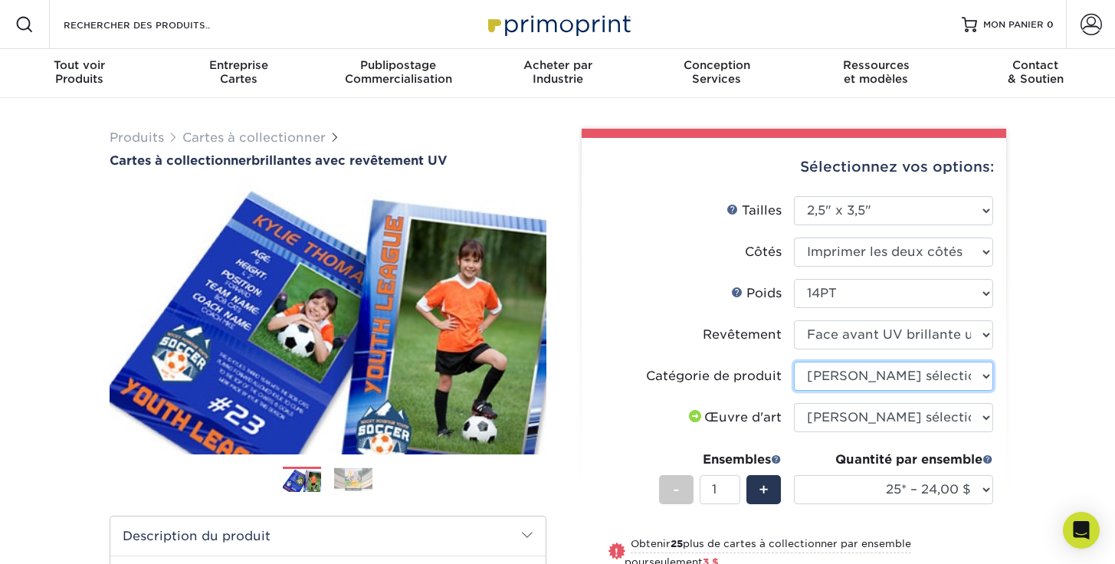
click at [944, 370] on select "[PERSON_NAME] sélectionner Cartes à collectionner" at bounding box center [893, 376] width 199 height 29
select select "c2f9bce9-36c2-409d-b101-c29d9d031e18"
click at [794, 362] on select "[PERSON_NAME] sélectionner Cartes à collectionner" at bounding box center [893, 376] width 199 height 29
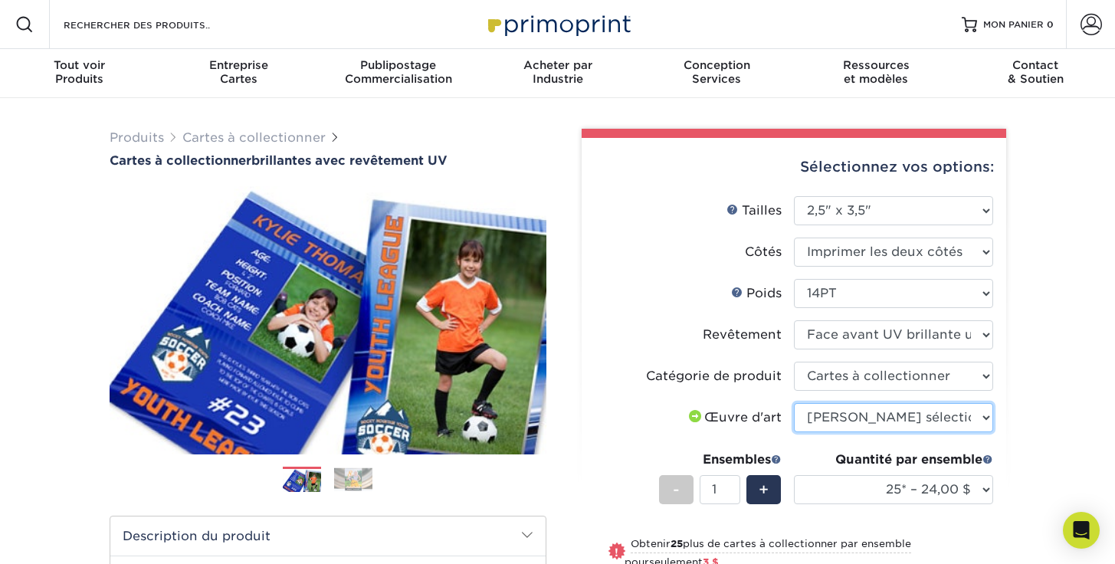
click at [934, 412] on select "[PERSON_NAME] sélectionner [PERSON_NAME] télécharger des fichiers J'ai besoin d…" at bounding box center [893, 417] width 199 height 29
select select "upload"
click at [794, 403] on select "[PERSON_NAME] sélectionner [PERSON_NAME] télécharger des fichiers J'ai besoin d…" at bounding box center [893, 417] width 199 height 29
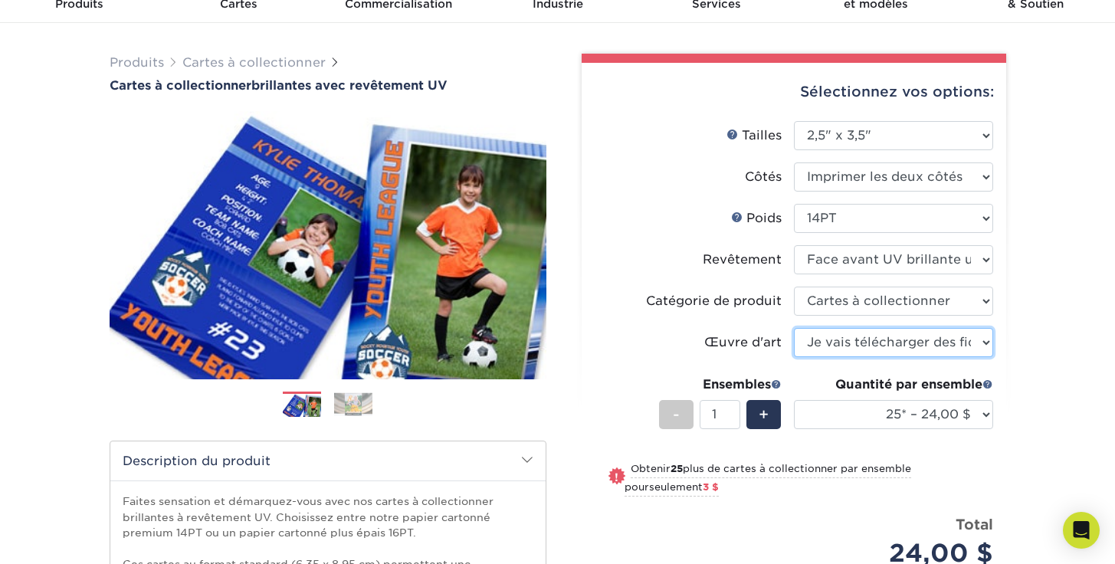
scroll to position [142, 0]
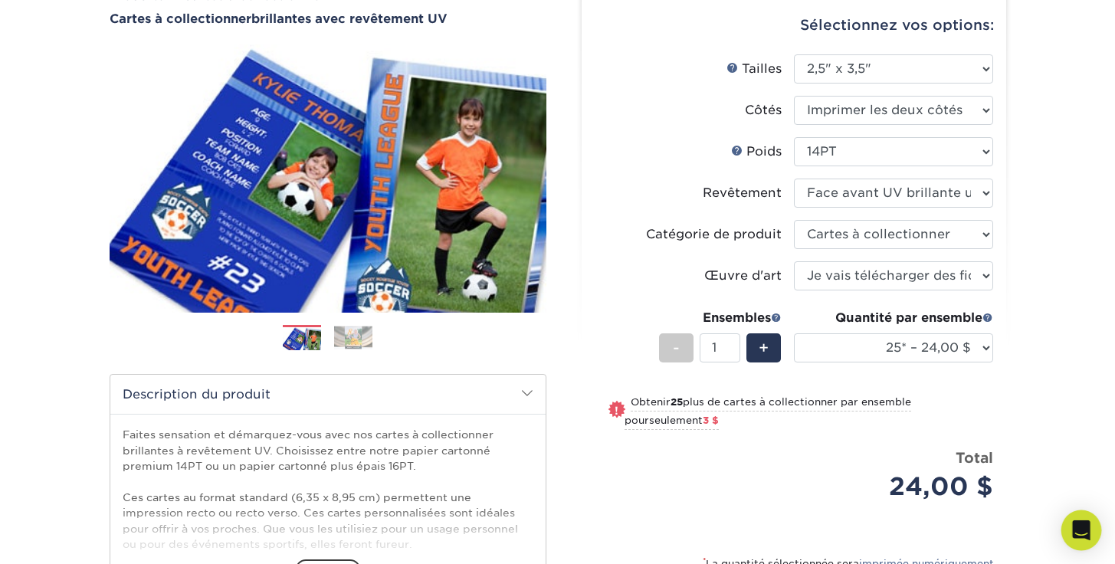
click at [1080, 526] on icon "Ouvrir Intercom Messenger" at bounding box center [1081, 530] width 18 height 20
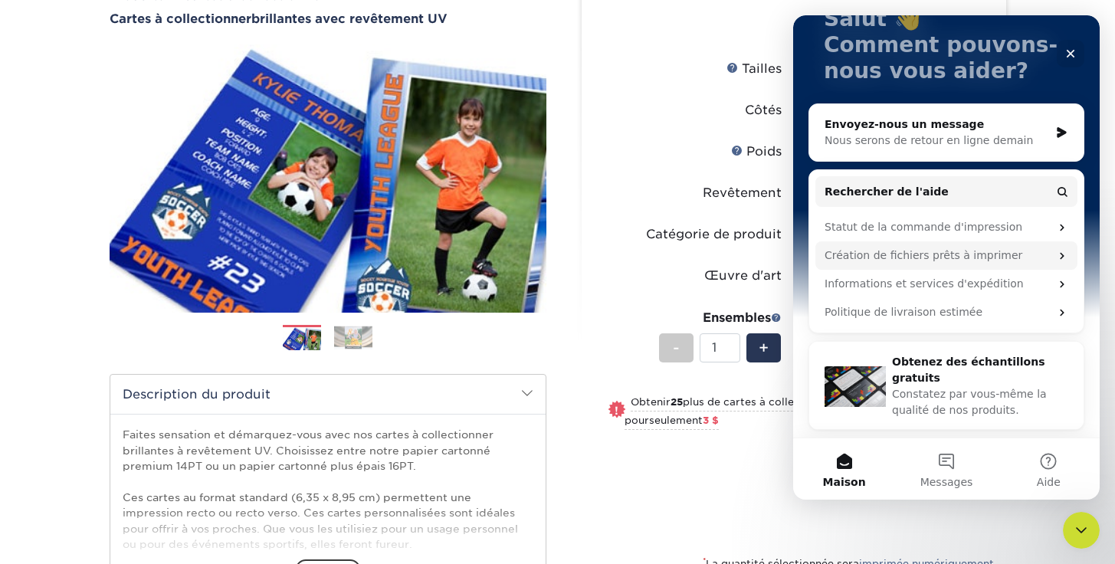
scroll to position [0, 0]
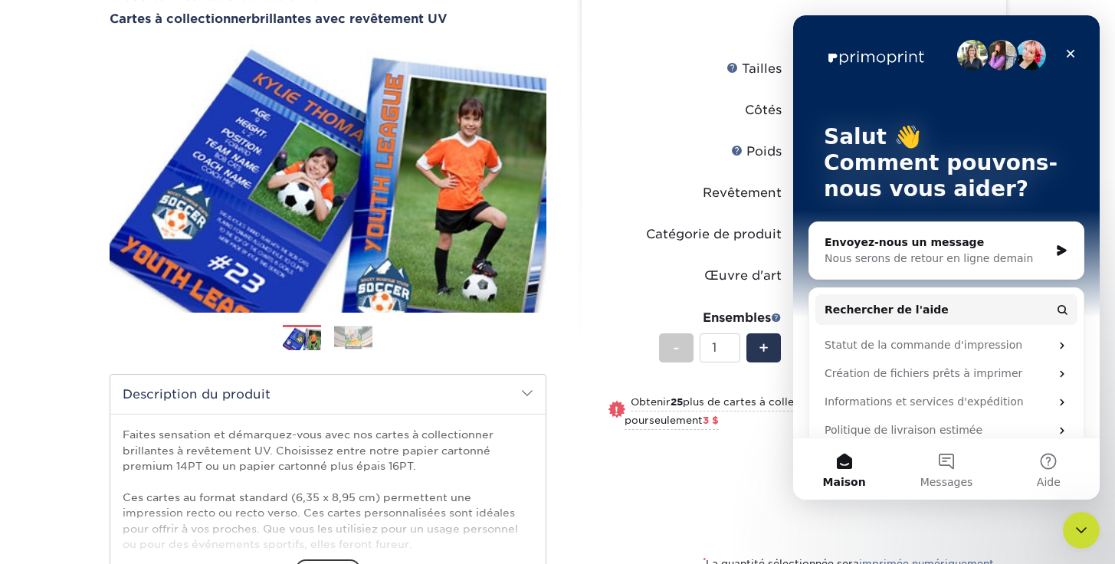
click at [617, 118] on label "Côtés" at bounding box center [694, 110] width 199 height 29
click at [1073, 54] on icon "Fermer" at bounding box center [1071, 54] width 12 height 12
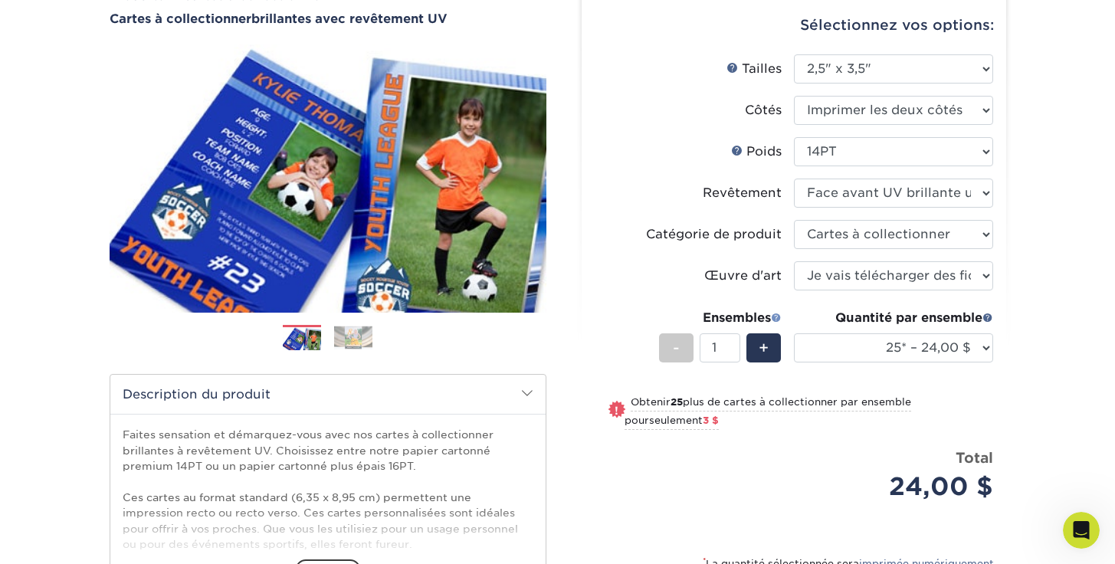
click at [780, 317] on span at bounding box center [776, 317] width 11 height 11
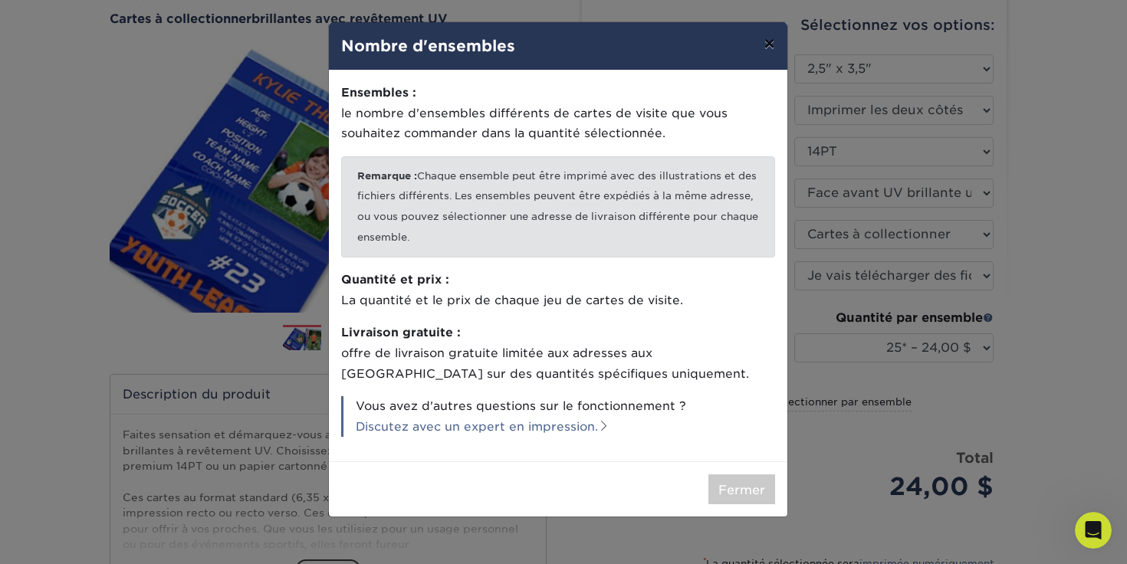
click at [768, 51] on font "×" at bounding box center [768, 43] width 11 height 22
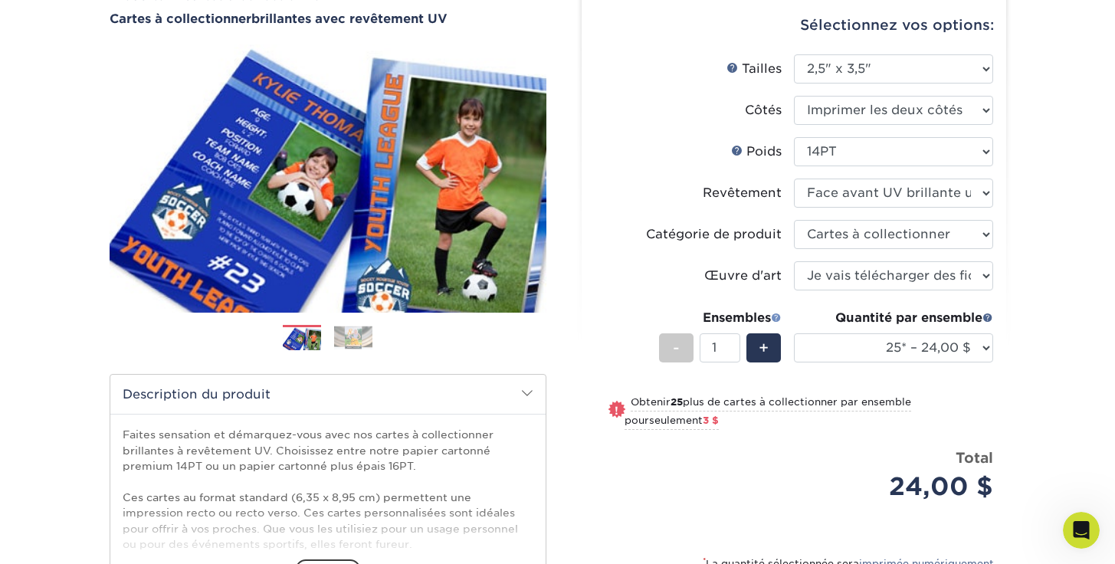
click at [775, 321] on span at bounding box center [776, 317] width 11 height 11
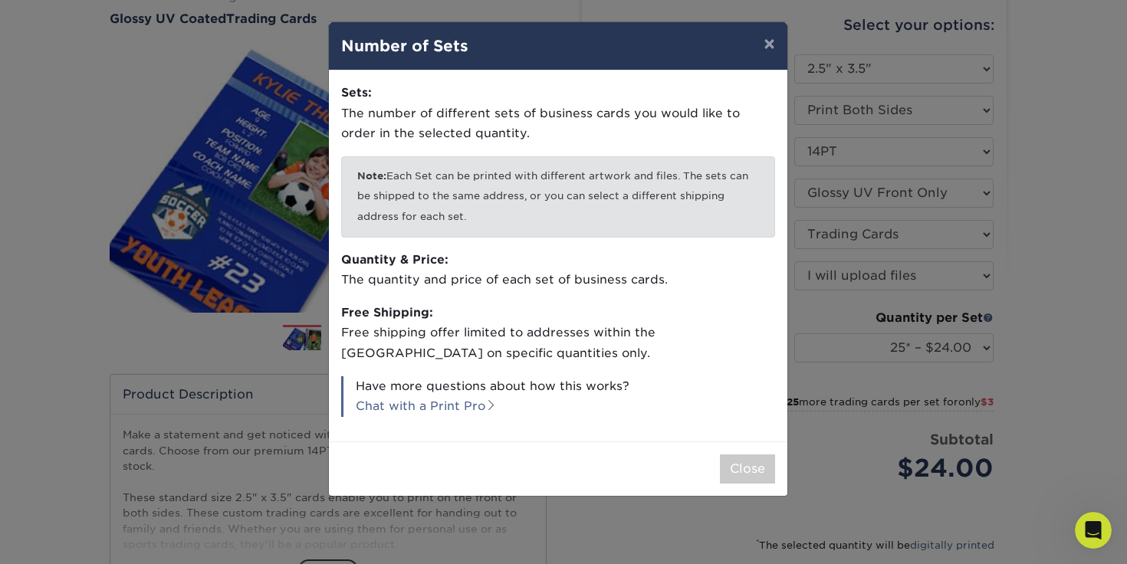
click at [732, 253] on p "Quantity & Price: The quantity and price of each set of business cards." at bounding box center [558, 270] width 434 height 41
click at [764, 44] on button "×" at bounding box center [768, 43] width 35 height 43
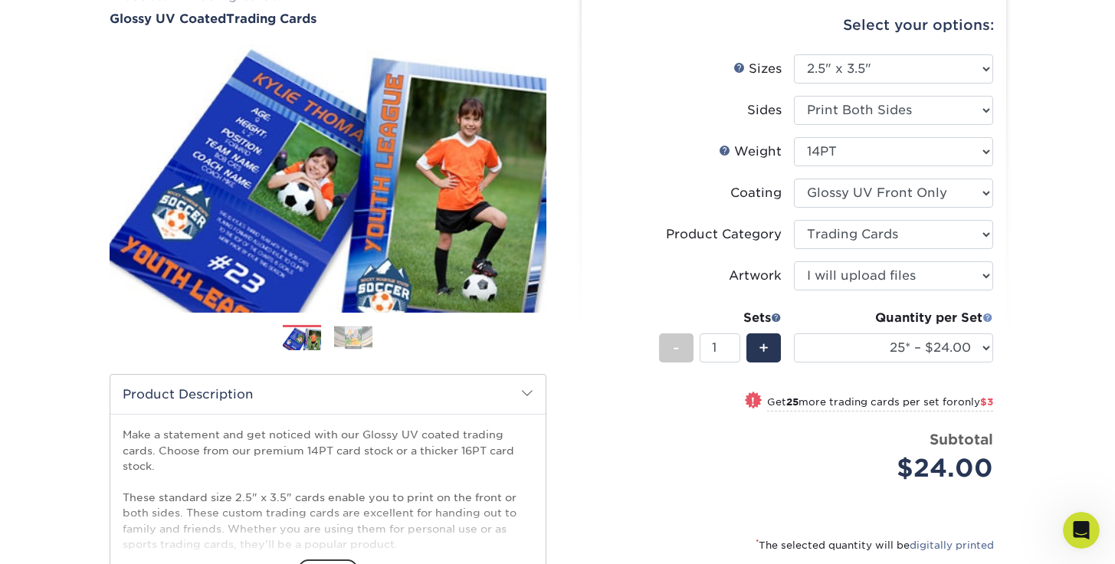
click at [991, 315] on span at bounding box center [988, 317] width 11 height 11
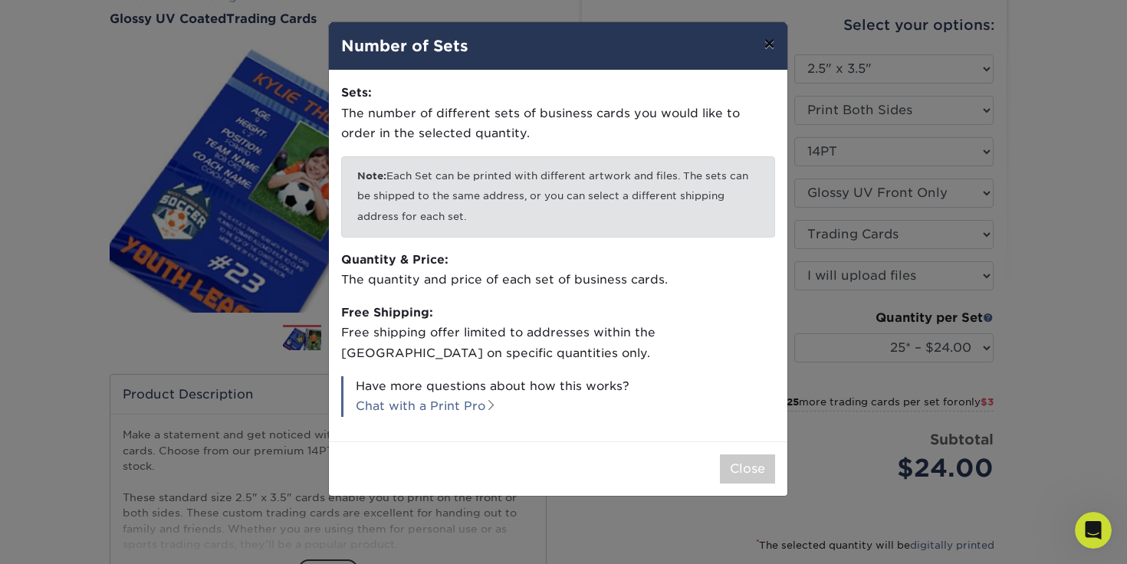
click at [768, 51] on button "×" at bounding box center [768, 43] width 35 height 43
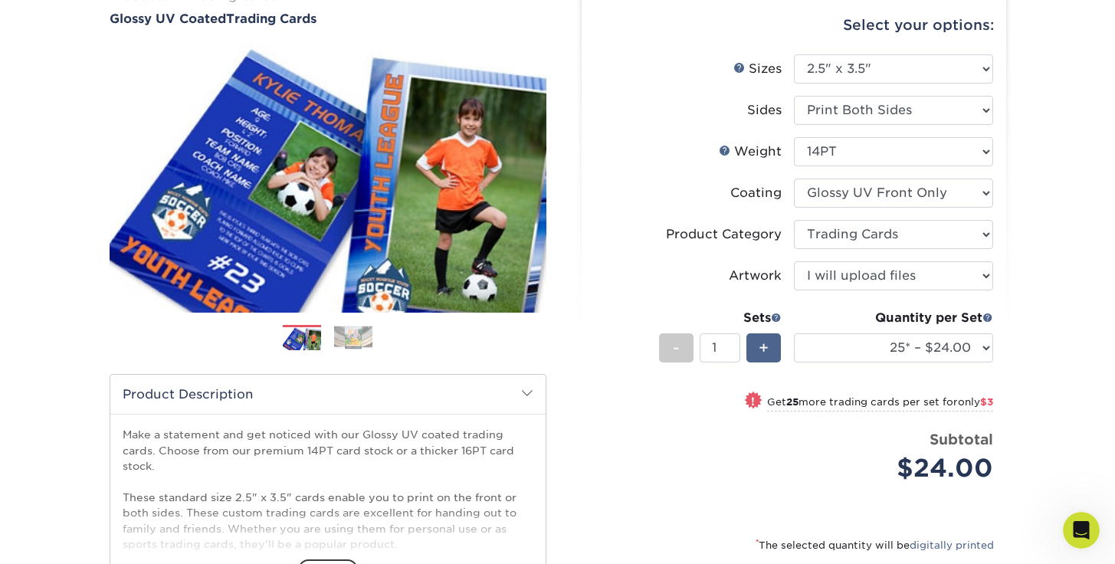
click at [767, 352] on span "+" at bounding box center [764, 347] width 10 height 23
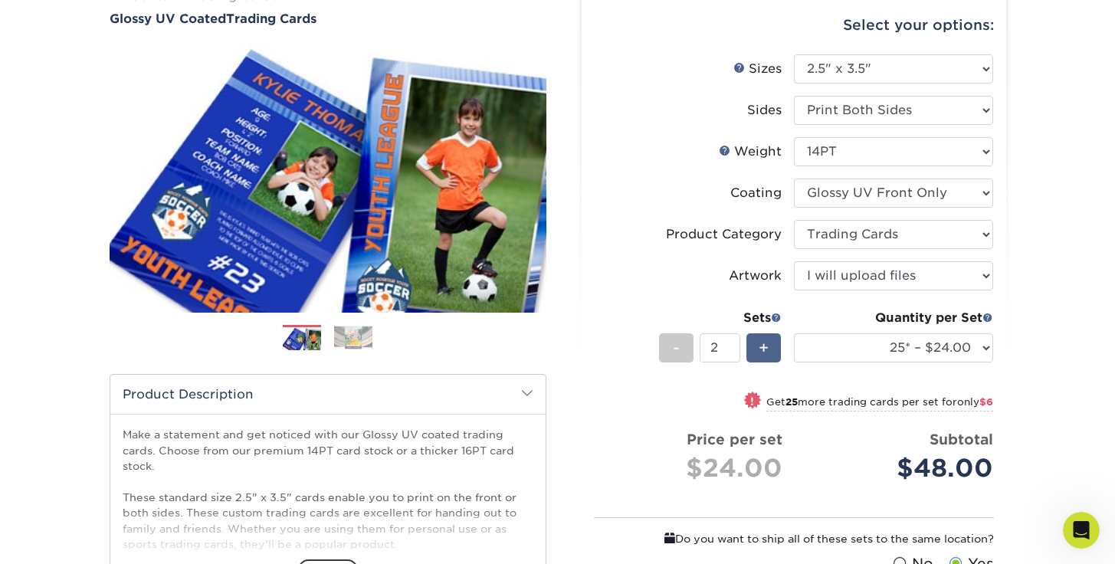
click at [767, 352] on span "+" at bounding box center [764, 347] width 10 height 23
type input "3"
click at [961, 346] on select "25* – $24.00 50* – $27.00 75* – $34.00 100* – $37.00 250* – $48.00 500 – $59.00…" at bounding box center [893, 347] width 199 height 29
select select "1000 – $72.00"
click at [794, 333] on select "25* – $24.00 50* – $27.00 75* – $34.00 100* – $37.00 250* – $48.00 500 – $59.00…" at bounding box center [893, 347] width 199 height 29
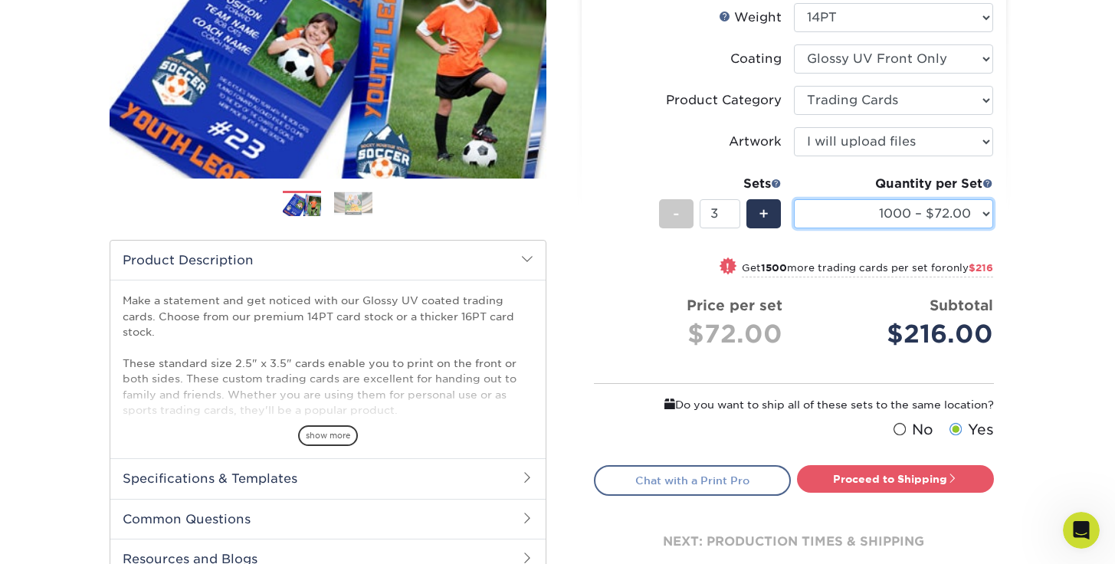
scroll to position [408, 0]
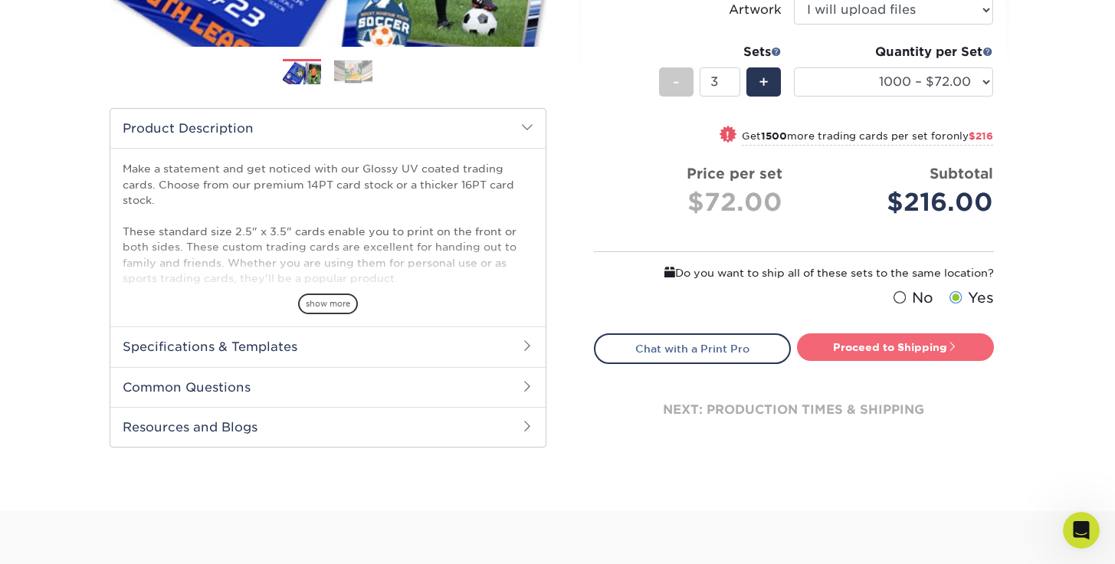
click at [905, 352] on link "Proceed to Shipping" at bounding box center [895, 347] width 197 height 28
type input "Set 1"
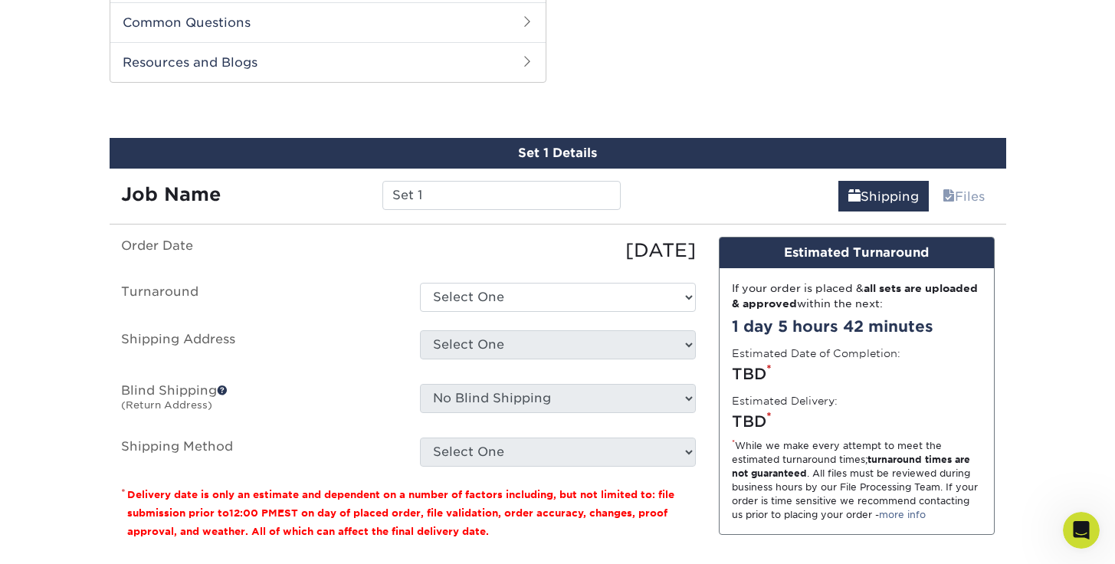
scroll to position [782, 0]
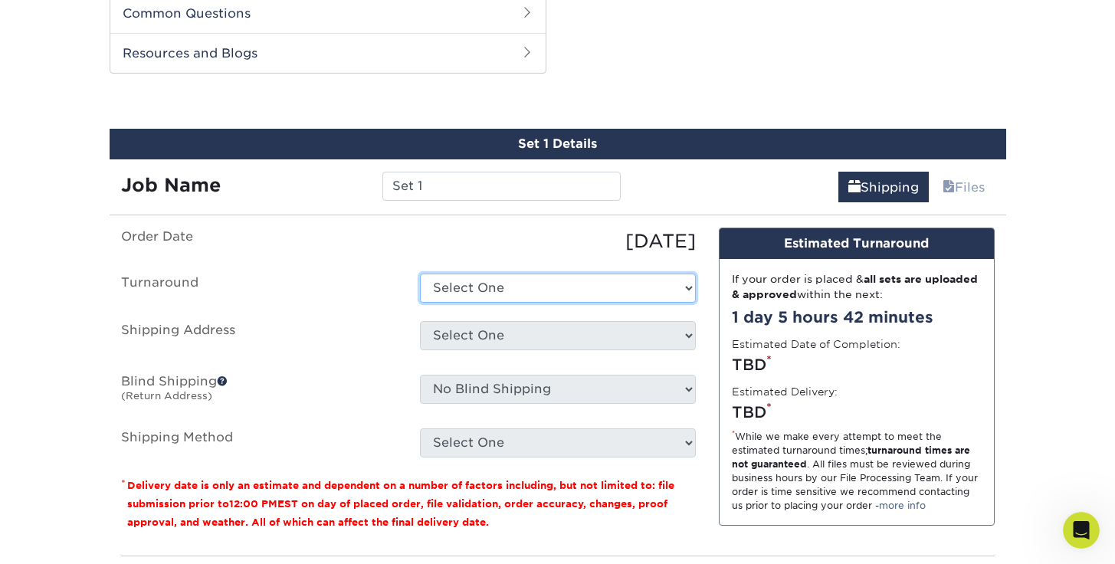
click at [547, 300] on select "Select One 2-4 Business Days 2 Day Next Business Day" at bounding box center [558, 288] width 276 height 29
select select "d5c5d641-d26d-4439-bc98-357aba6e5111"
click at [420, 274] on select "Select One 2-4 Business Days 2 Day Next Business Day" at bounding box center [558, 288] width 276 height 29
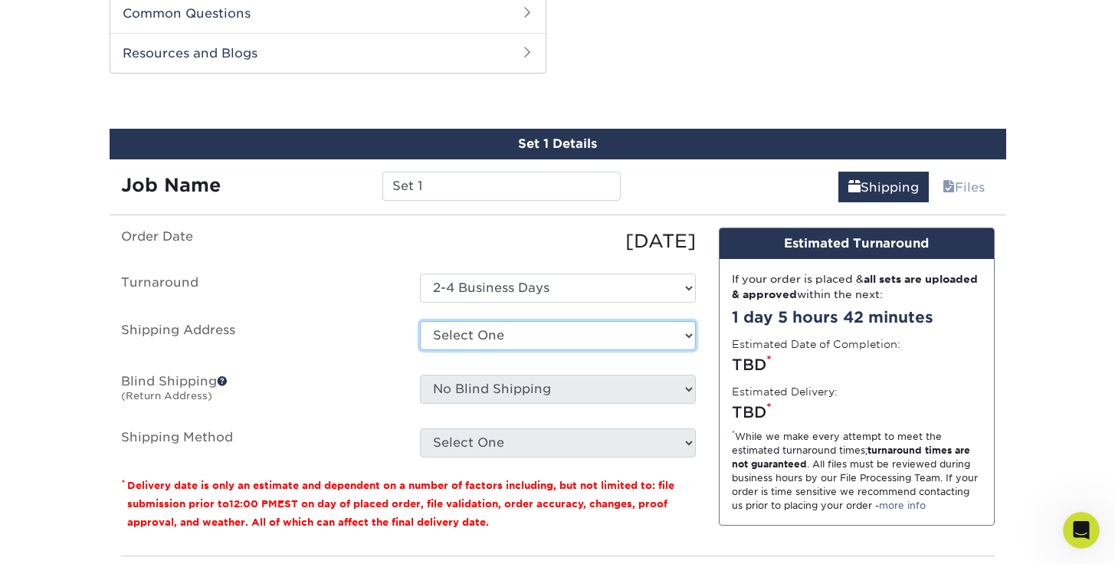
click at [573, 341] on select "Select One + Add New Address - Login" at bounding box center [558, 335] width 276 height 29
select select "newaddress"
click at [420, 321] on select "Select One + Add New Address - Login" at bounding box center [558, 335] width 276 height 29
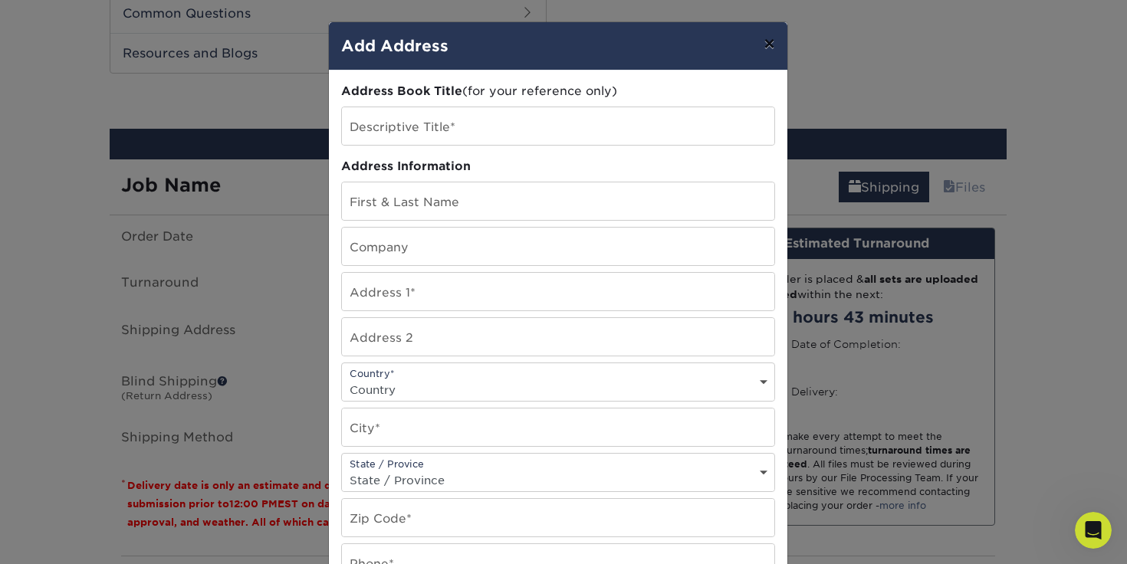
click at [765, 45] on button "×" at bounding box center [768, 43] width 35 height 43
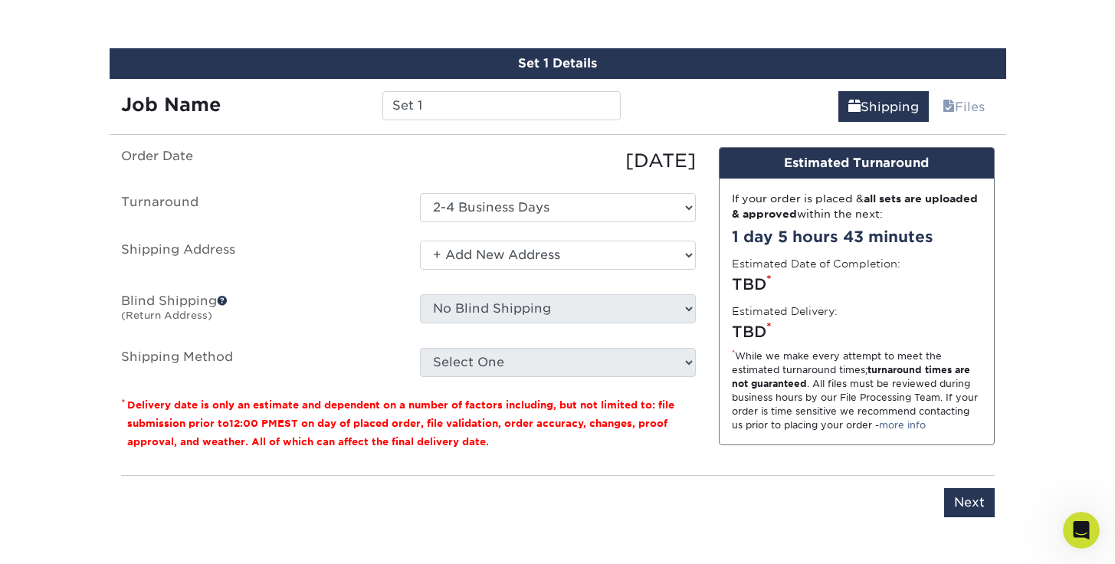
scroll to position [862, 0]
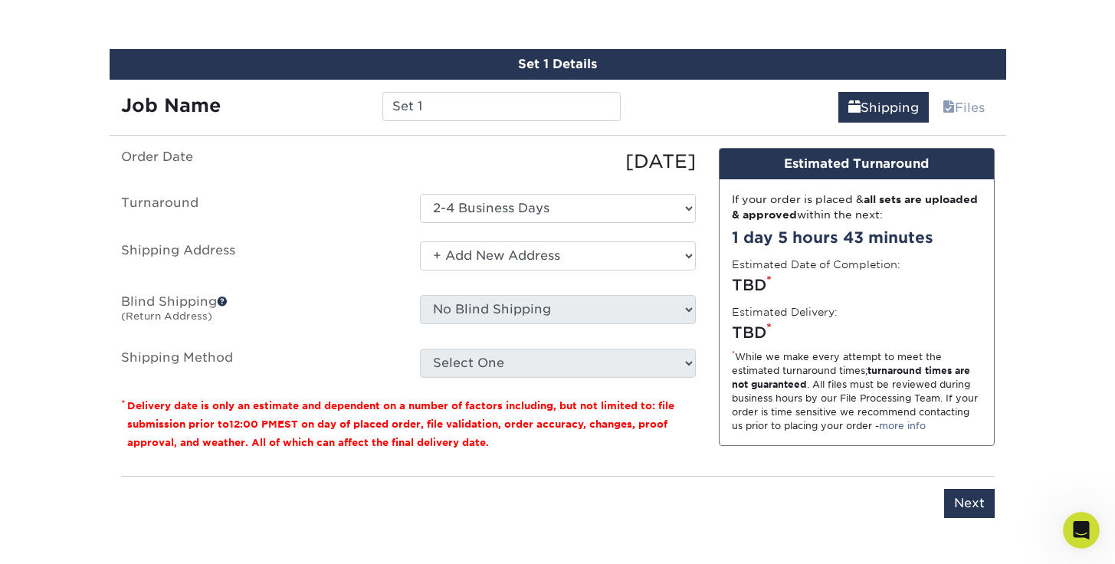
drag, startPoint x: 314, startPoint y: 407, endPoint x: 658, endPoint y: 440, distance: 345.0
click at [658, 440] on p "* Delivery date is only an estimate and dependent on a number of factors includ…" at bounding box center [408, 423] width 575 height 55
click at [654, 446] on p "* Delivery date is only an estimate and dependent on a number of factors includ…" at bounding box center [408, 423] width 575 height 55
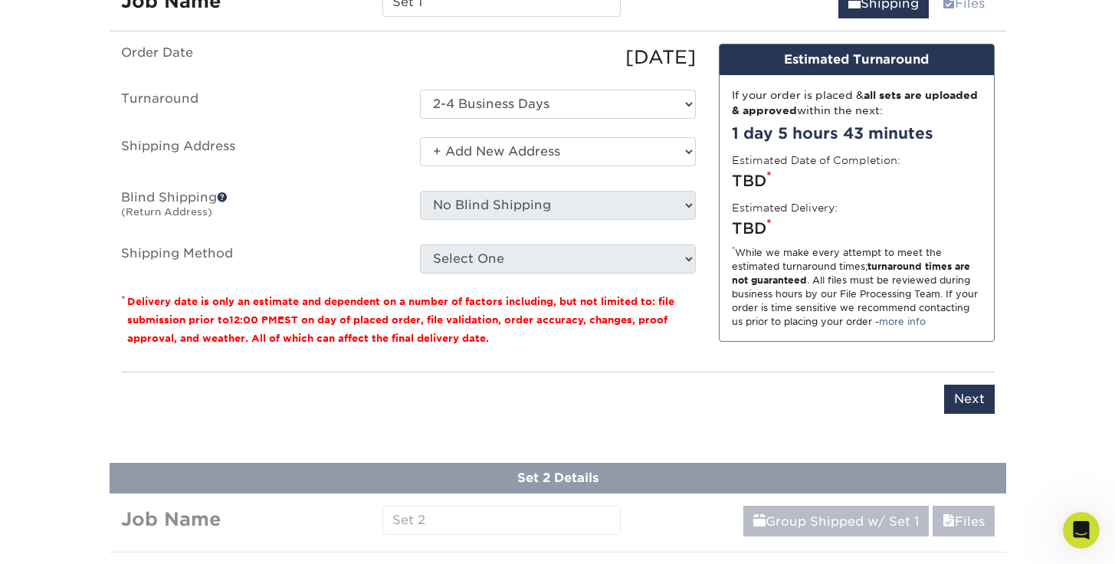
scroll to position [1225, 0]
